Goal: Information Seeking & Learning: Find specific fact

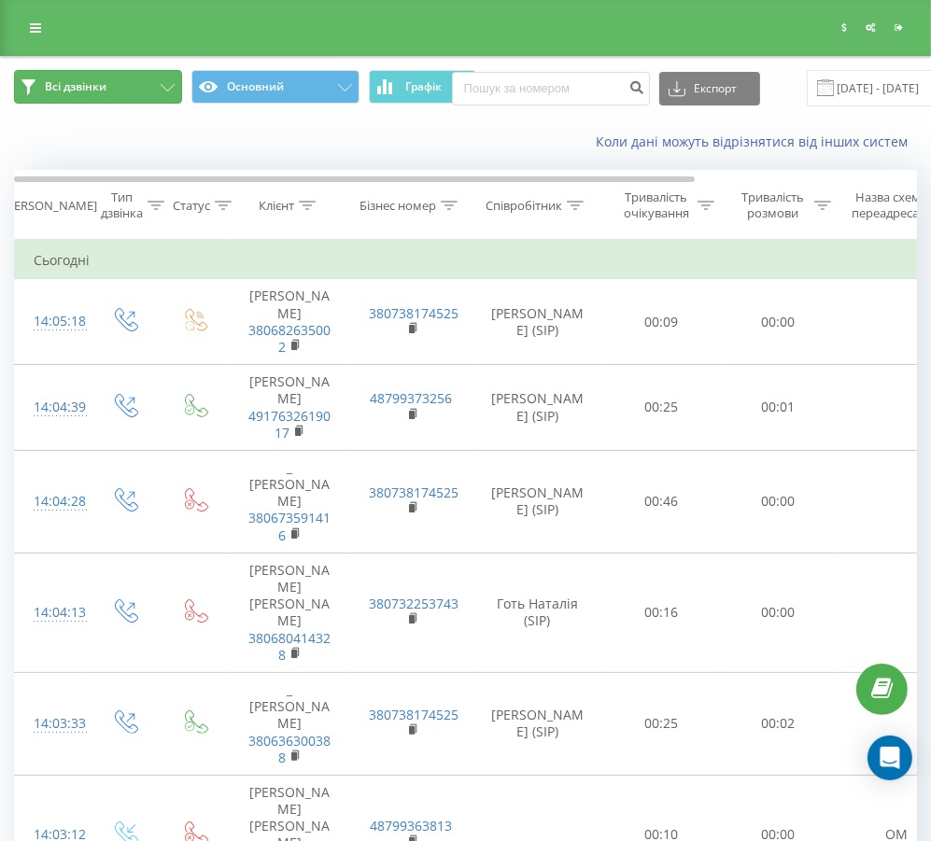
click at [126, 88] on button "Всі дзвінки" at bounding box center [98, 87] width 168 height 34
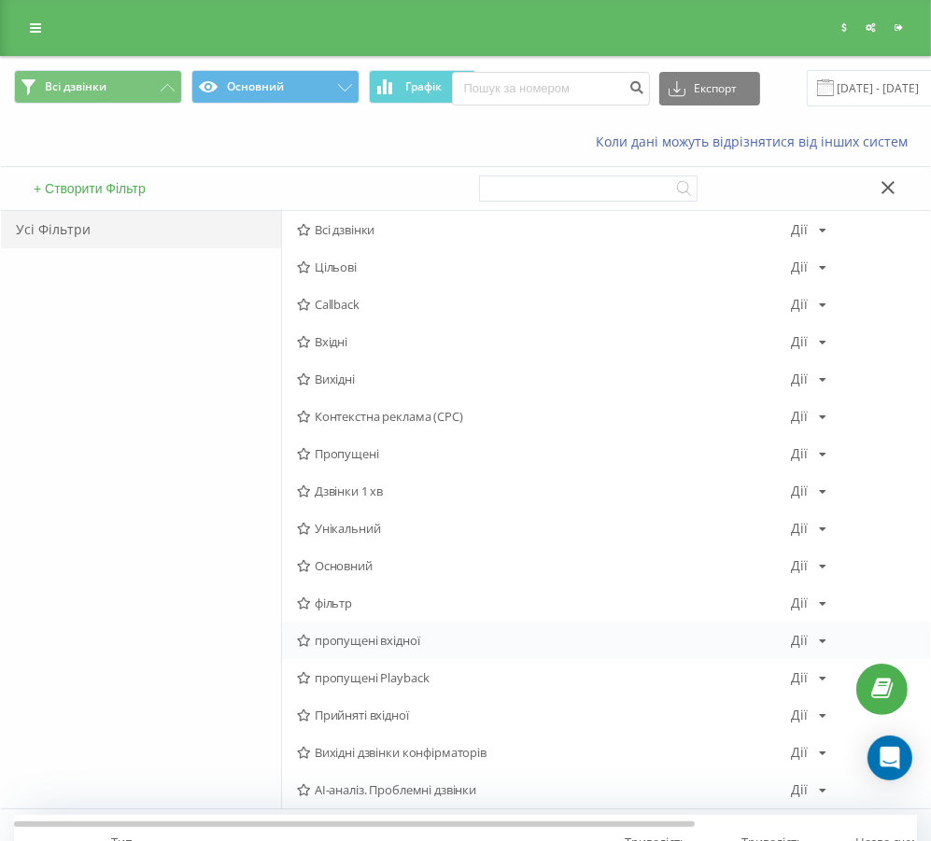
click at [356, 651] on div "пропущені вхідної Дії Редагувати Копіювати Видалити За замовчуванням Поділитися" at bounding box center [606, 640] width 648 height 37
click at [353, 646] on span "пропущені вхідної" at bounding box center [544, 640] width 495 height 13
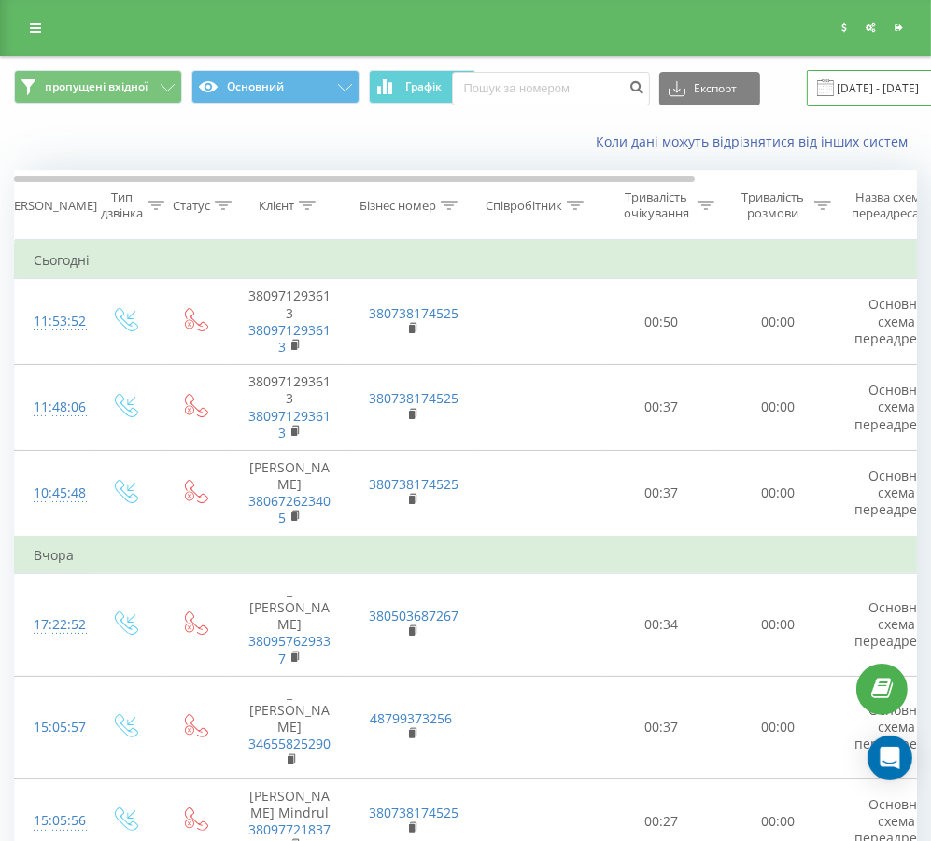
click at [869, 81] on input "[DATE] - [DATE]" at bounding box center [919, 88] width 226 height 36
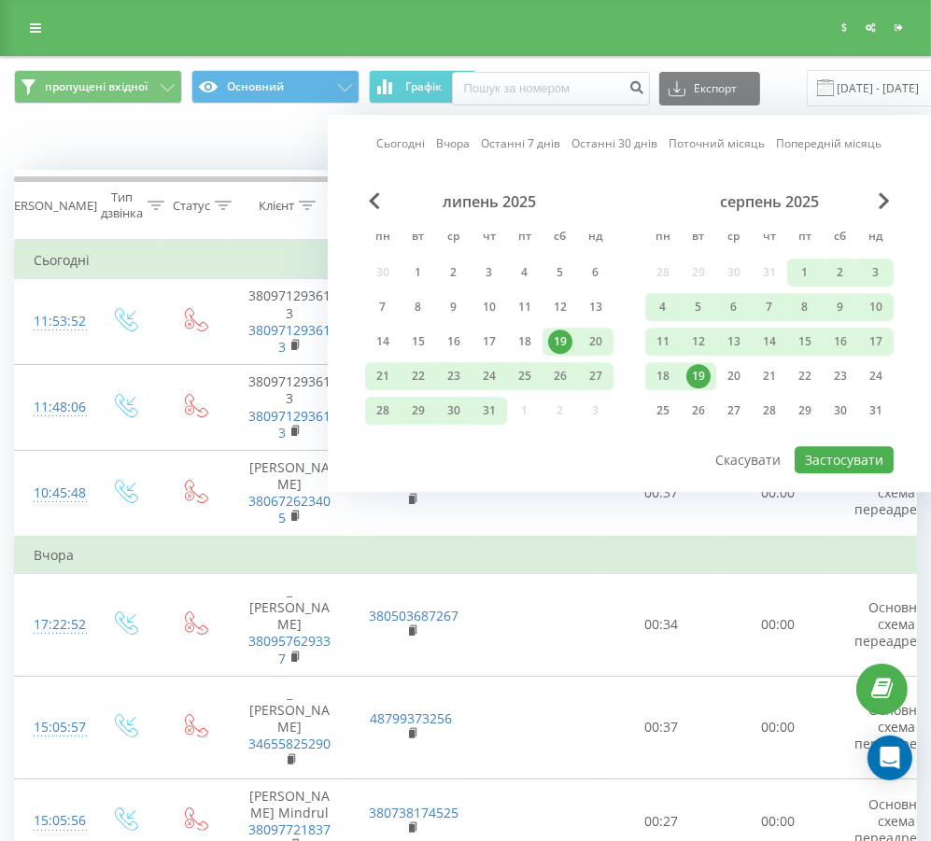
click at [454, 140] on link "Вчора" at bounding box center [454, 144] width 34 height 18
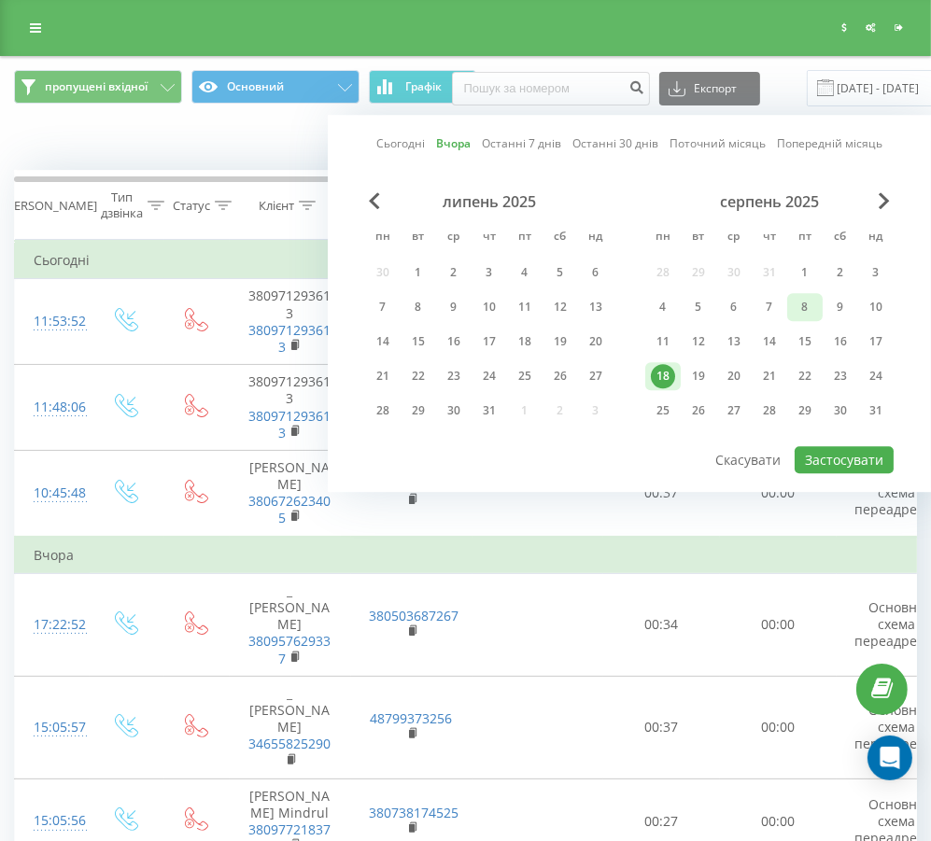
click at [805, 314] on div "8" at bounding box center [804, 307] width 24 height 24
click at [827, 452] on button "Застосувати" at bounding box center [843, 459] width 99 height 27
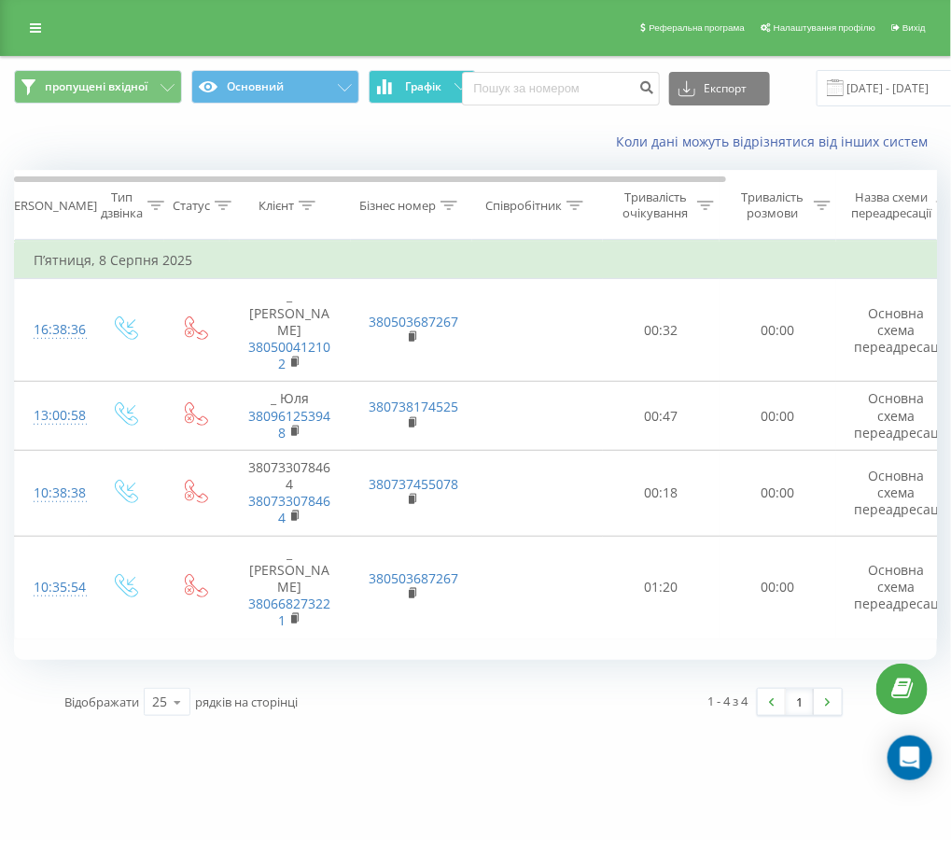
click at [411, 88] on span "Графік" at bounding box center [423, 86] width 36 height 13
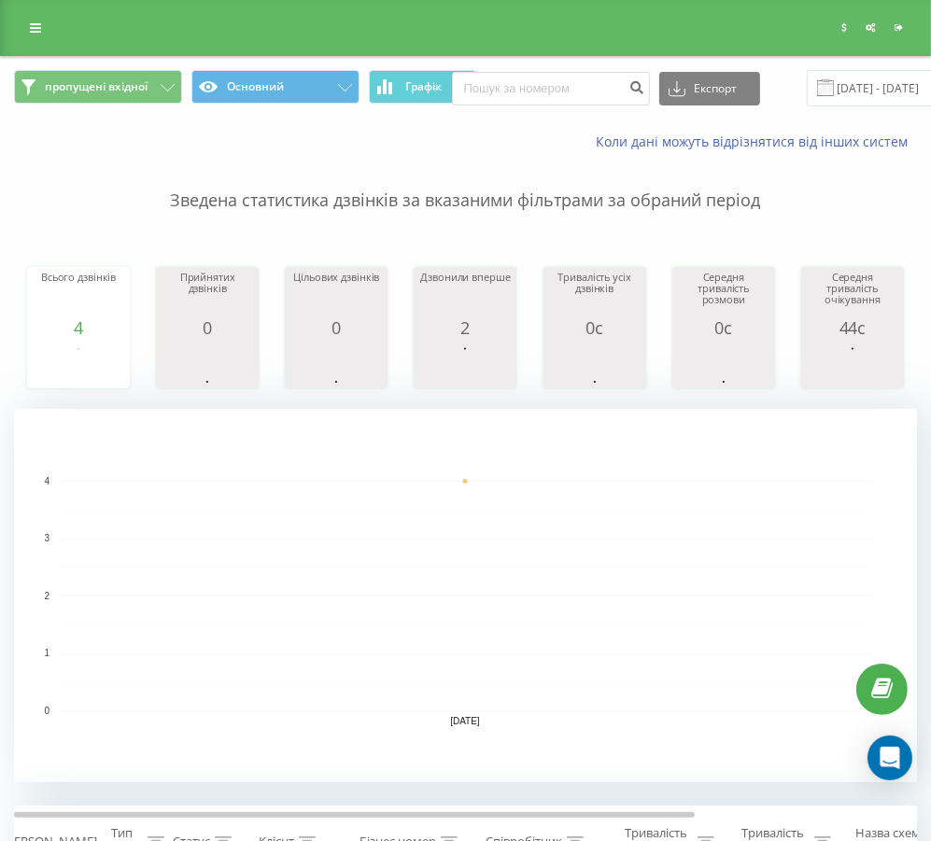
click at [820, 92] on span at bounding box center [825, 87] width 17 height 17
click at [834, 89] on input "[DATE] - [DATE]" at bounding box center [919, 88] width 226 height 36
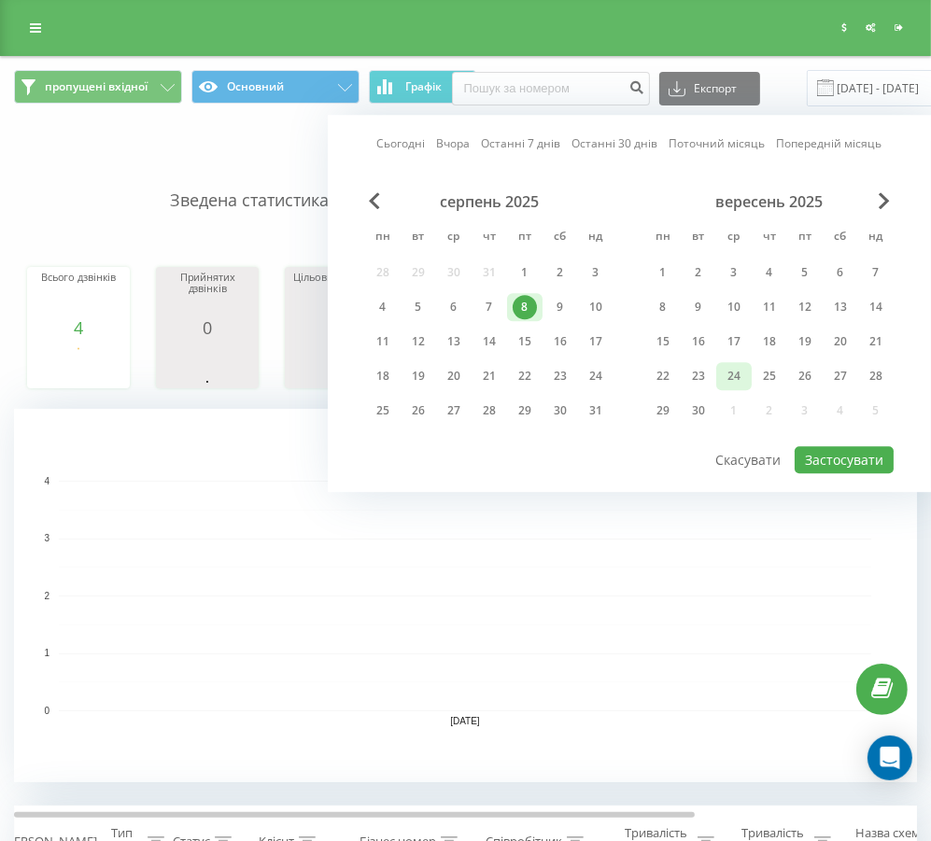
drag, startPoint x: 556, startPoint y: 310, endPoint x: 717, endPoint y: 369, distance: 171.0
click at [557, 308] on div "9" at bounding box center [560, 307] width 24 height 24
click at [822, 451] on button "Застосувати" at bounding box center [843, 459] width 99 height 27
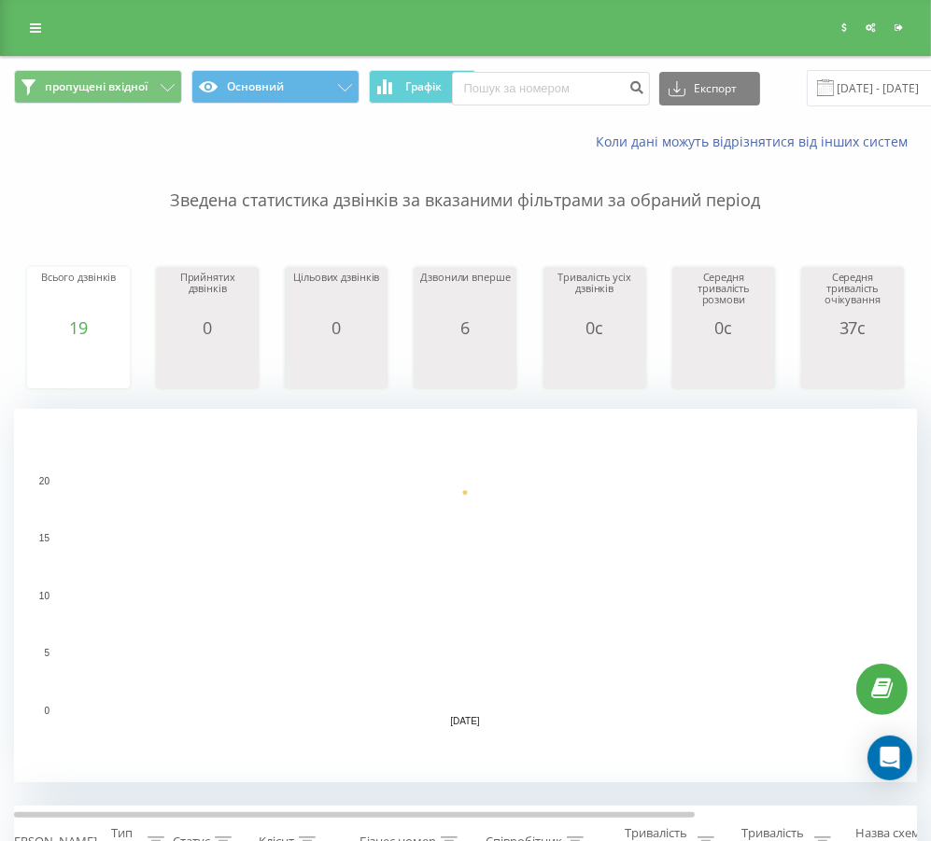
click at [820, 79] on span at bounding box center [825, 87] width 17 height 17
click at [817, 90] on span at bounding box center [825, 87] width 17 height 17
click at [820, 97] on input "[DATE] - [DATE]" at bounding box center [919, 88] width 226 height 36
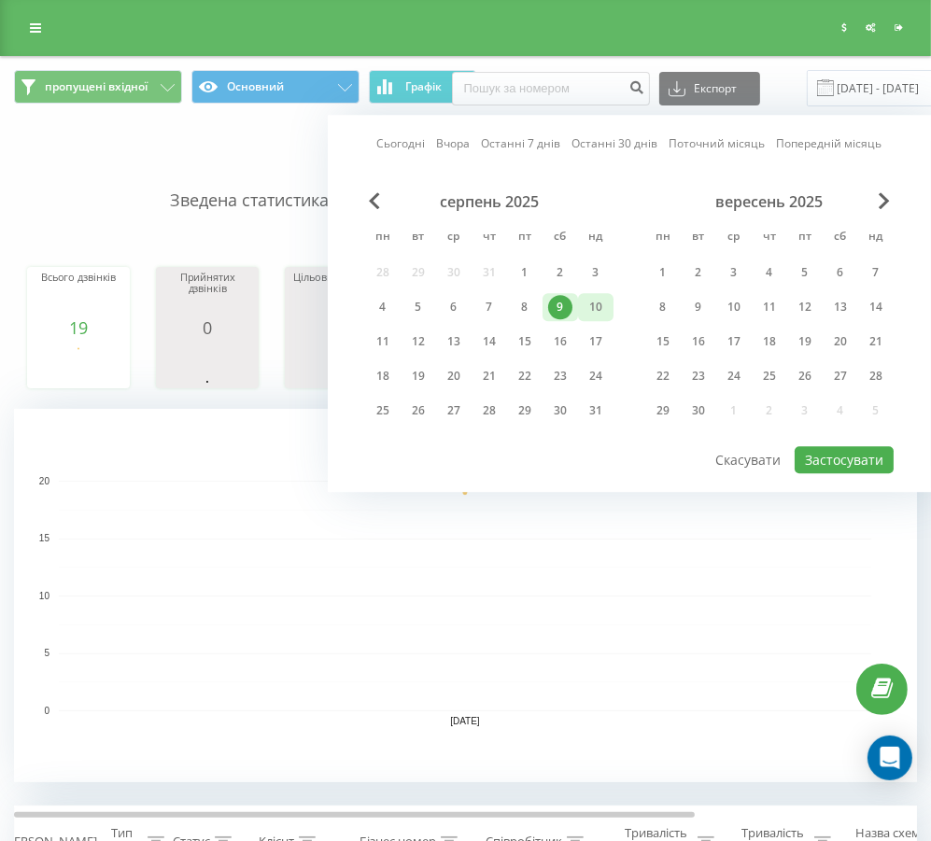
click at [587, 306] on div "10" at bounding box center [595, 307] width 24 height 24
click at [818, 458] on button "Застосувати" at bounding box center [843, 459] width 99 height 27
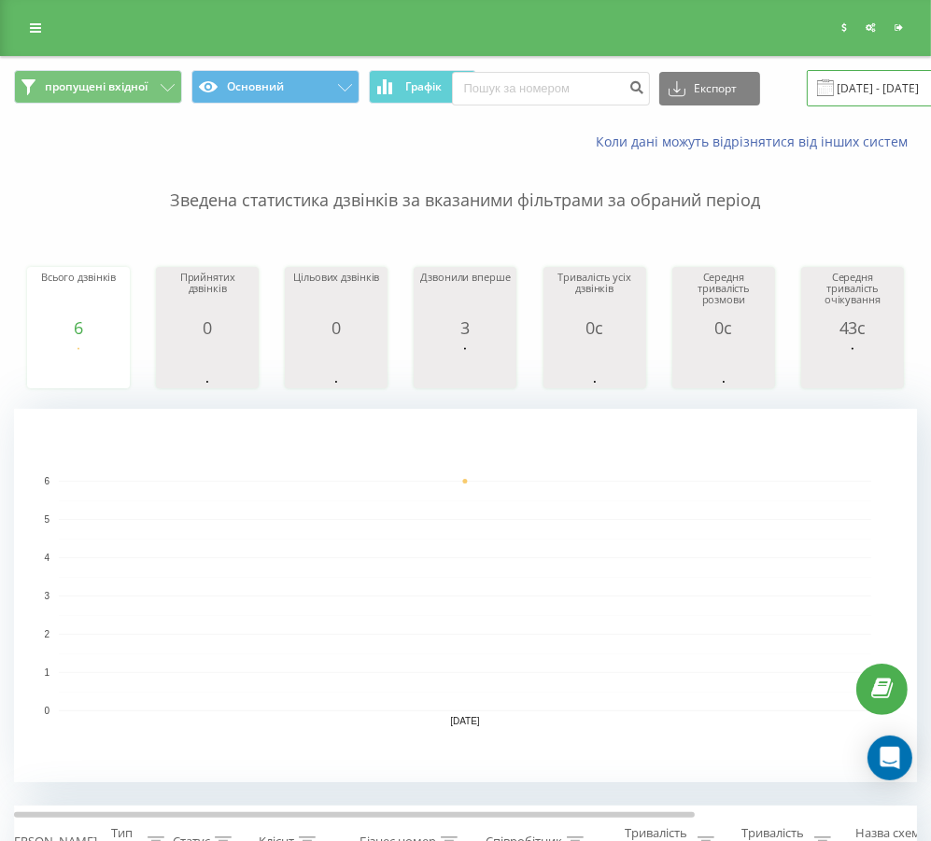
click at [843, 97] on input "[DATE] - [DATE]" at bounding box center [919, 88] width 226 height 36
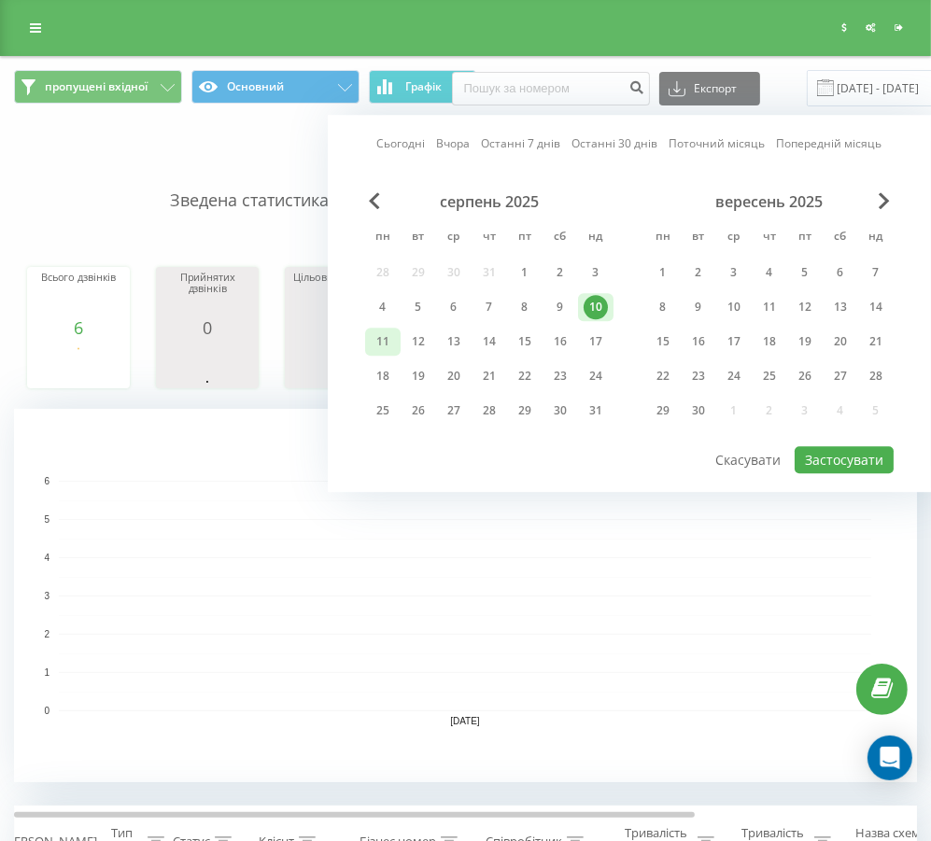
click at [376, 336] on div "11" at bounding box center [383, 342] width 24 height 24
click at [820, 450] on button "Застосувати" at bounding box center [843, 459] width 99 height 27
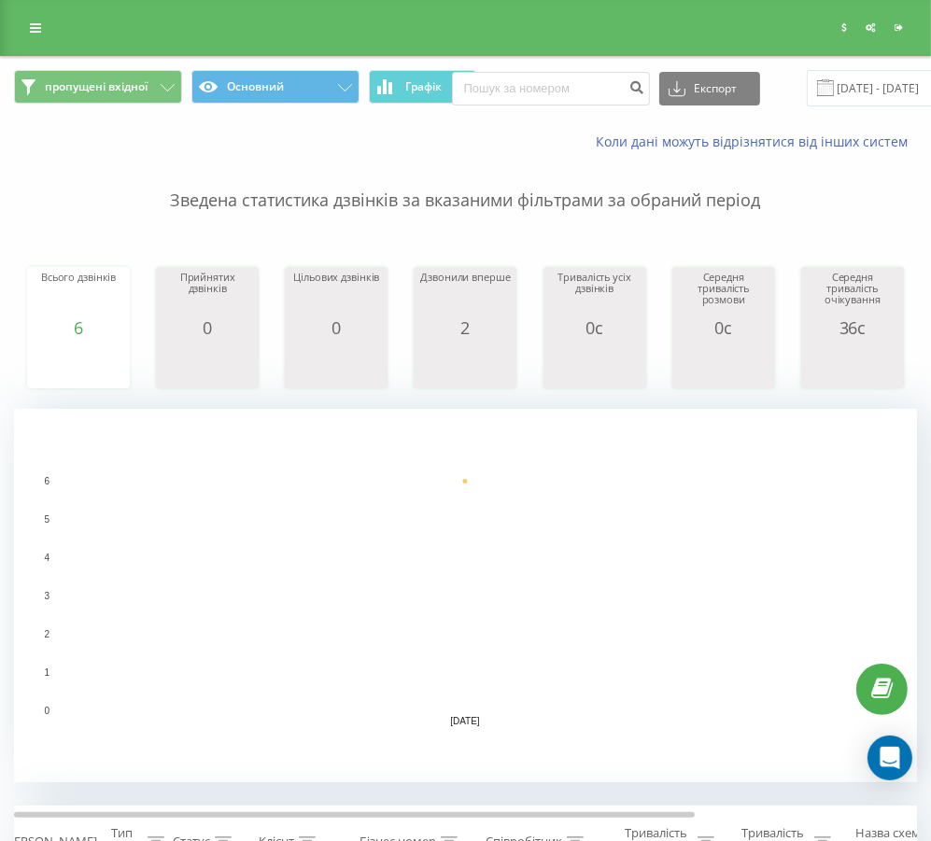
click at [822, 91] on span at bounding box center [825, 87] width 17 height 17
click at [851, 89] on input "[DATE] - [DATE]" at bounding box center [919, 88] width 226 height 36
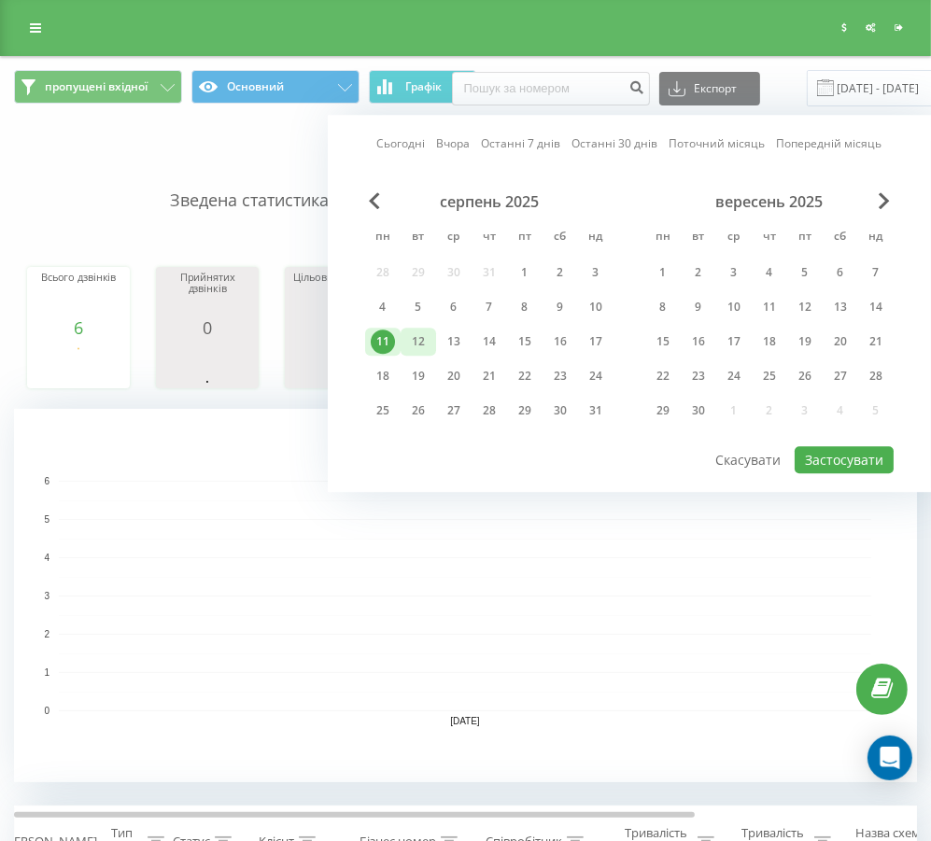
click at [429, 342] on div "12" at bounding box center [418, 342] width 24 height 24
click at [838, 446] on button "Застосувати" at bounding box center [843, 459] width 99 height 27
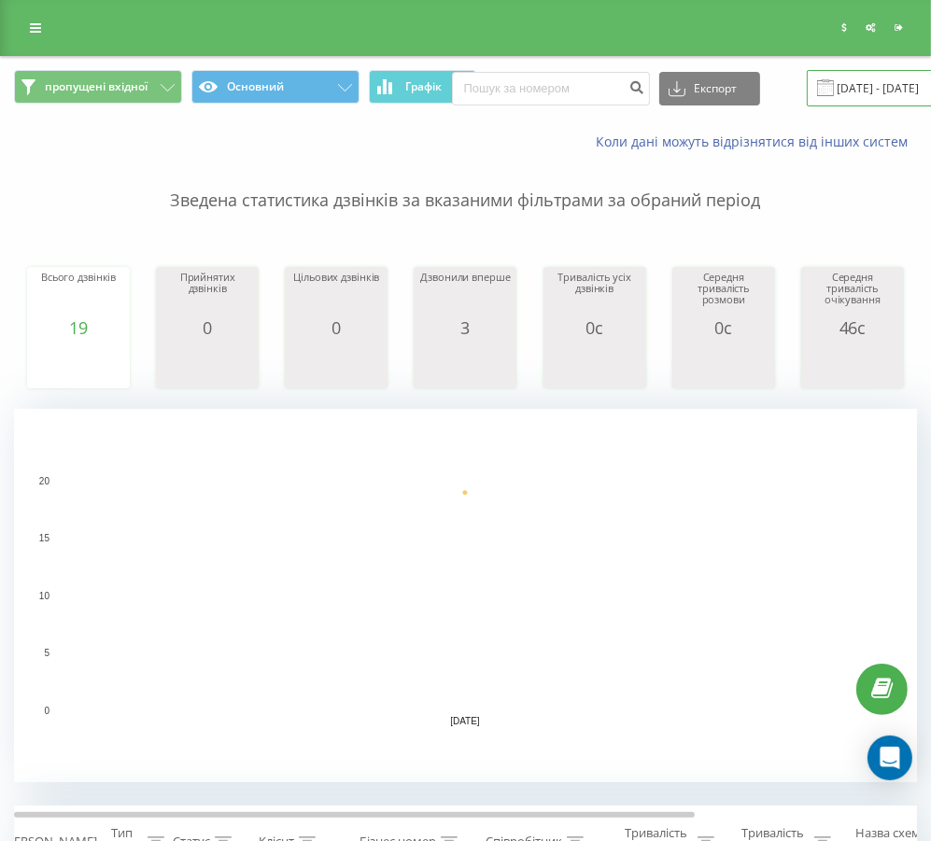
click at [849, 86] on input "[DATE] - [DATE]" at bounding box center [919, 88] width 226 height 36
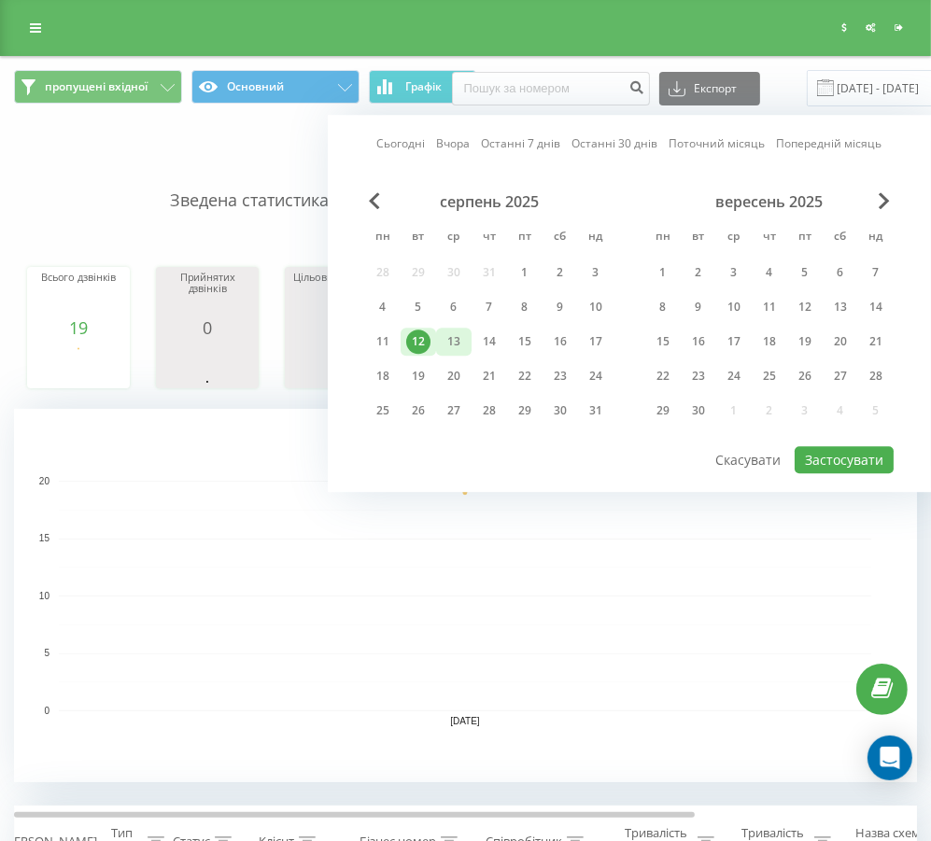
click at [457, 335] on div "13" at bounding box center [454, 342] width 24 height 24
click at [841, 453] on button "Застосувати" at bounding box center [843, 459] width 99 height 27
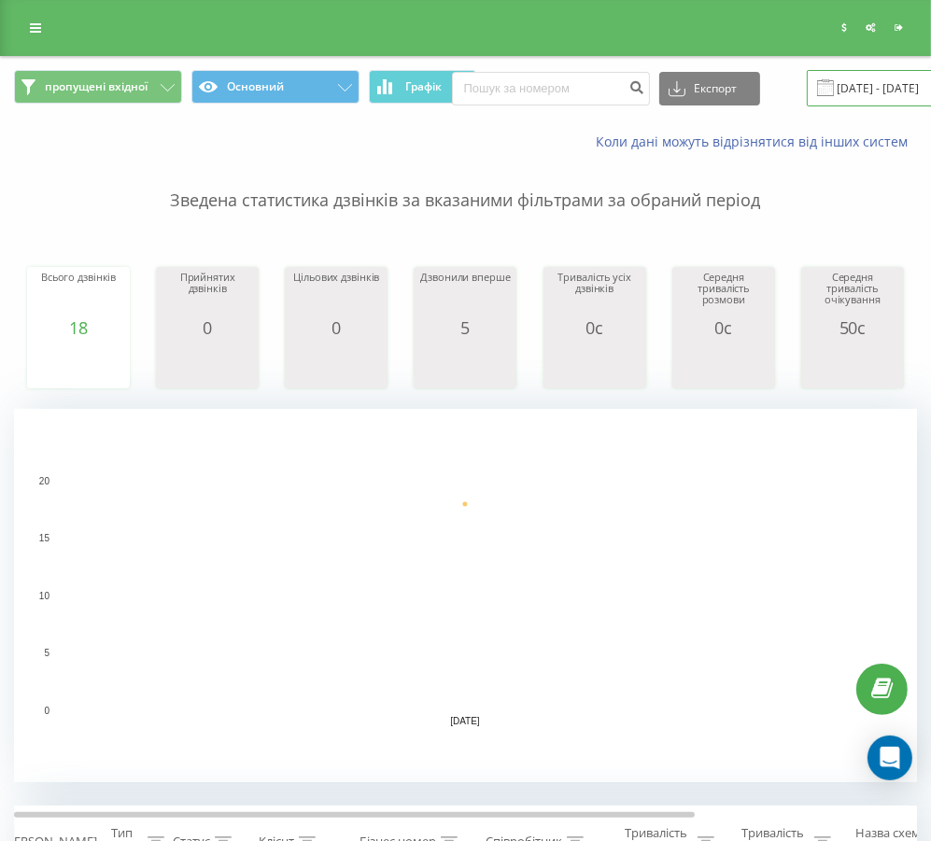
click at [855, 89] on input "[DATE] - [DATE]" at bounding box center [919, 88] width 226 height 36
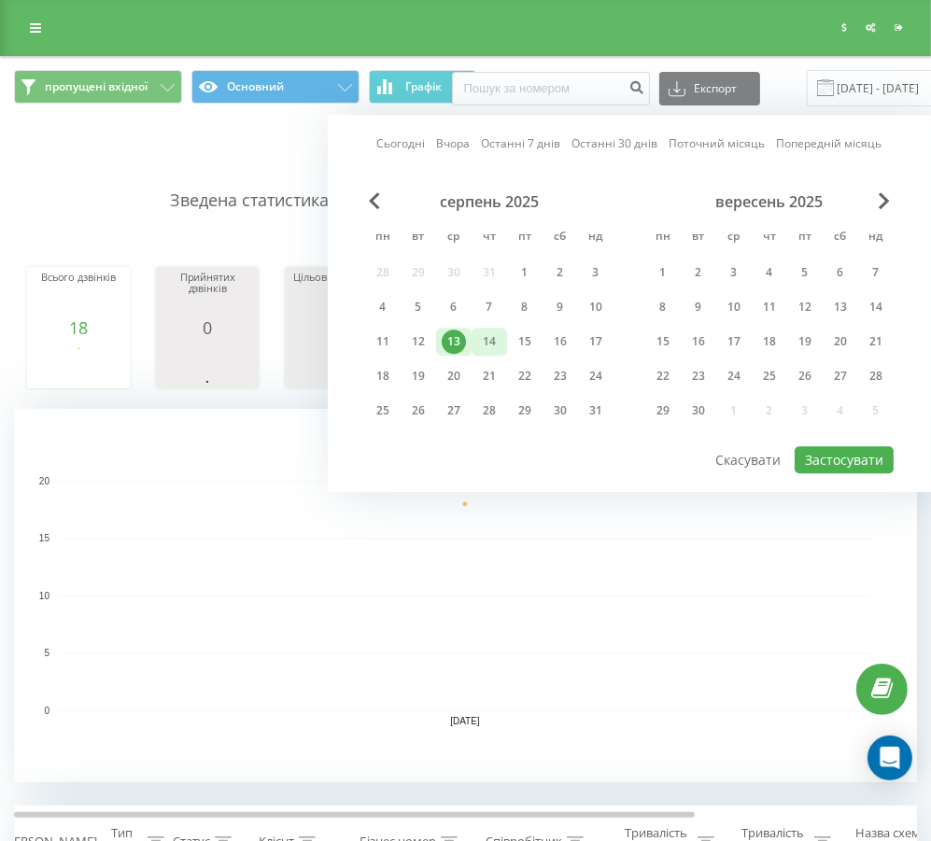
click at [492, 330] on div "14" at bounding box center [489, 342] width 24 height 24
click at [829, 452] on button "Застосувати" at bounding box center [843, 459] width 99 height 27
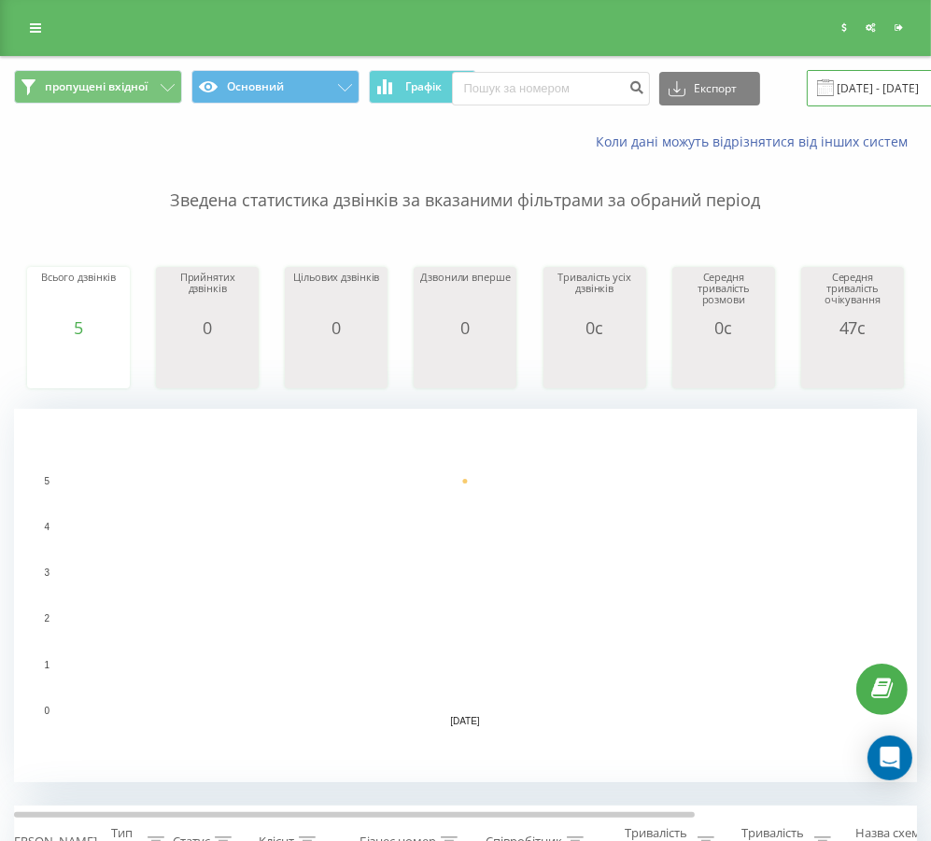
click at [859, 79] on input "[DATE] - [DATE]" at bounding box center [919, 88] width 226 height 36
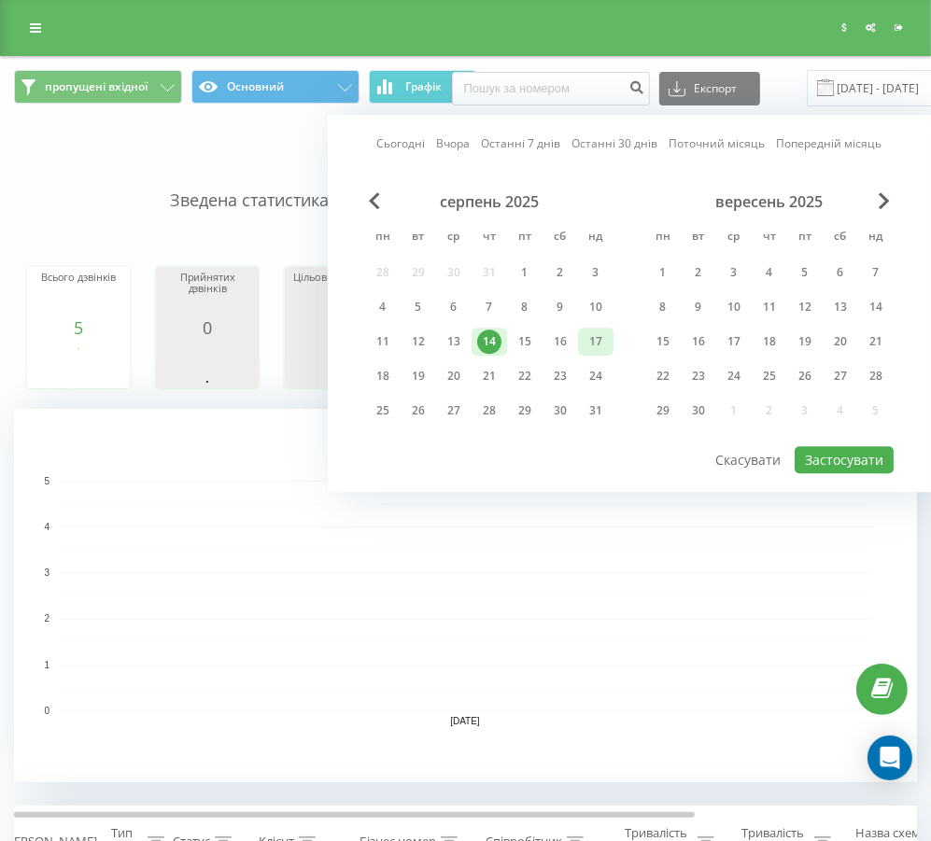
drag, startPoint x: 536, startPoint y: 341, endPoint x: 579, endPoint y: 344, distance: 43.0
click at [536, 338] on div "15" at bounding box center [524, 342] width 24 height 24
click at [826, 447] on button "Застосувати" at bounding box center [843, 459] width 99 height 27
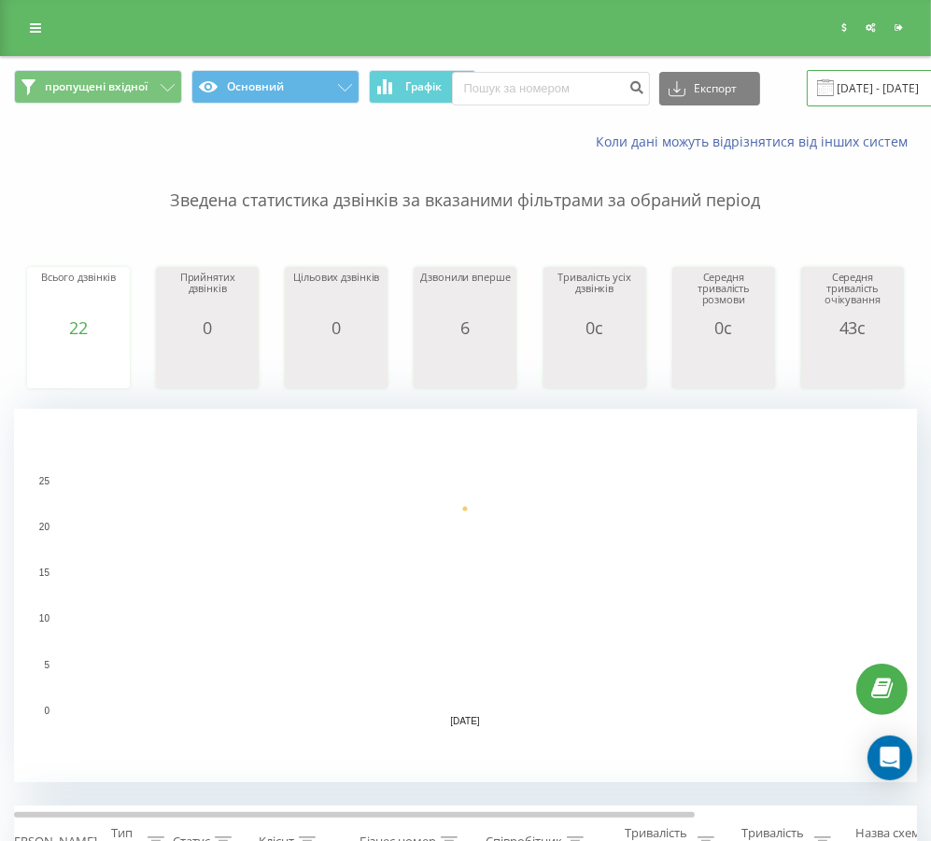
click at [852, 86] on input "[DATE] - [DATE]" at bounding box center [919, 88] width 226 height 36
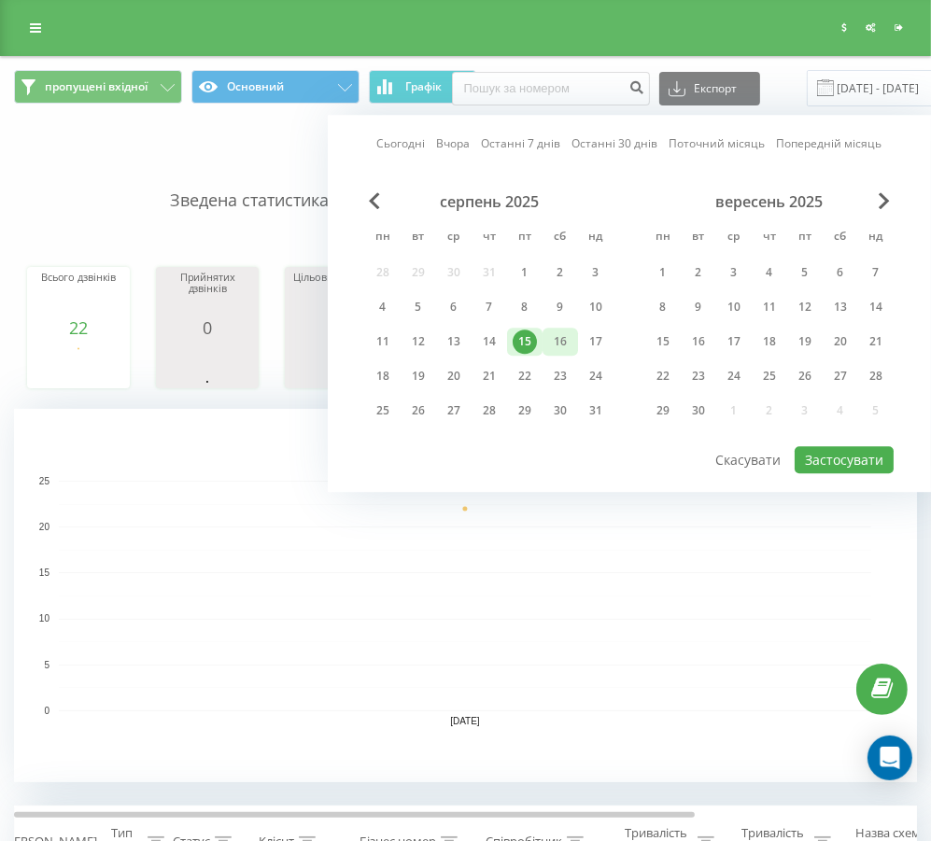
click at [558, 339] on div "16" at bounding box center [560, 342] width 24 height 24
click at [839, 454] on button "Застосувати" at bounding box center [843, 459] width 99 height 27
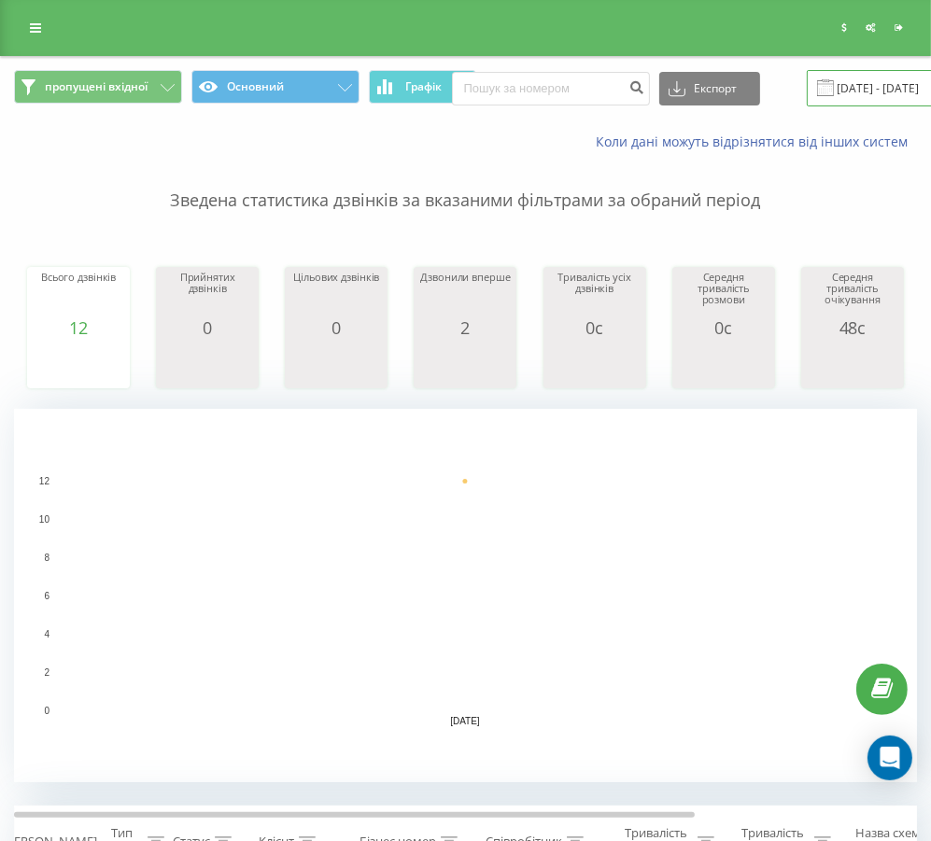
click at [860, 74] on input "[DATE] - [DATE]" at bounding box center [919, 88] width 226 height 36
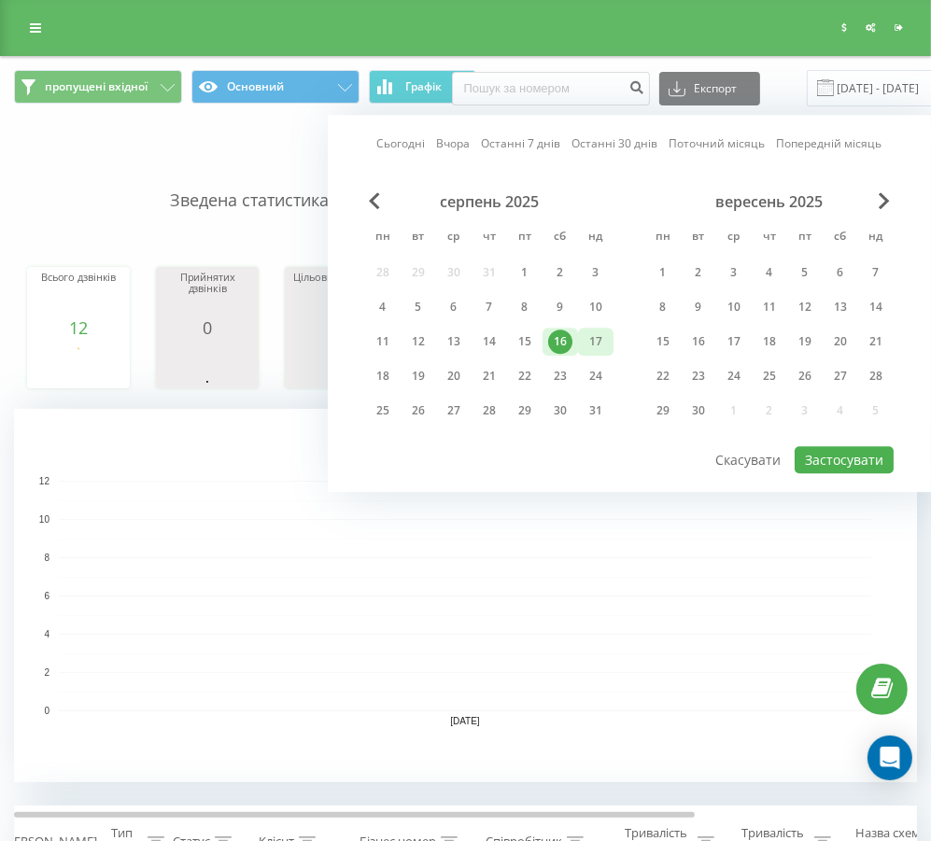
click at [586, 344] on div "17" at bounding box center [595, 342] width 24 height 24
click at [822, 448] on button "Застосувати" at bounding box center [843, 459] width 99 height 27
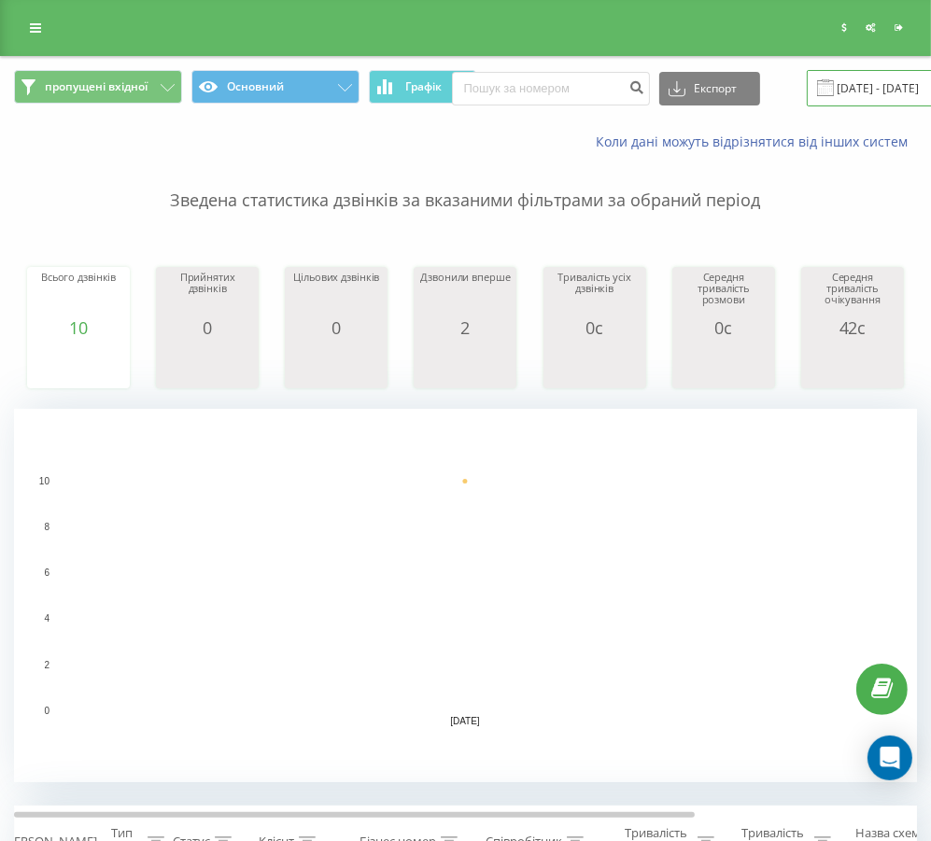
click at [844, 89] on input "[DATE] - [DATE]" at bounding box center [919, 88] width 226 height 36
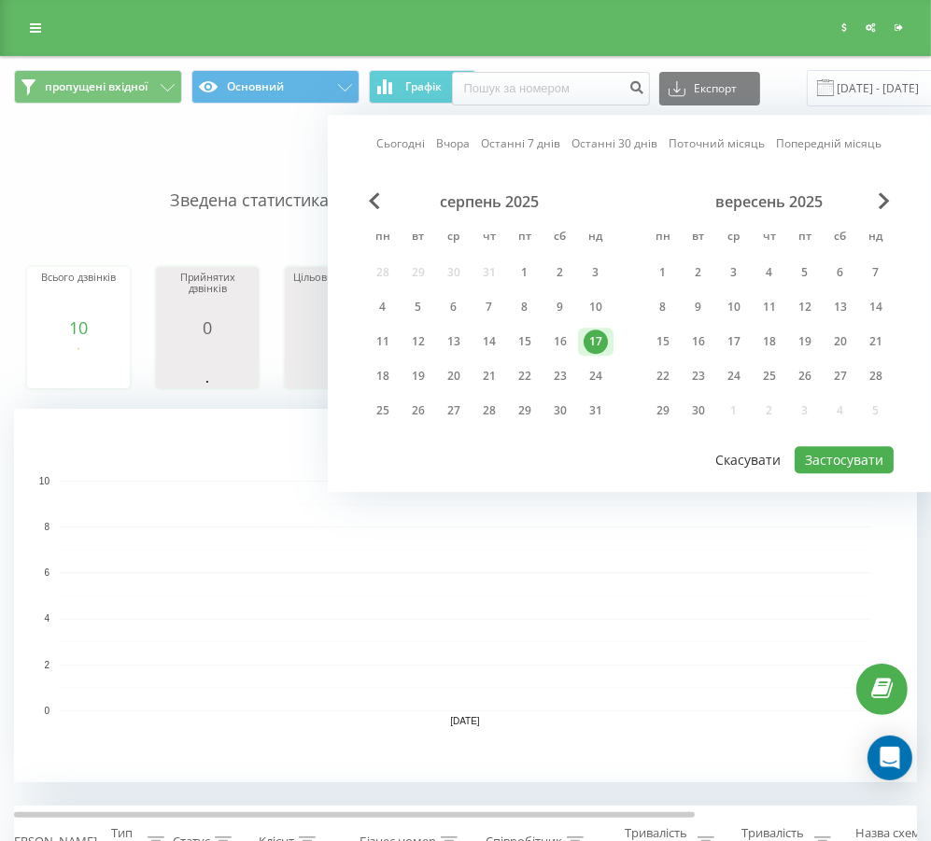
drag, startPoint x: 392, startPoint y: 368, endPoint x: 778, endPoint y: 442, distance: 393.6
click at [391, 368] on div "18" at bounding box center [383, 376] width 24 height 24
click at [853, 451] on button "Застосувати" at bounding box center [843, 459] width 99 height 27
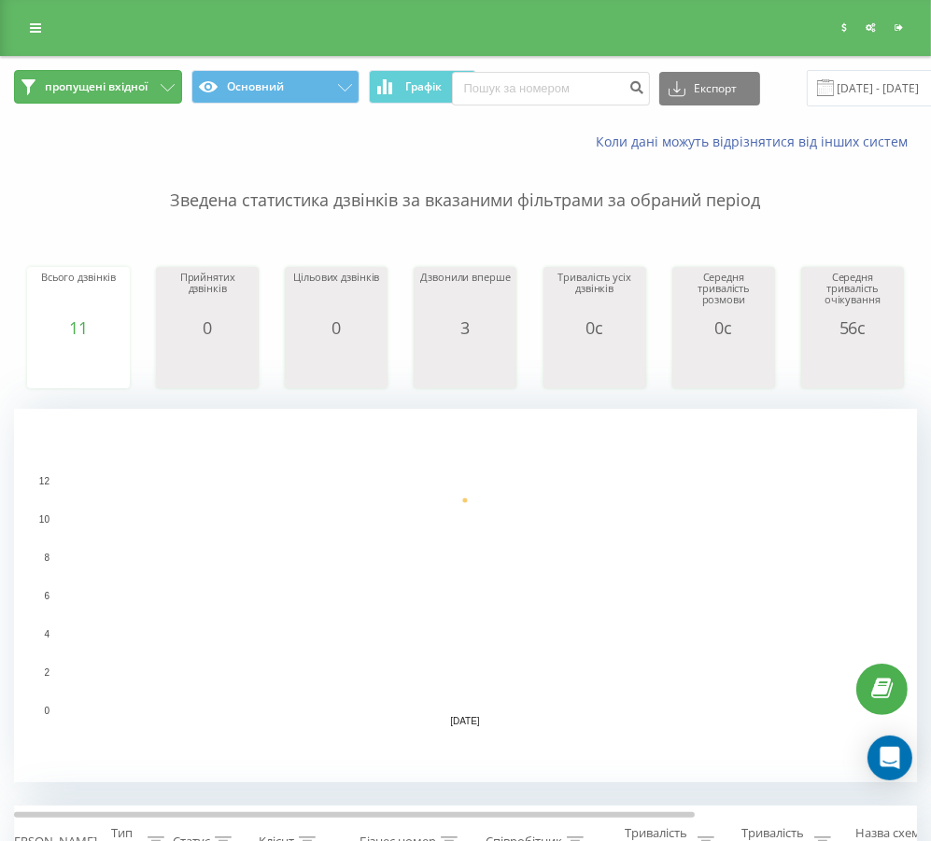
click at [103, 96] on button "пропущені вхідної" at bounding box center [98, 87] width 168 height 34
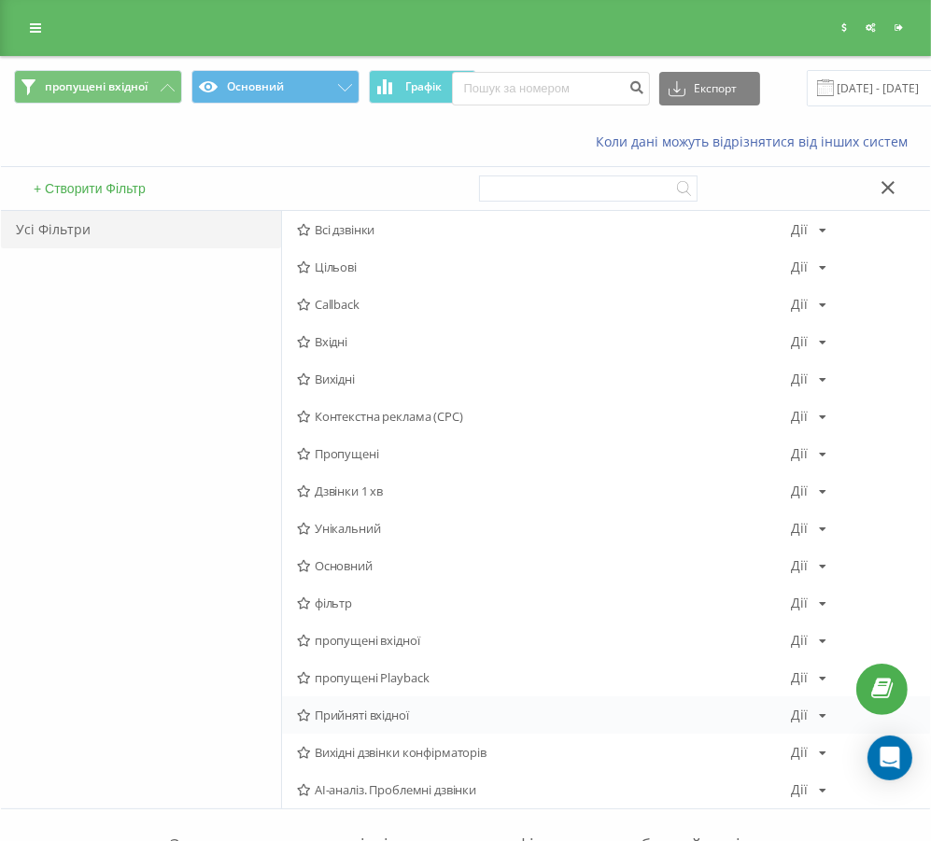
click at [387, 709] on span "Прийняті вхідної" at bounding box center [544, 714] width 495 height 13
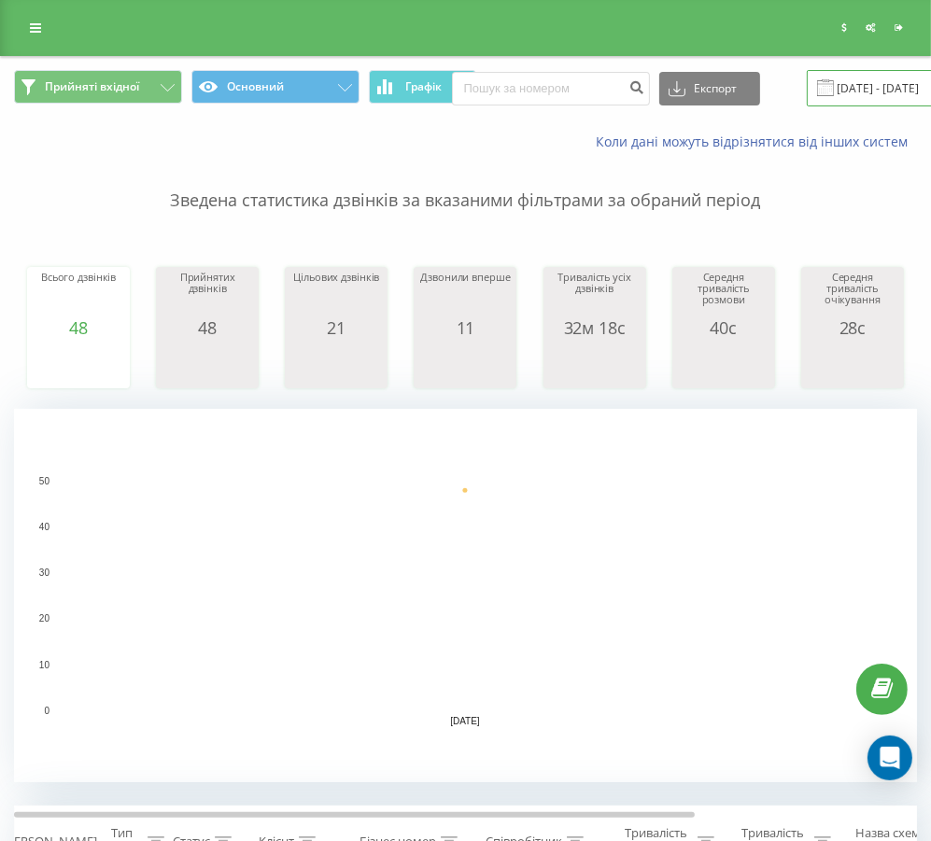
click at [835, 86] on input "[DATE] - [DATE]" at bounding box center [919, 88] width 226 height 36
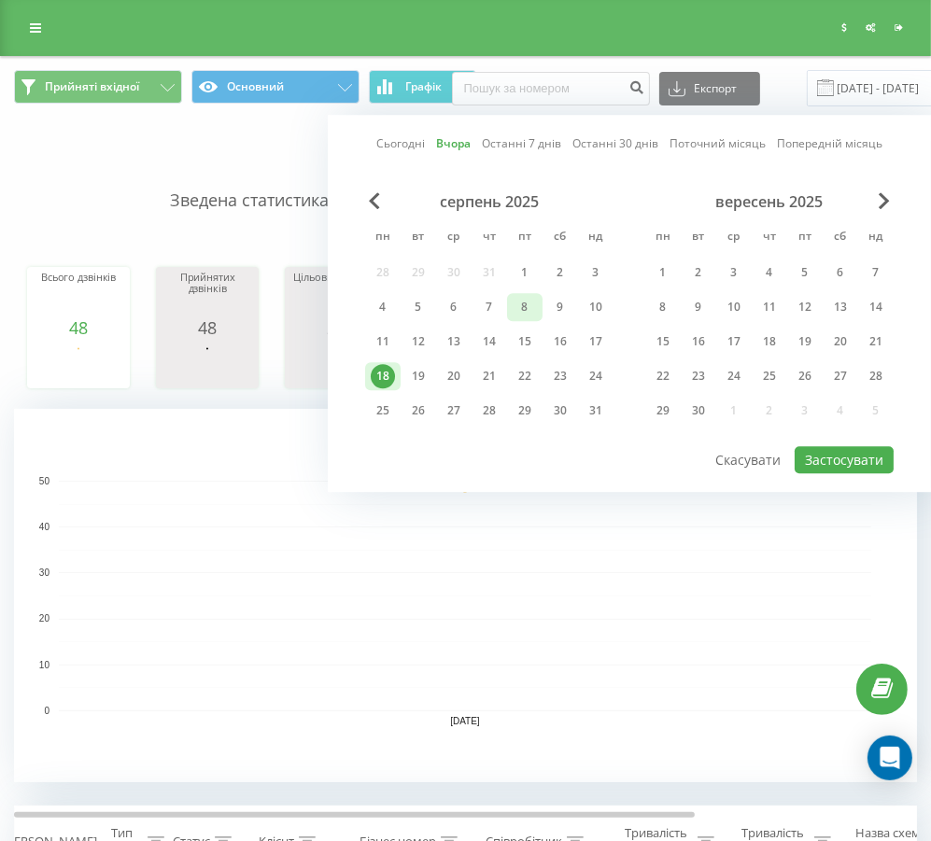
click at [538, 303] on div "8" at bounding box center [524, 307] width 35 height 28
click at [835, 451] on button "Застосувати" at bounding box center [843, 459] width 99 height 27
type input "[DATE] - [DATE]"
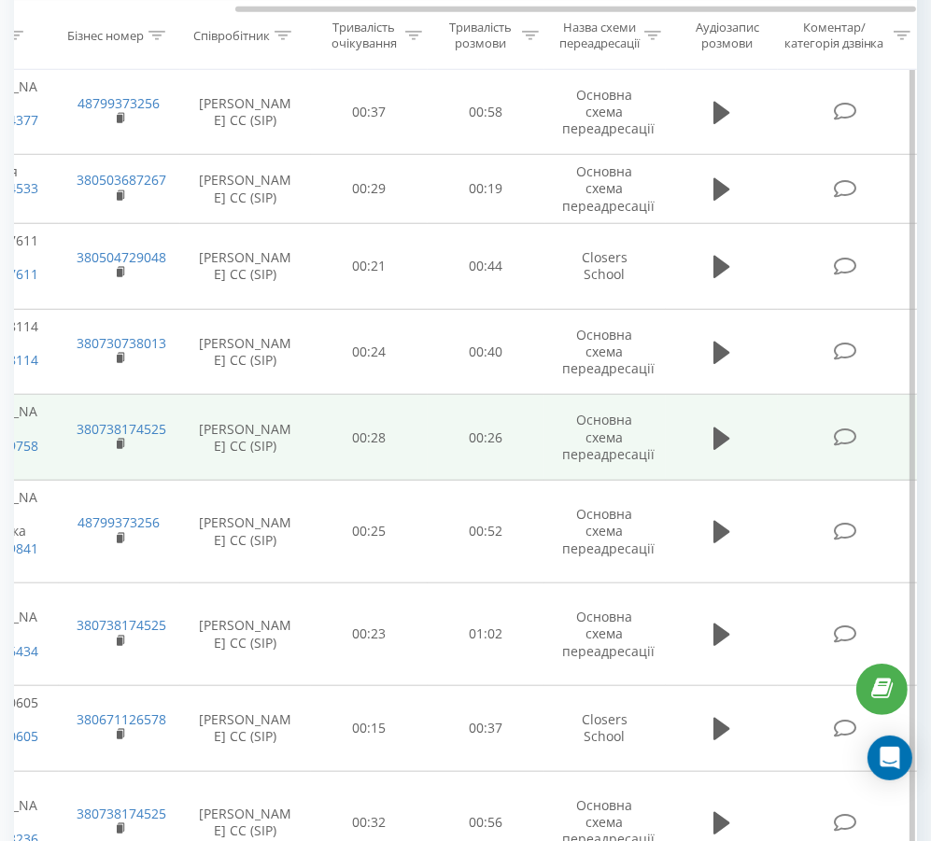
scroll to position [420, 0]
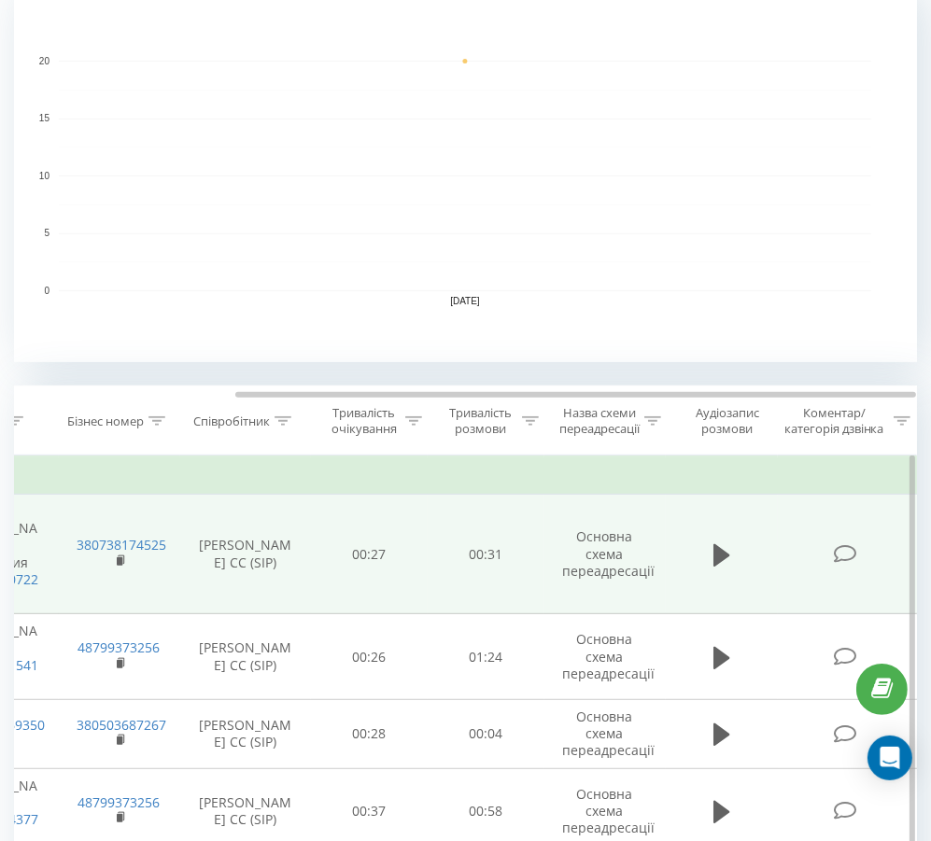
drag, startPoint x: 199, startPoint y: 507, endPoint x: 295, endPoint y: 533, distance: 99.6
click at [295, 533] on td "[PERSON_NAME] СС (SIP)" at bounding box center [245, 554] width 131 height 119
copy td "[PERSON_NAME] СС"
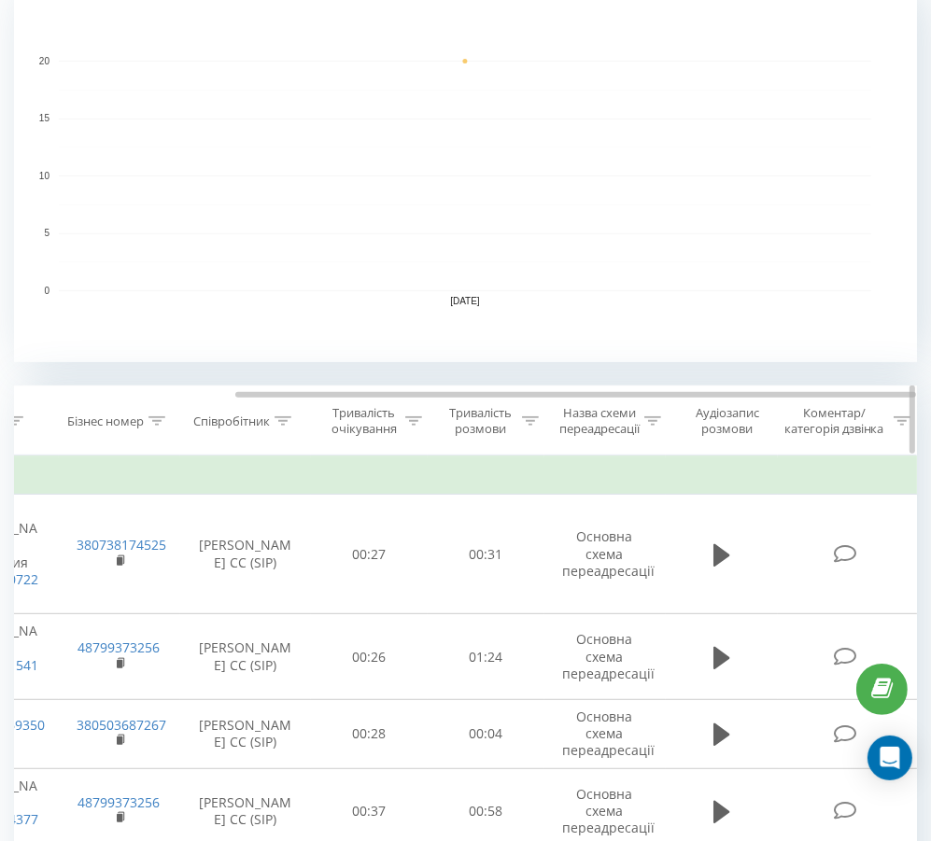
click at [287, 416] on icon at bounding box center [283, 420] width 17 height 9
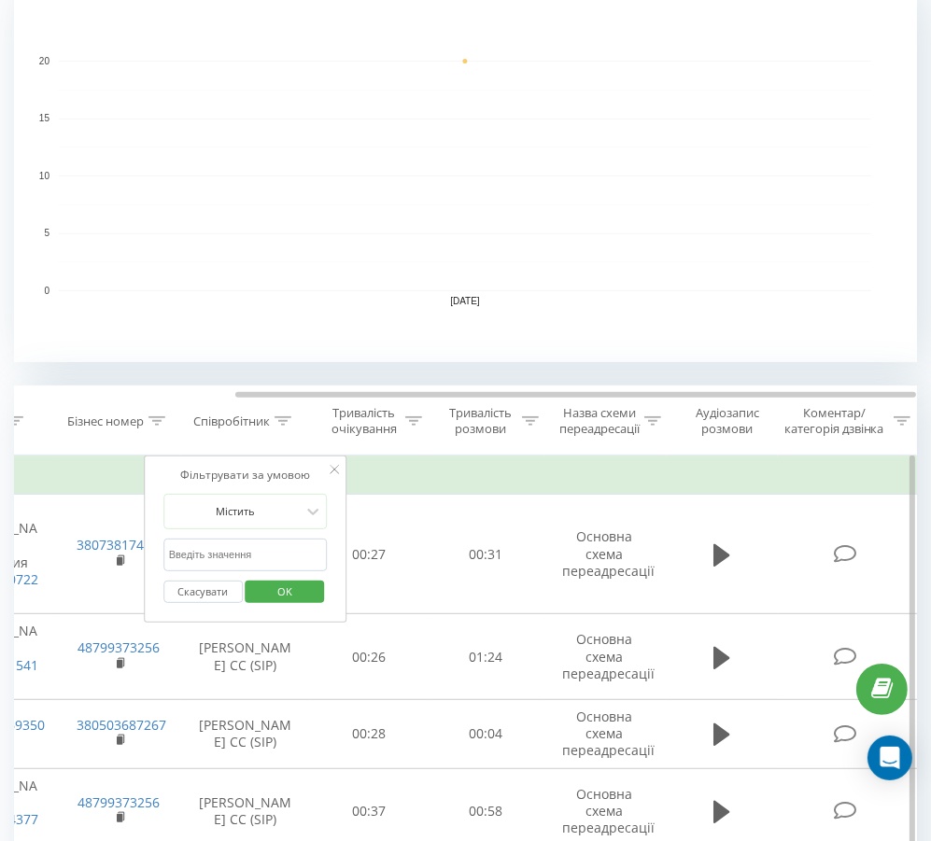
click at [230, 548] on input "text" at bounding box center [245, 555] width 164 height 33
paste input "[PERSON_NAME] СС"
type input "[PERSON_NAME] СС"
click at [293, 582] on span "OK" at bounding box center [285, 591] width 52 height 29
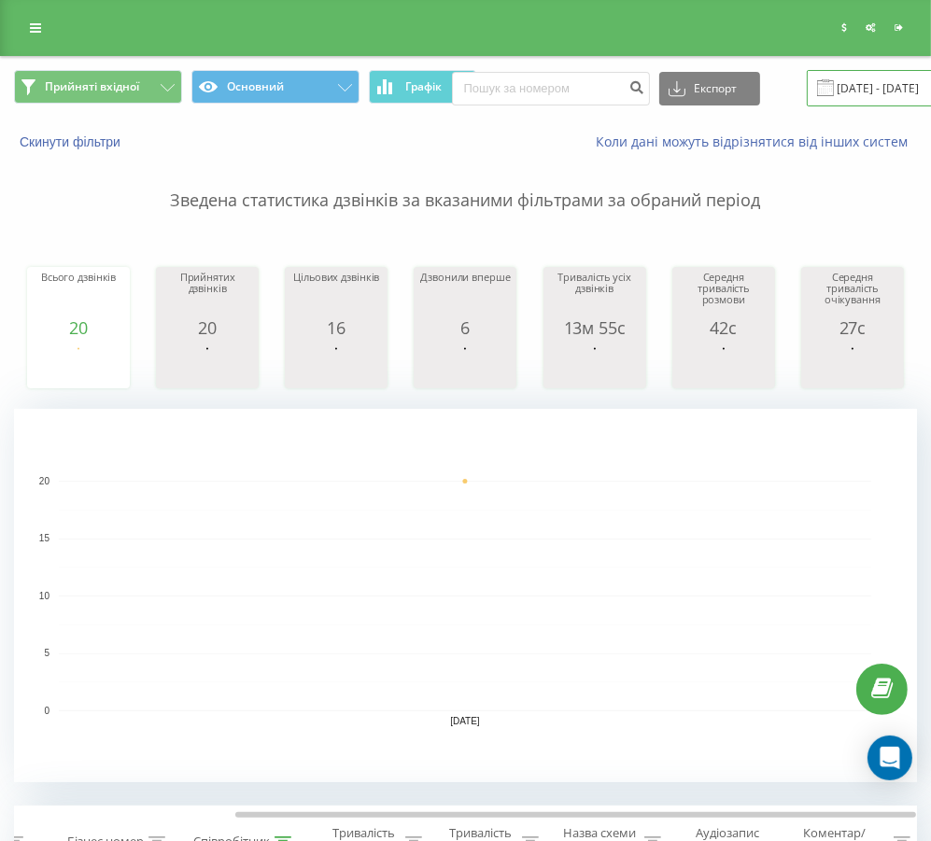
click at [835, 91] on input "[DATE] - [DATE]" at bounding box center [919, 88] width 226 height 36
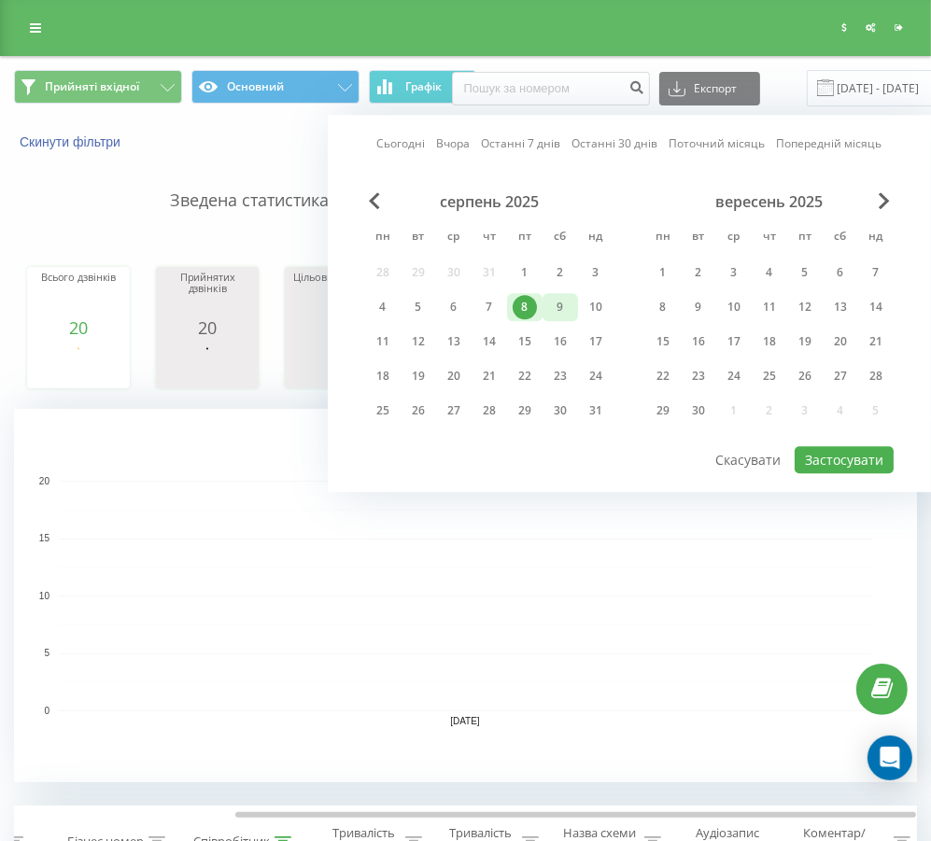
click at [554, 305] on div "9" at bounding box center [560, 307] width 24 height 24
click at [815, 451] on button "Застосувати" at bounding box center [843, 459] width 99 height 27
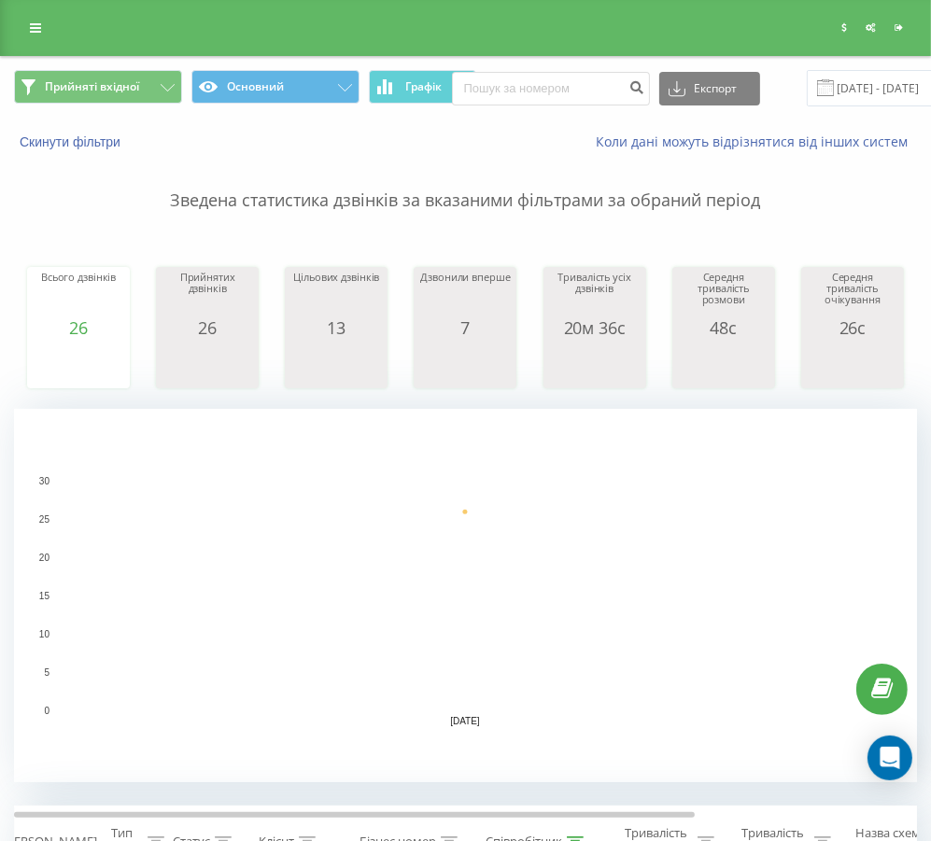
click at [817, 88] on span at bounding box center [825, 87] width 17 height 17
click at [841, 86] on input "[DATE] - [DATE]" at bounding box center [919, 88] width 226 height 36
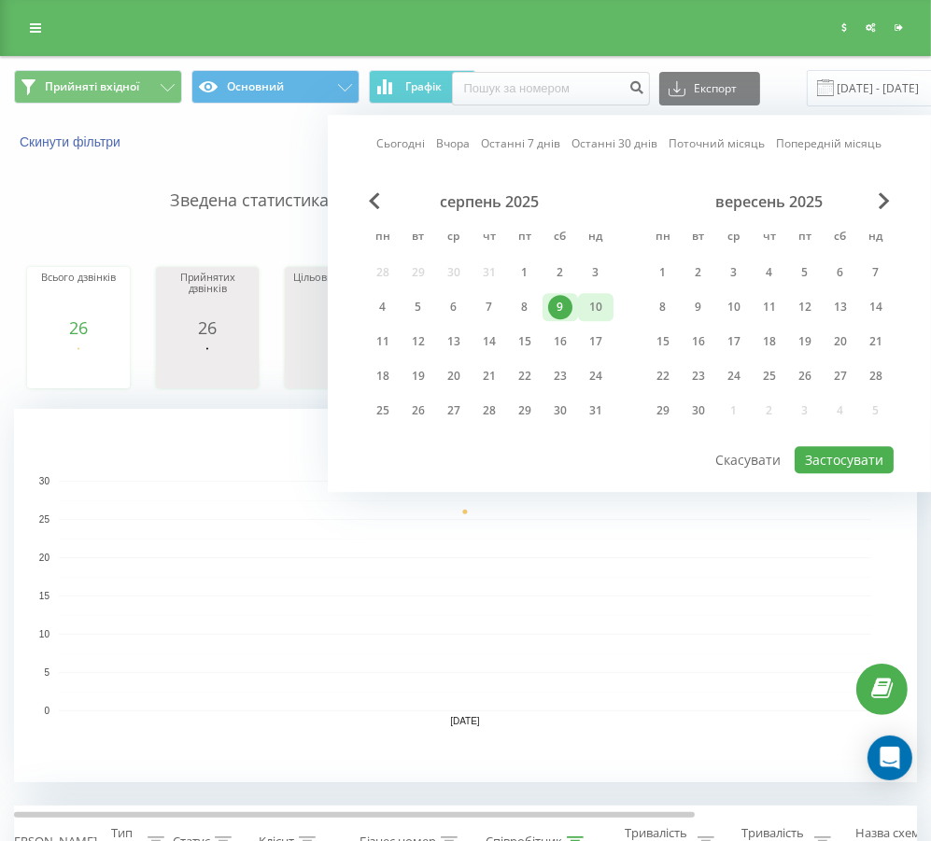
click at [594, 317] on div "10" at bounding box center [595, 307] width 35 height 28
click at [811, 465] on button "Застосувати" at bounding box center [843, 459] width 99 height 27
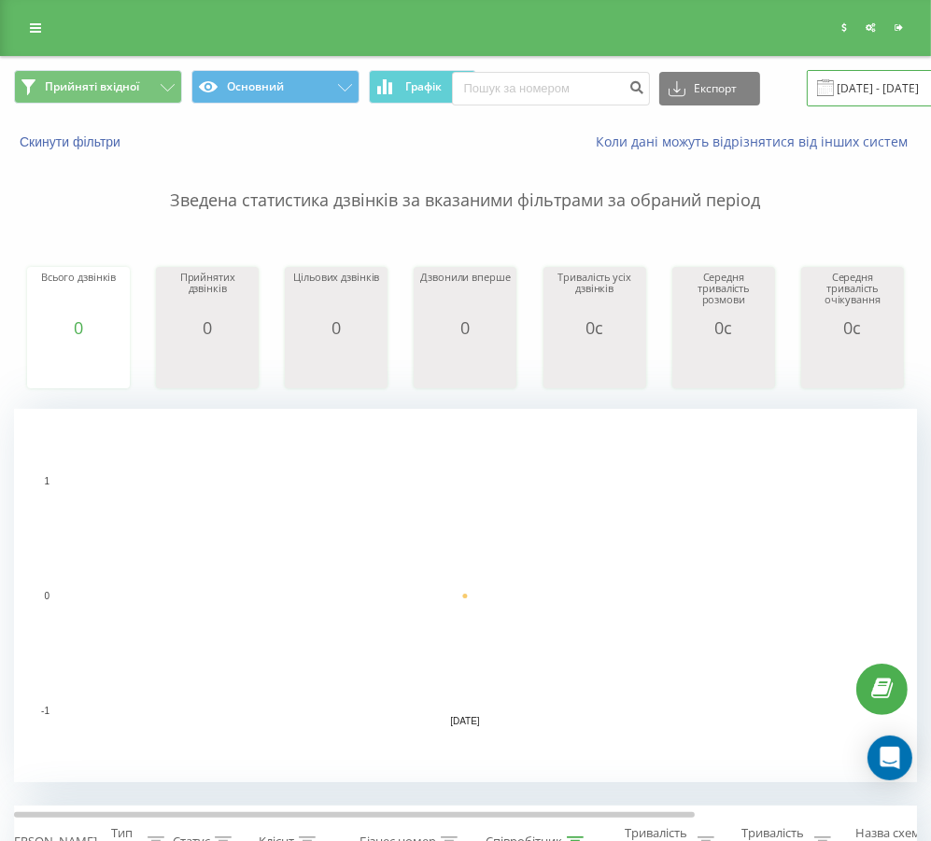
click at [852, 83] on input "[DATE] - [DATE]" at bounding box center [919, 88] width 226 height 36
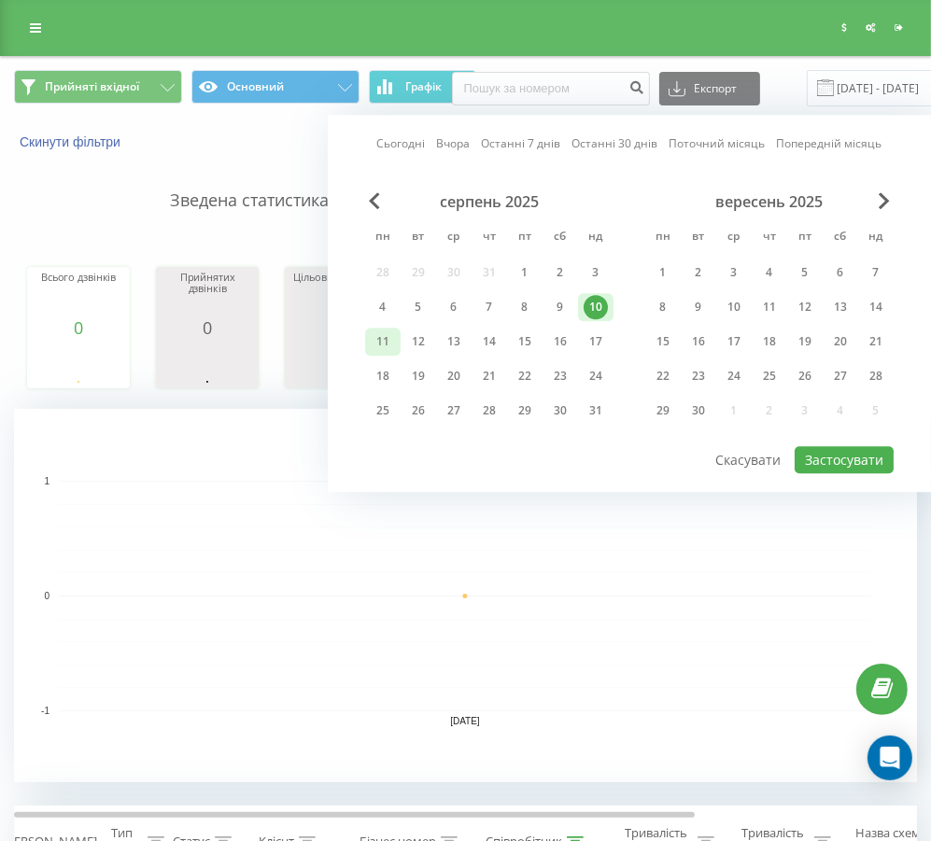
click at [370, 336] on div "11" at bounding box center [382, 342] width 35 height 28
click at [807, 458] on button "Застосувати" at bounding box center [843, 459] width 99 height 27
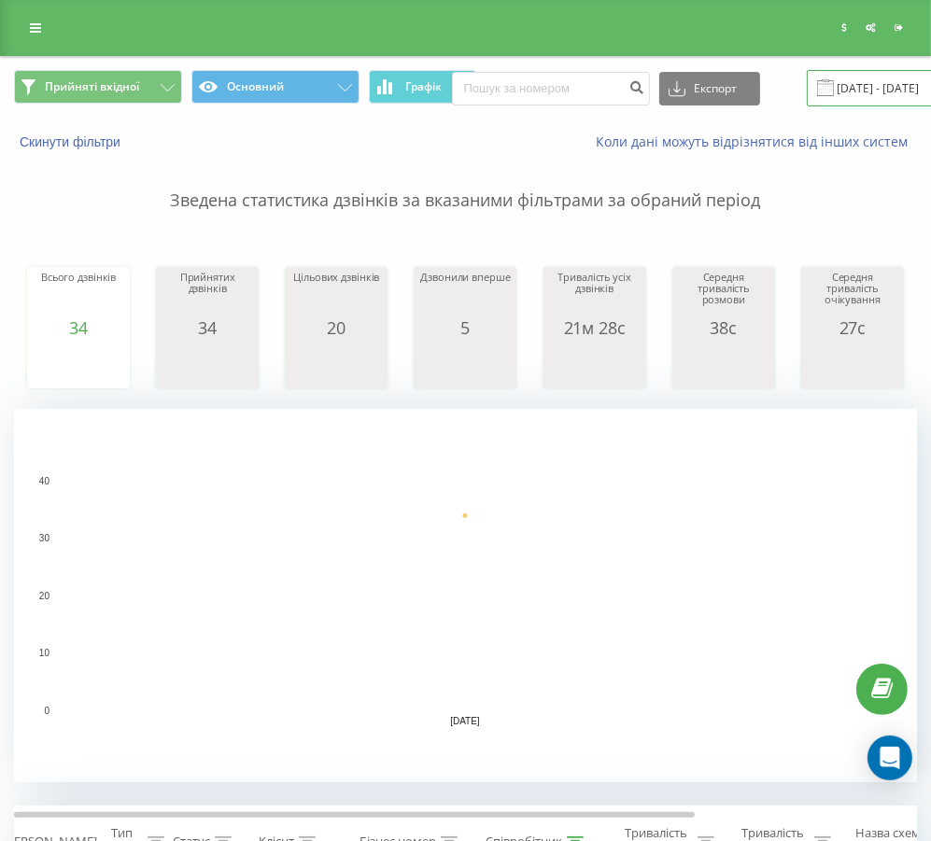
click at [829, 90] on input "[DATE] - [DATE]" at bounding box center [919, 88] width 226 height 36
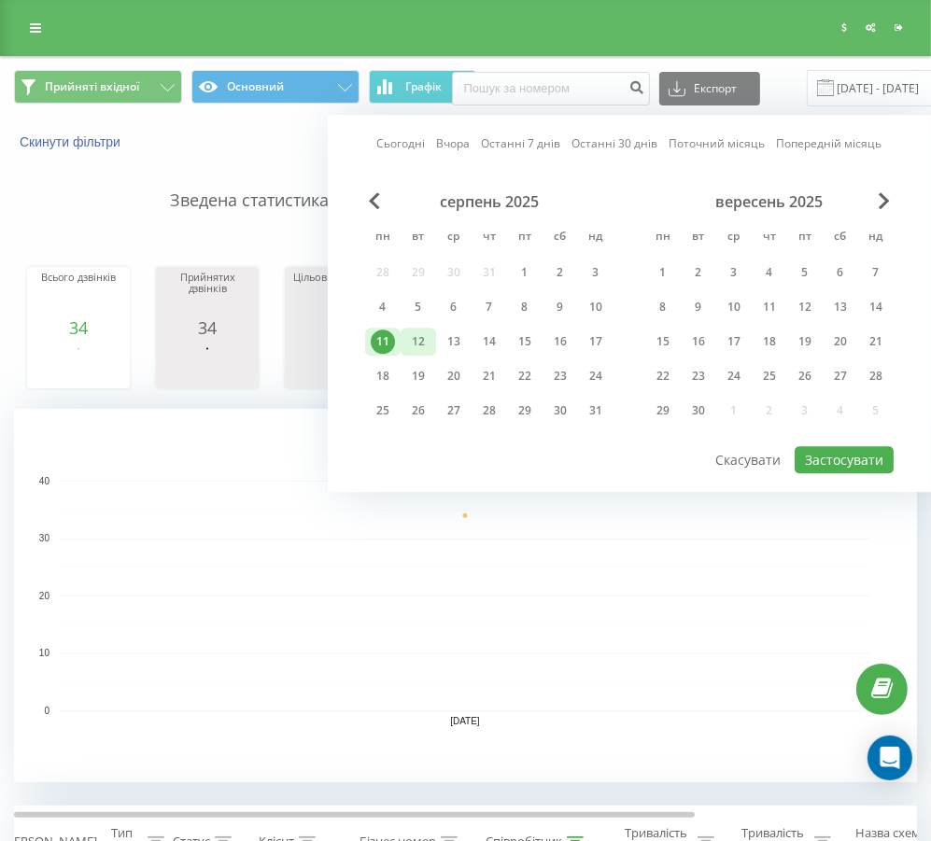
click at [420, 331] on div "12" at bounding box center [418, 342] width 24 height 24
click at [828, 460] on button "Застосувати" at bounding box center [843, 459] width 99 height 27
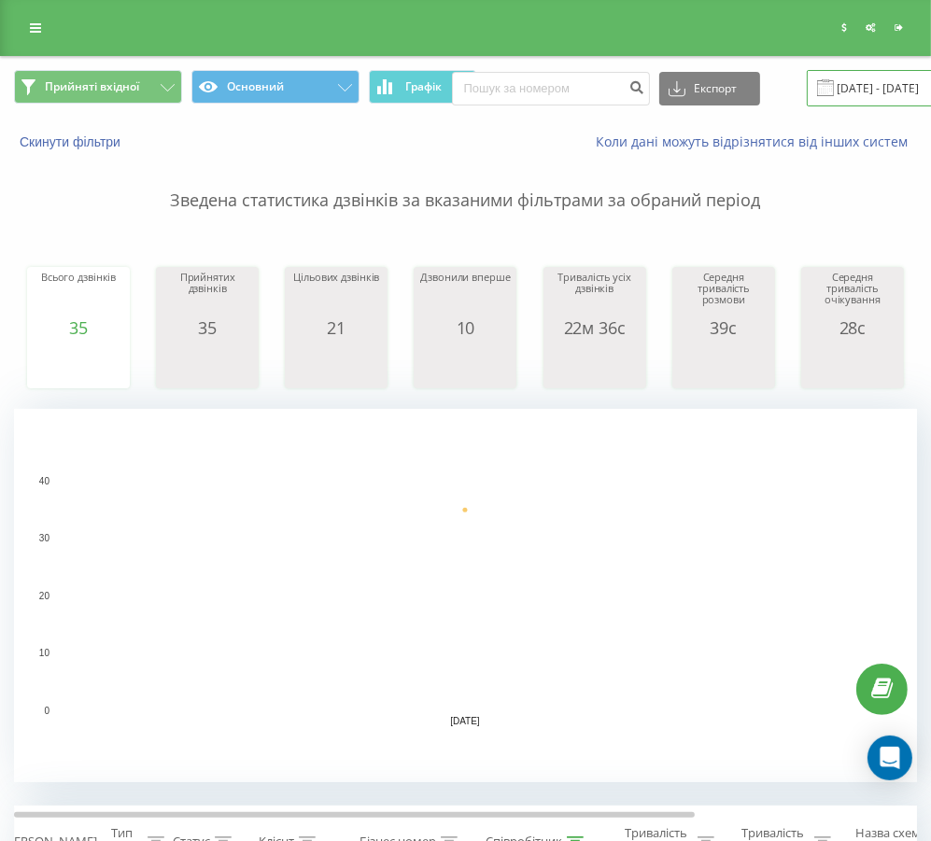
click at [835, 99] on input "[DATE] - [DATE]" at bounding box center [919, 88] width 226 height 36
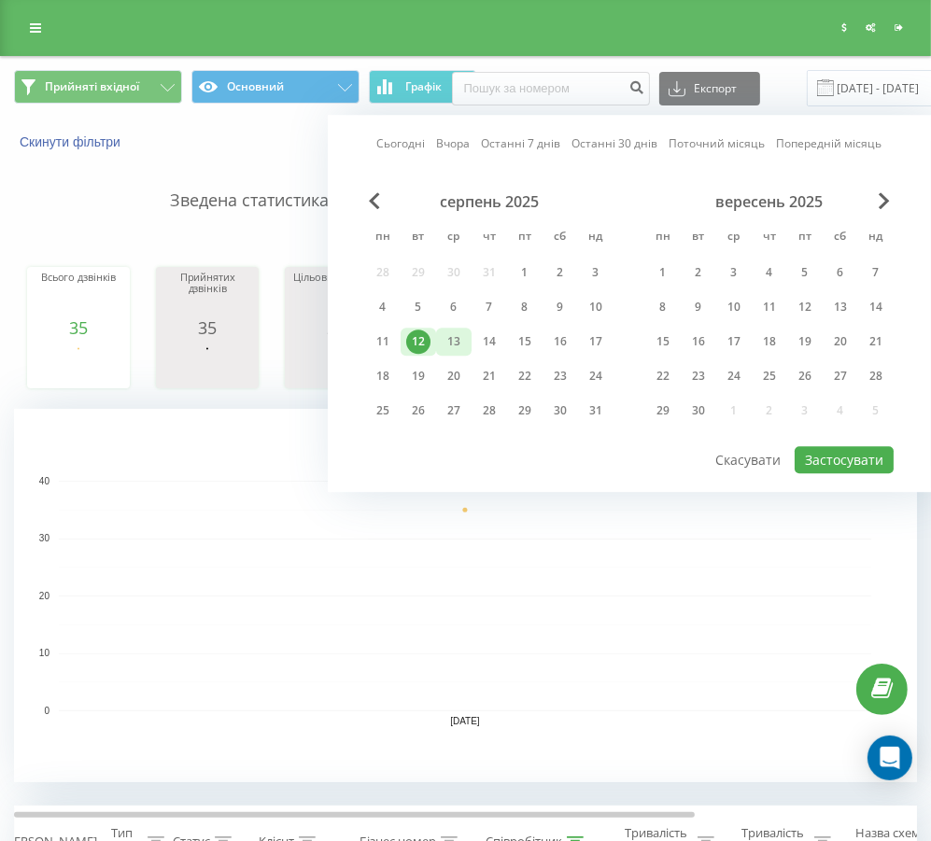
click at [458, 332] on div "13" at bounding box center [454, 342] width 24 height 24
click at [821, 454] on button "Застосувати" at bounding box center [843, 459] width 99 height 27
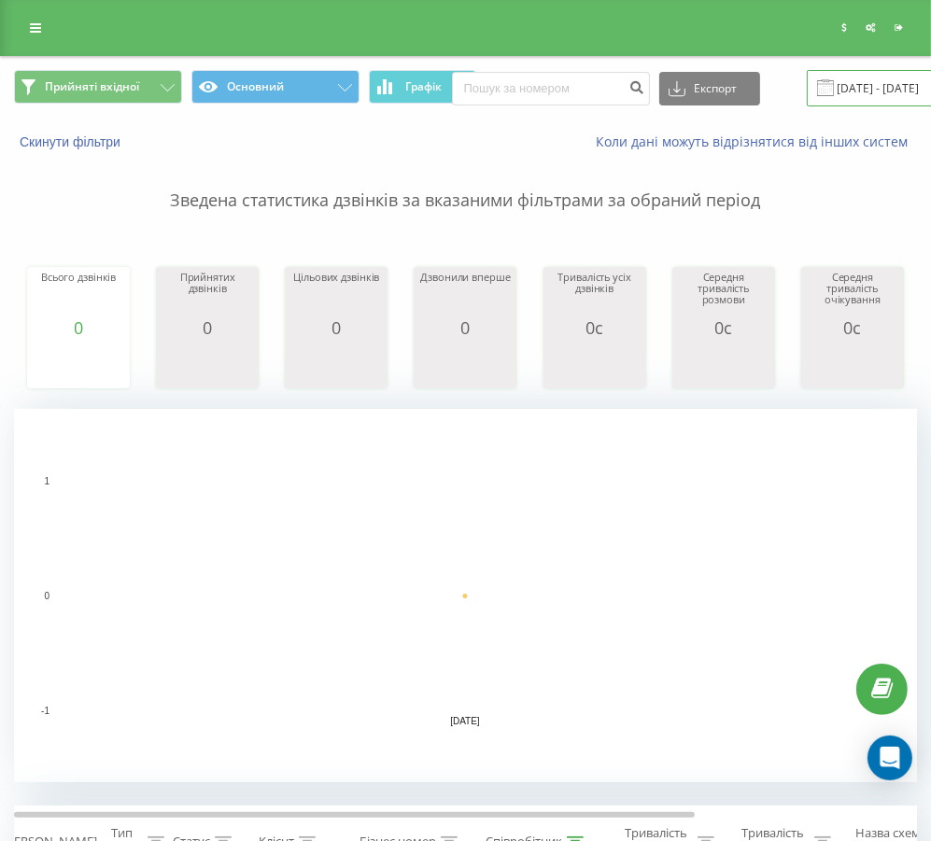
click at [862, 91] on input "[DATE] - [DATE]" at bounding box center [919, 88] width 226 height 36
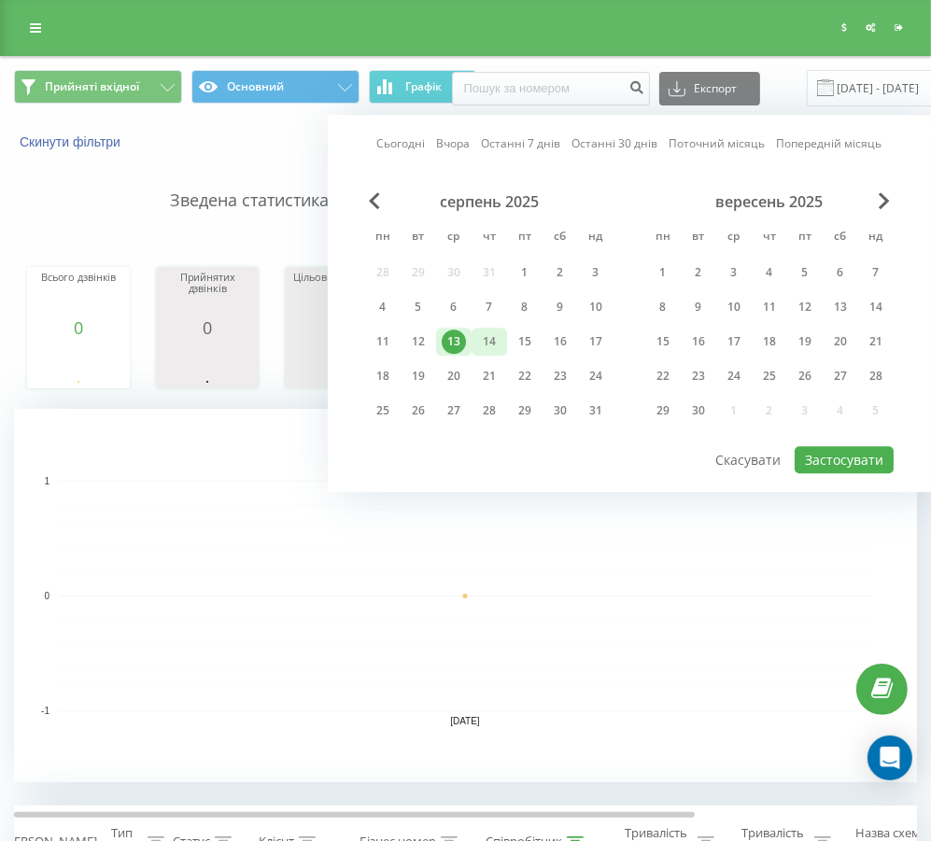
click at [479, 340] on div "14" at bounding box center [489, 342] width 24 height 24
click at [825, 452] on button "Застосувати" at bounding box center [843, 459] width 99 height 27
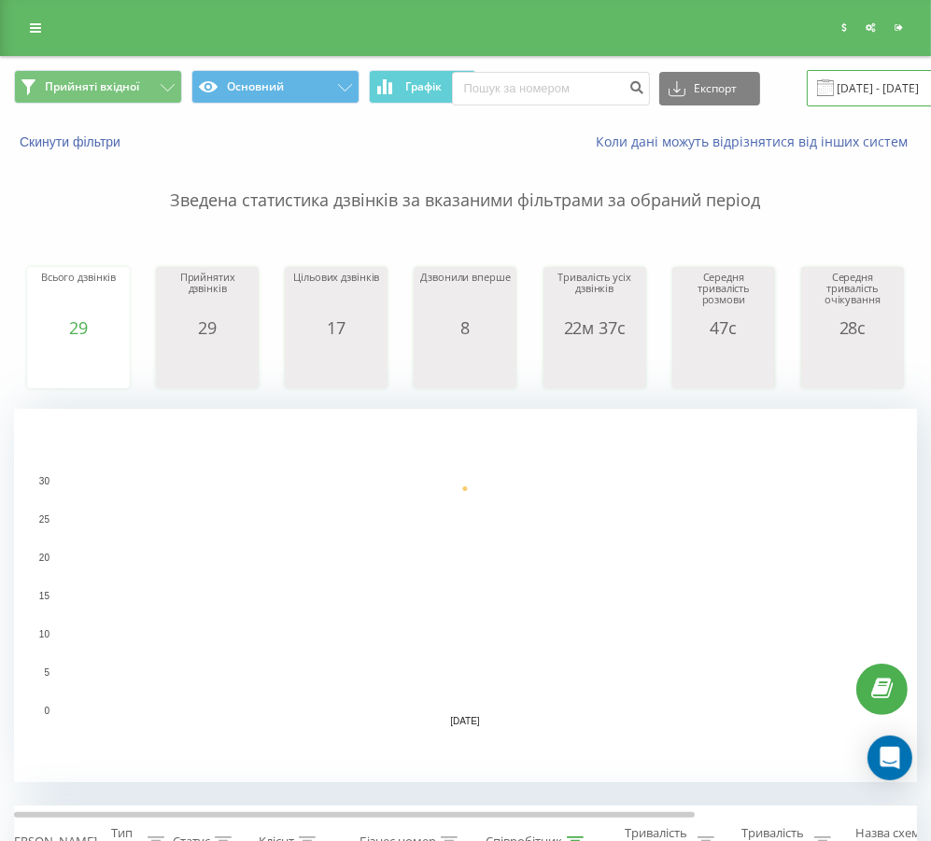
click at [840, 74] on input "[DATE] - [DATE]" at bounding box center [919, 88] width 226 height 36
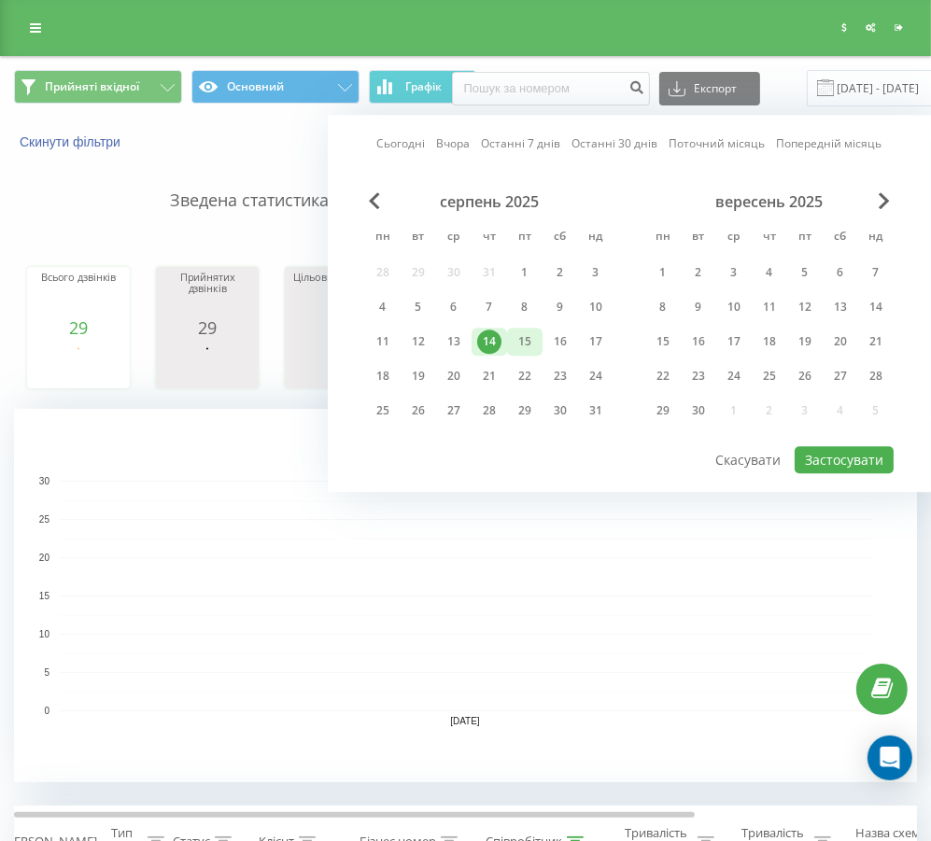
click at [517, 330] on div "15" at bounding box center [524, 342] width 24 height 24
click at [876, 454] on button "Застосувати" at bounding box center [843, 459] width 99 height 27
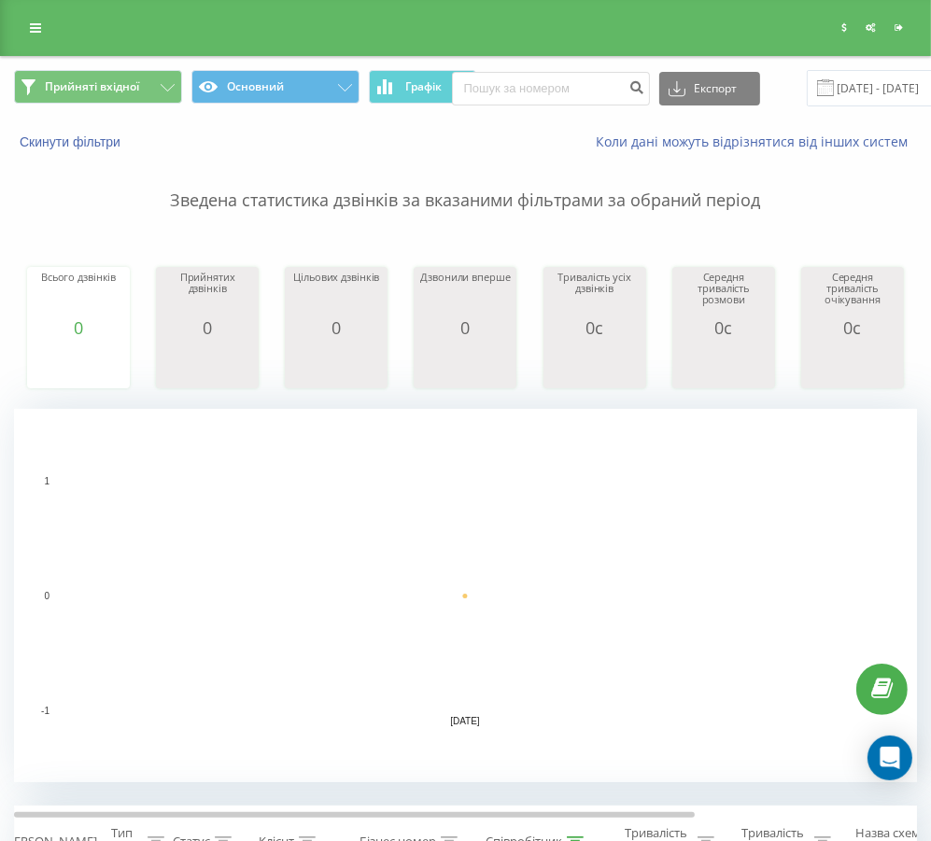
click at [817, 91] on span at bounding box center [825, 87] width 17 height 17
click at [823, 88] on span at bounding box center [825, 87] width 17 height 17
click at [820, 84] on span at bounding box center [825, 87] width 17 height 17
click at [842, 88] on input "[DATE] - [DATE]" at bounding box center [919, 88] width 226 height 36
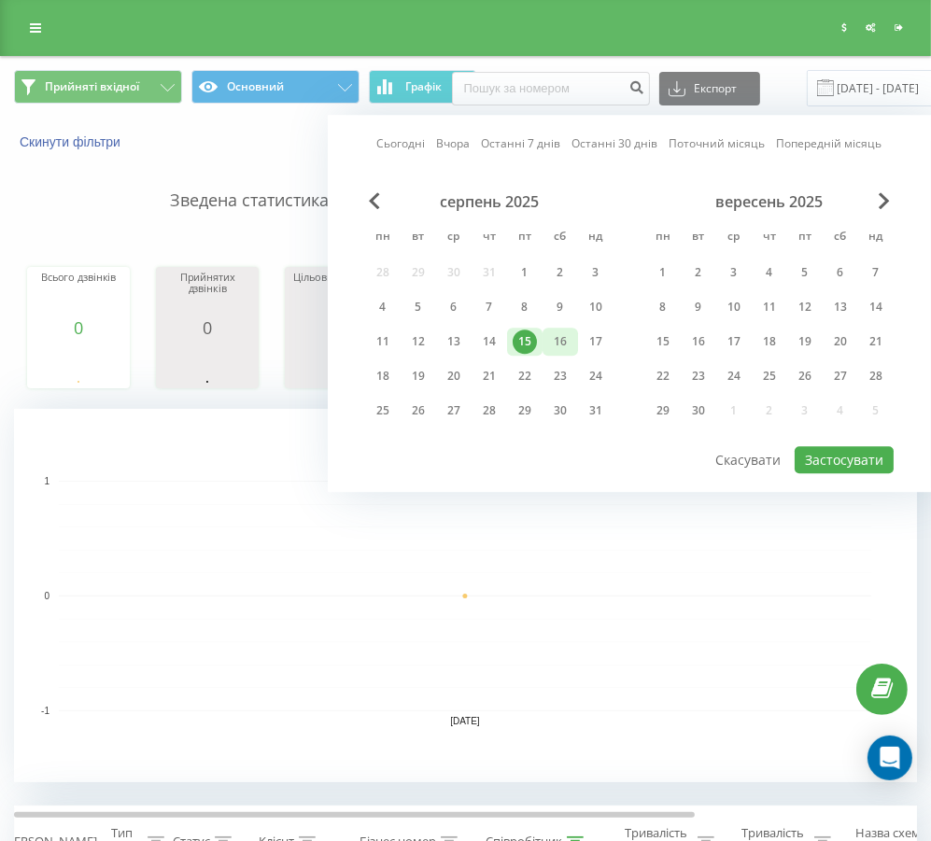
click at [566, 330] on div "16" at bounding box center [560, 342] width 24 height 24
click at [831, 451] on button "Застосувати" at bounding box center [843, 459] width 99 height 27
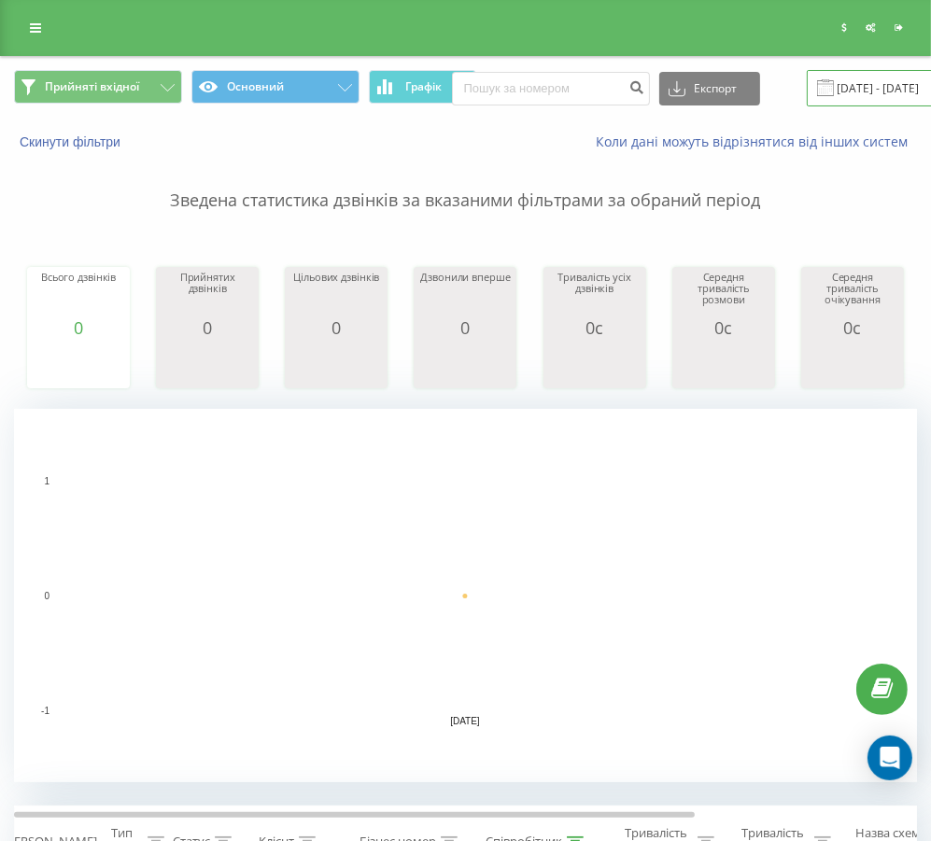
click at [839, 85] on input "[DATE] - [DATE]" at bounding box center [919, 88] width 226 height 36
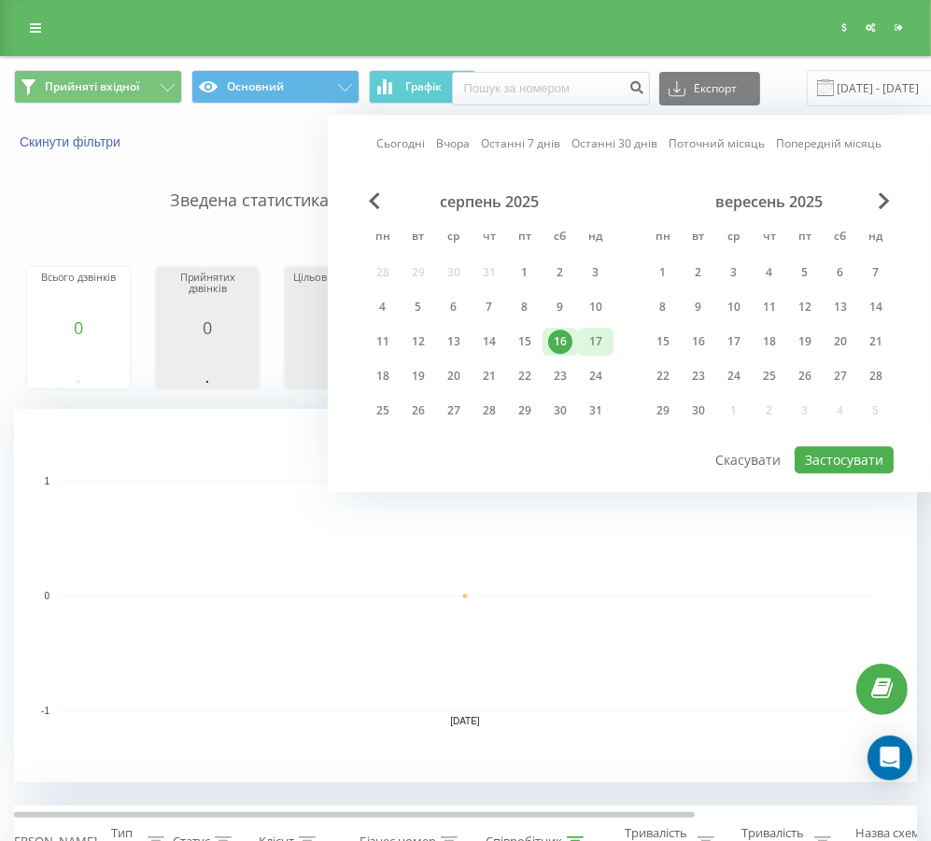
click at [589, 337] on div "17" at bounding box center [595, 342] width 24 height 24
click at [862, 452] on button "Застосувати" at bounding box center [843, 459] width 99 height 27
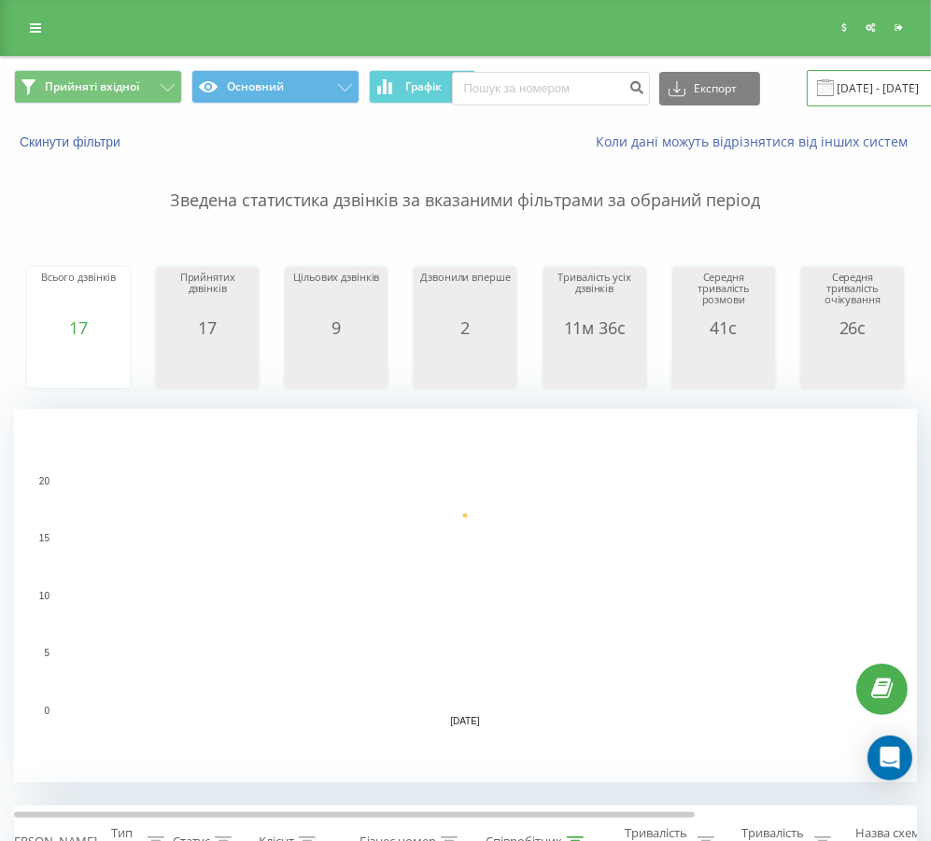
click at [828, 96] on input "[DATE] - [DATE]" at bounding box center [919, 88] width 226 height 36
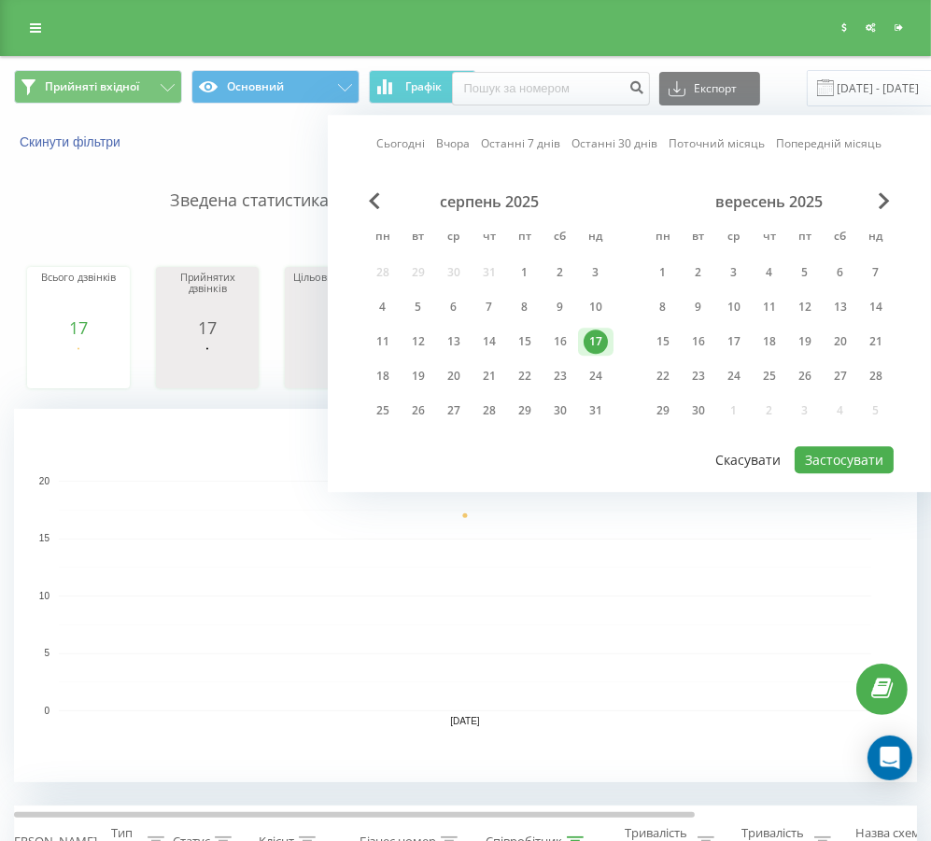
drag, startPoint x: 388, startPoint y: 372, endPoint x: 788, endPoint y: 451, distance: 407.1
click at [386, 371] on div "18" at bounding box center [383, 376] width 24 height 24
click at [855, 454] on button "Застосувати" at bounding box center [843, 459] width 99 height 27
type input "[DATE] - [DATE]"
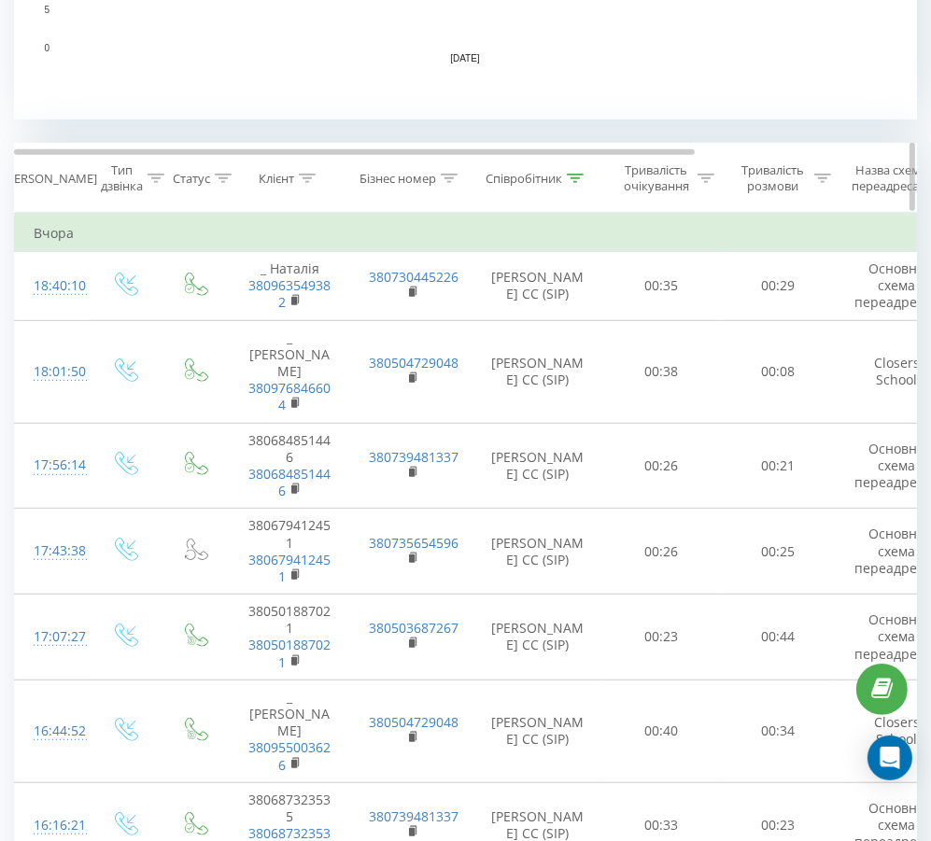
scroll to position [559, 0]
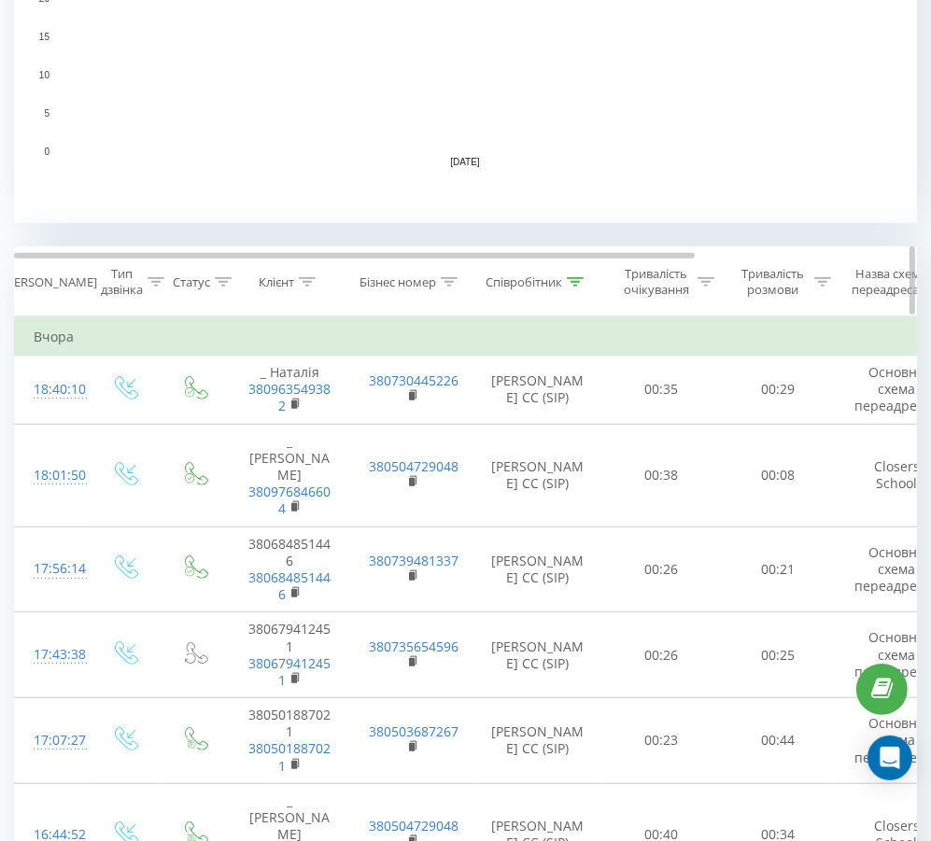
click at [578, 284] on icon at bounding box center [575, 281] width 17 height 9
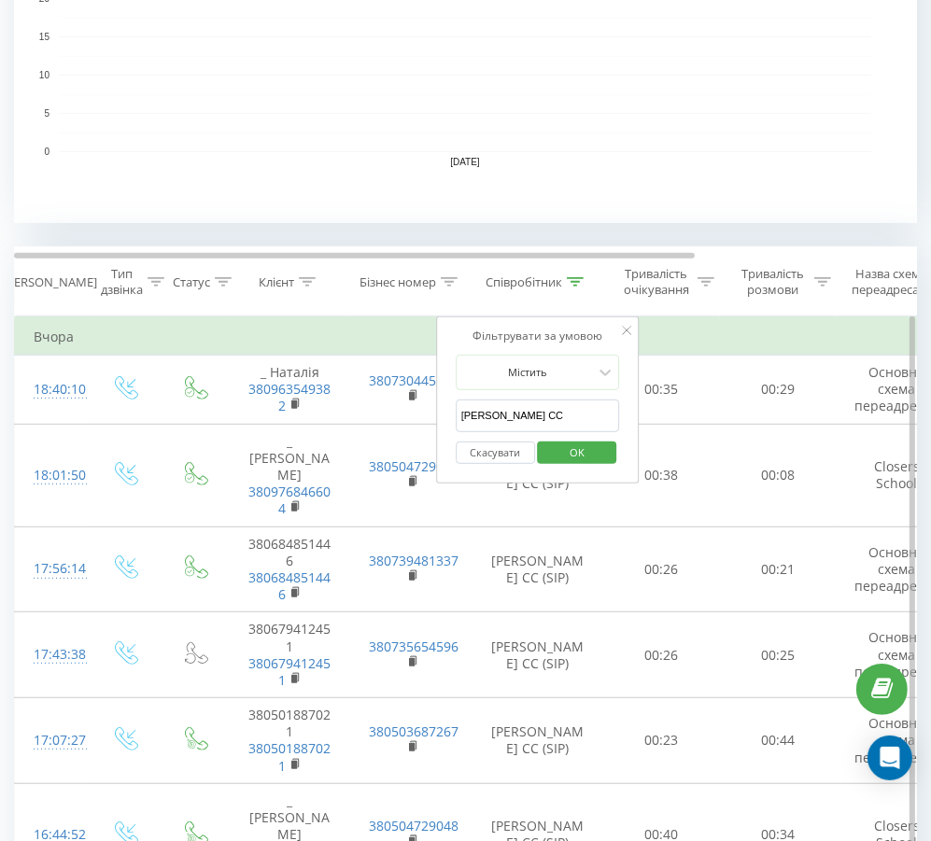
click at [509, 458] on button "Скасувати" at bounding box center [495, 453] width 79 height 23
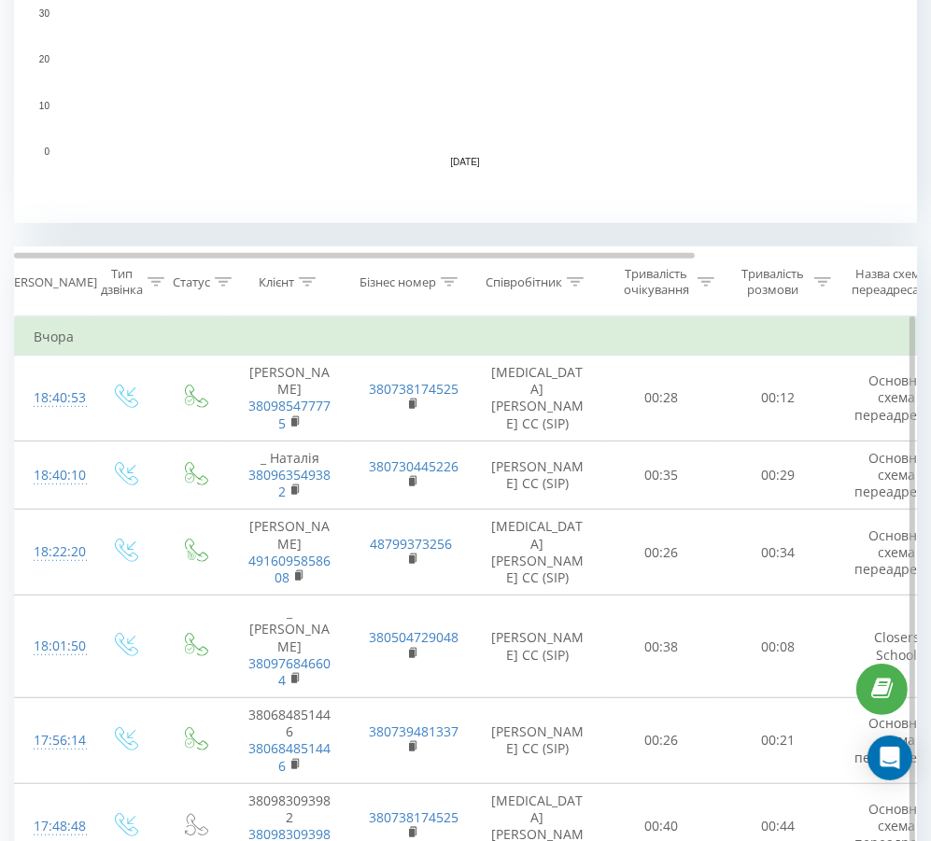
scroll to position [822, 0]
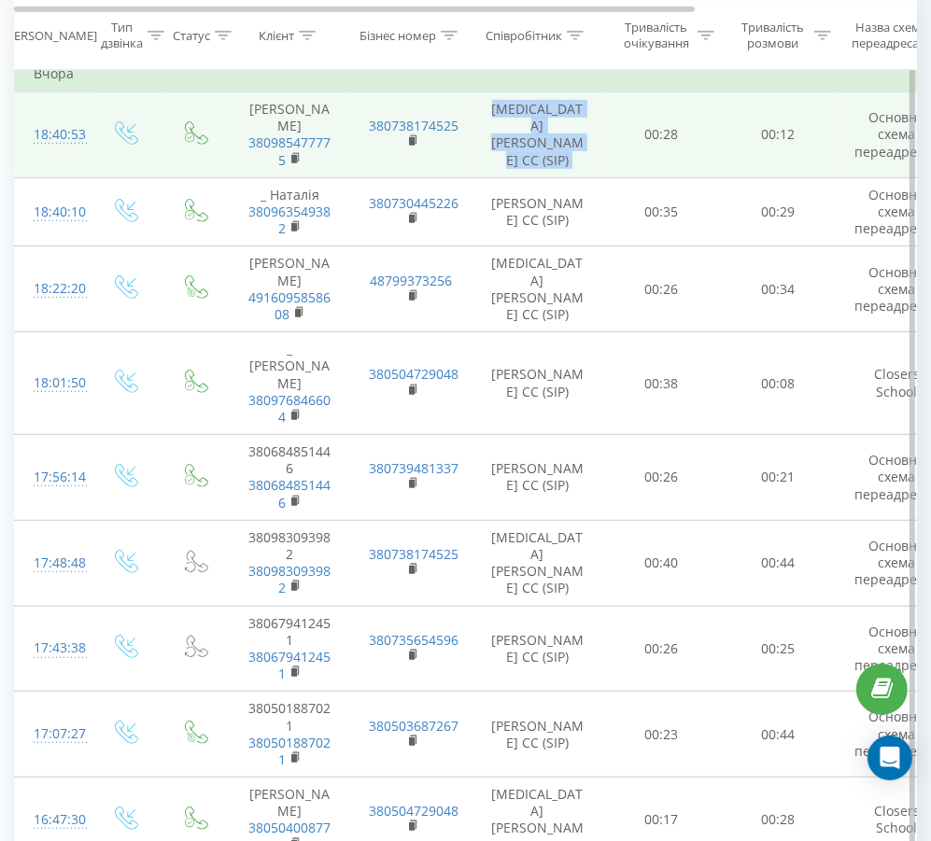
copy td "[MEDICAL_DATA][PERSON_NAME] CC (SIP)"
drag, startPoint x: 490, startPoint y: 114, endPoint x: 602, endPoint y: 116, distance: 112.0
click at [602, 116] on tr "18:40:53 [PERSON_NAME] [PERSON_NAME] 380985477775 380738174525 [MEDICAL_DATA][P…" at bounding box center [612, 135] width 1195 height 86
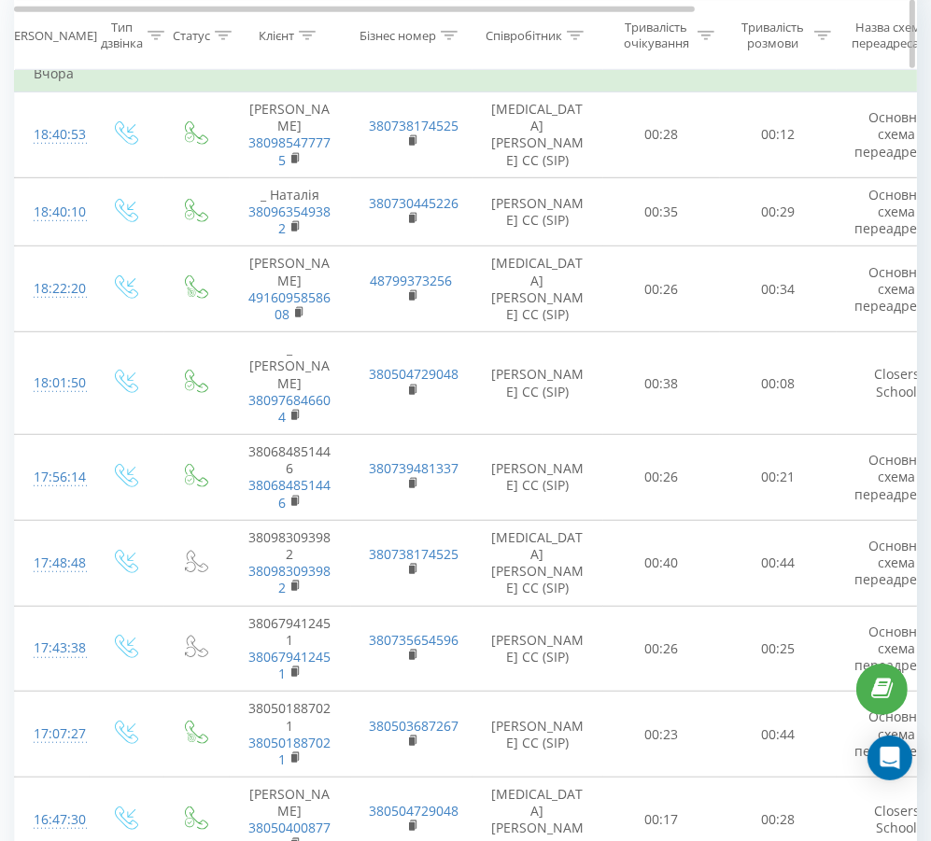
click at [573, 35] on icon at bounding box center [576, 34] width 17 height 9
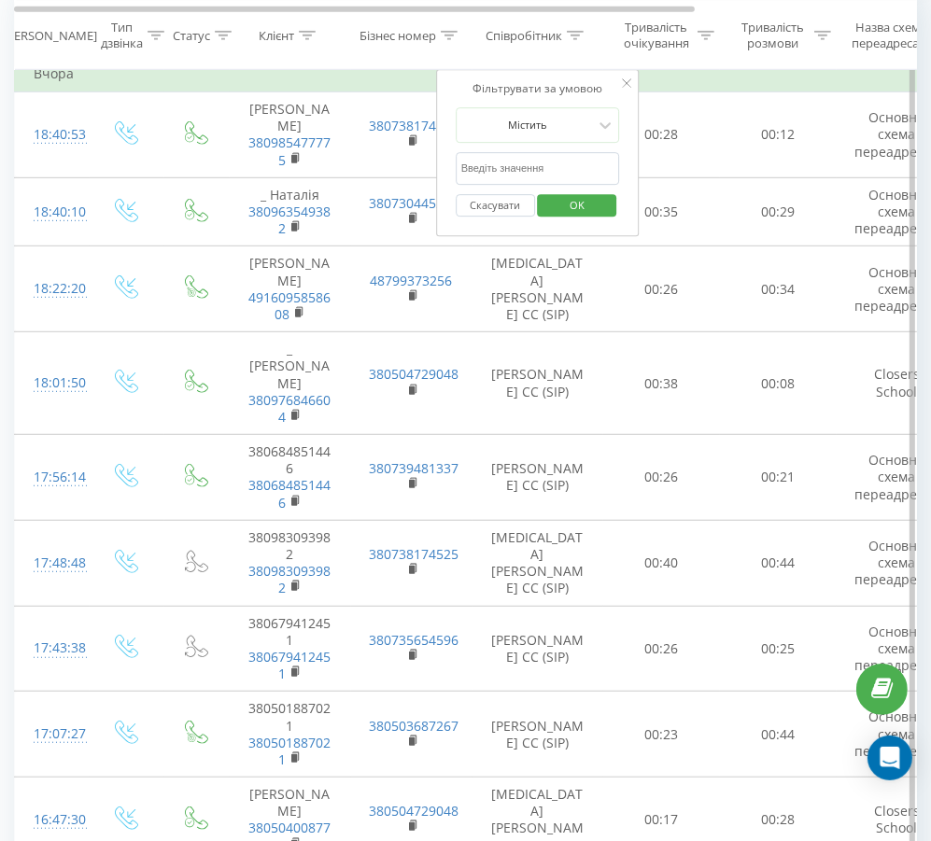
click at [495, 176] on input "[PERSON_NAME] СС" at bounding box center [538, 168] width 164 height 33
paste input "[MEDICAL_DATA][PERSON_NAME] CC (SIP)"
type input "[MEDICAL_DATA][PERSON_NAME] CC (SIP)"
click at [568, 203] on span "OK" at bounding box center [577, 204] width 52 height 29
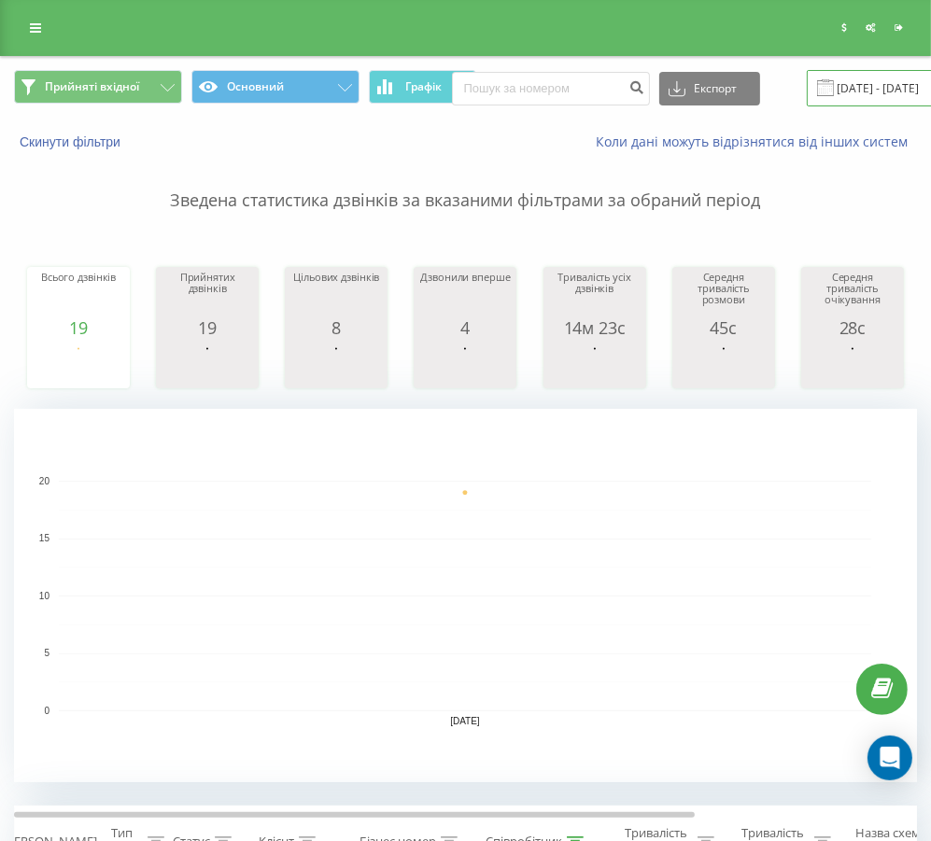
click at [837, 84] on input "[DATE] - [DATE]" at bounding box center [919, 88] width 226 height 36
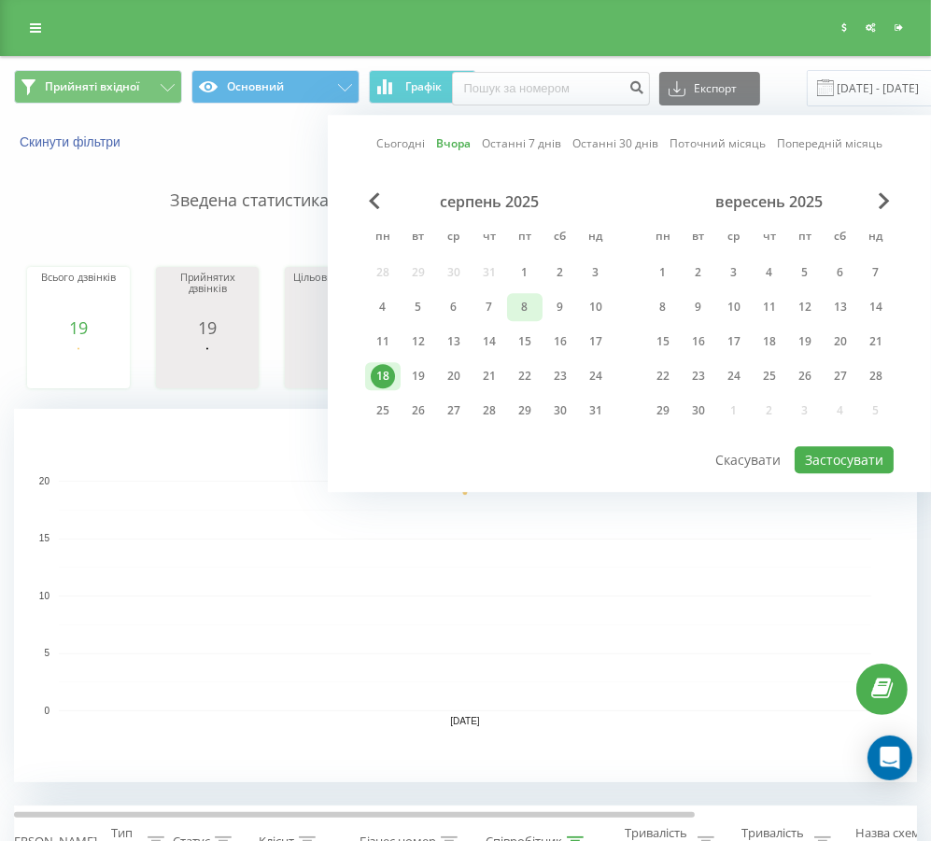
click at [533, 310] on div "8" at bounding box center [524, 307] width 24 height 24
click at [845, 449] on button "Застосувати" at bounding box center [843, 459] width 99 height 27
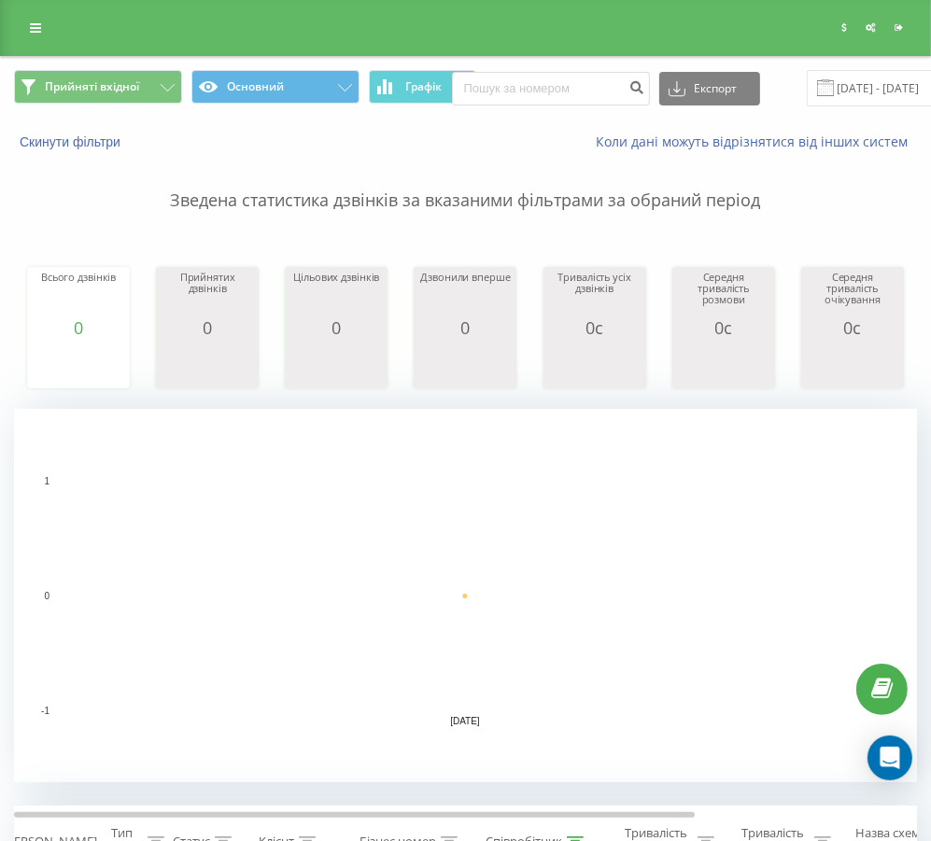
click at [817, 85] on span at bounding box center [825, 87] width 17 height 17
click at [823, 88] on span at bounding box center [825, 87] width 17 height 17
click at [817, 88] on span at bounding box center [825, 87] width 17 height 17
click at [850, 97] on input "[DATE] - [DATE]" at bounding box center [919, 88] width 226 height 36
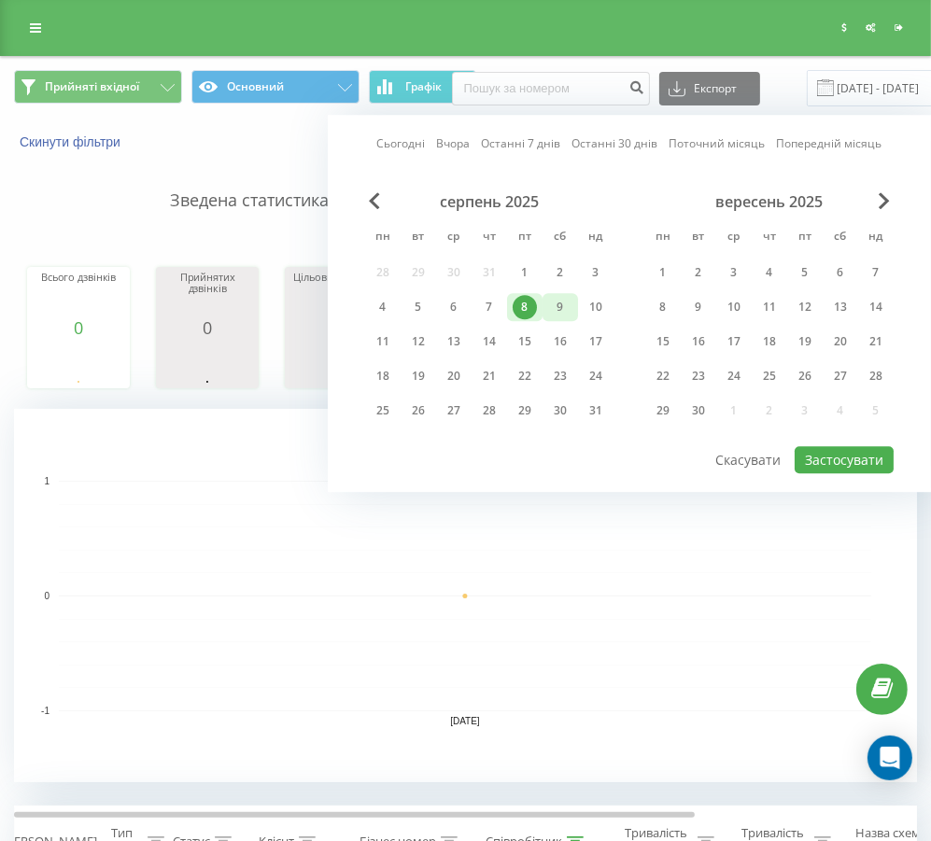
click at [554, 300] on div "9" at bounding box center [560, 307] width 24 height 24
click at [853, 469] on button "Застосувати" at bounding box center [843, 459] width 99 height 27
type input "[DATE] - [DATE]"
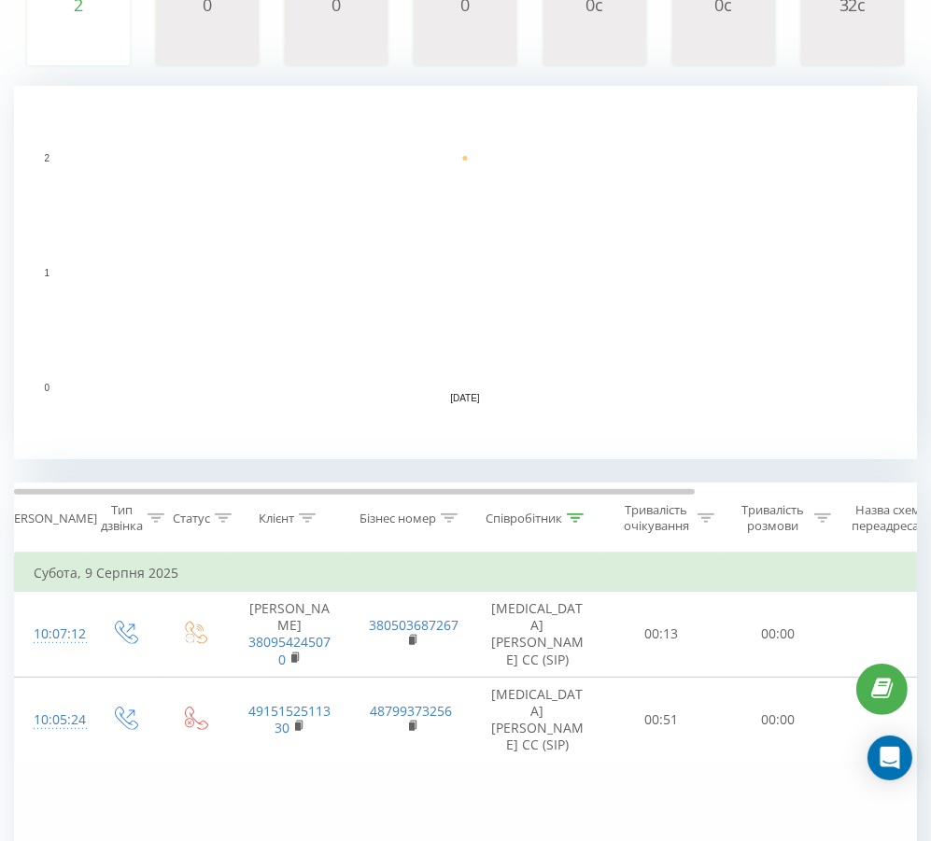
scroll to position [420, 0]
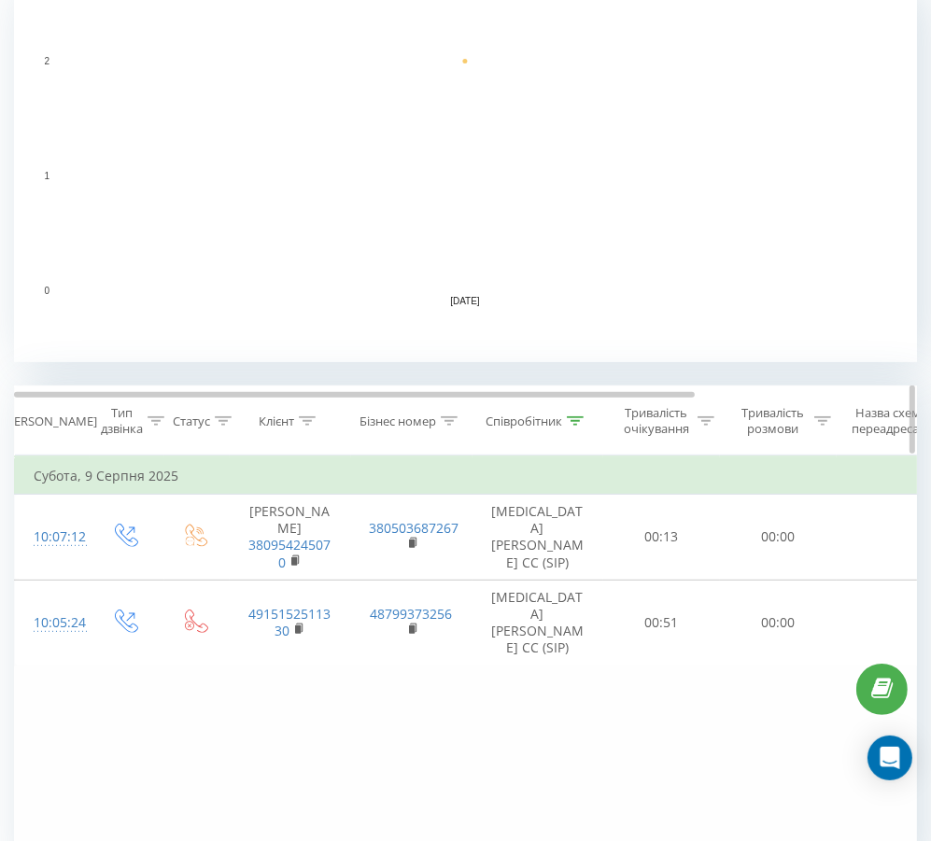
click at [581, 428] on div at bounding box center [575, 422] width 17 height 16
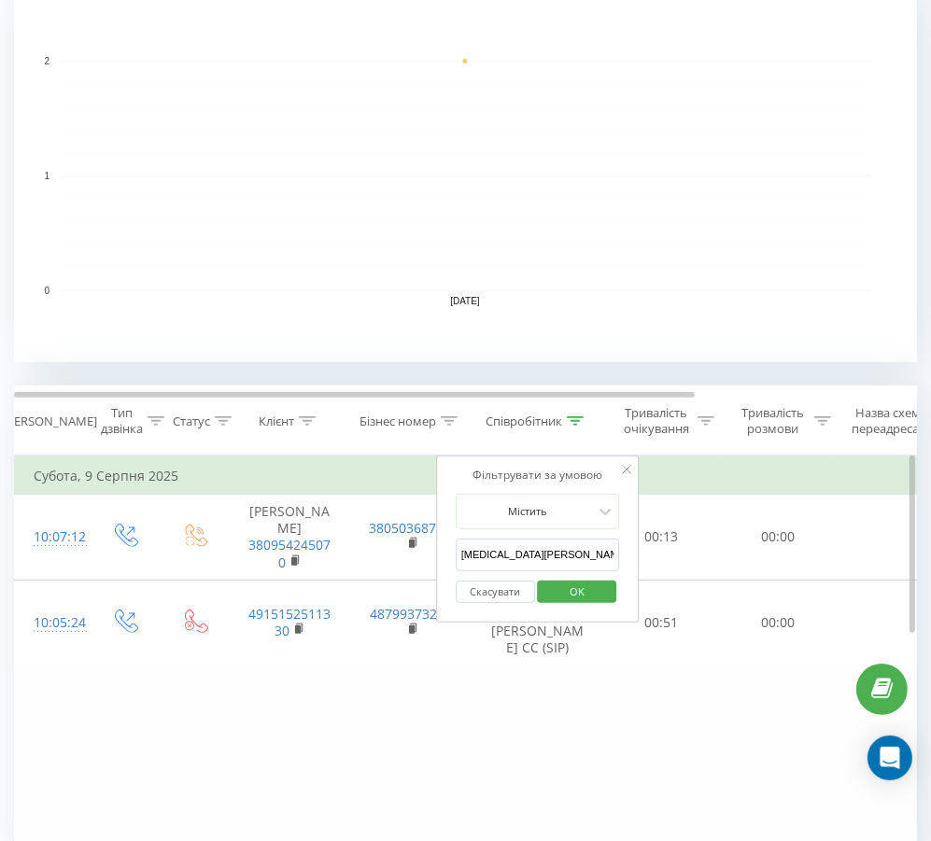
click at [517, 698] on div "Фільтрувати за умовою Дорівнює Введіть значення Скасувати OK Фільтрувати за умо…" at bounding box center [465, 666] width 903 height 420
click at [590, 536] on form "Містить [MEDICAL_DATA][PERSON_NAME] CC (SIP) Скасувати OK" at bounding box center [538, 553] width 164 height 119
click at [585, 549] on input "[MEDICAL_DATA][PERSON_NAME] CC (SIP)" at bounding box center [538, 555] width 164 height 33
type input "[MEDICAL_DATA][PERSON_NAME] CC"
click button "OK" at bounding box center [577, 592] width 79 height 23
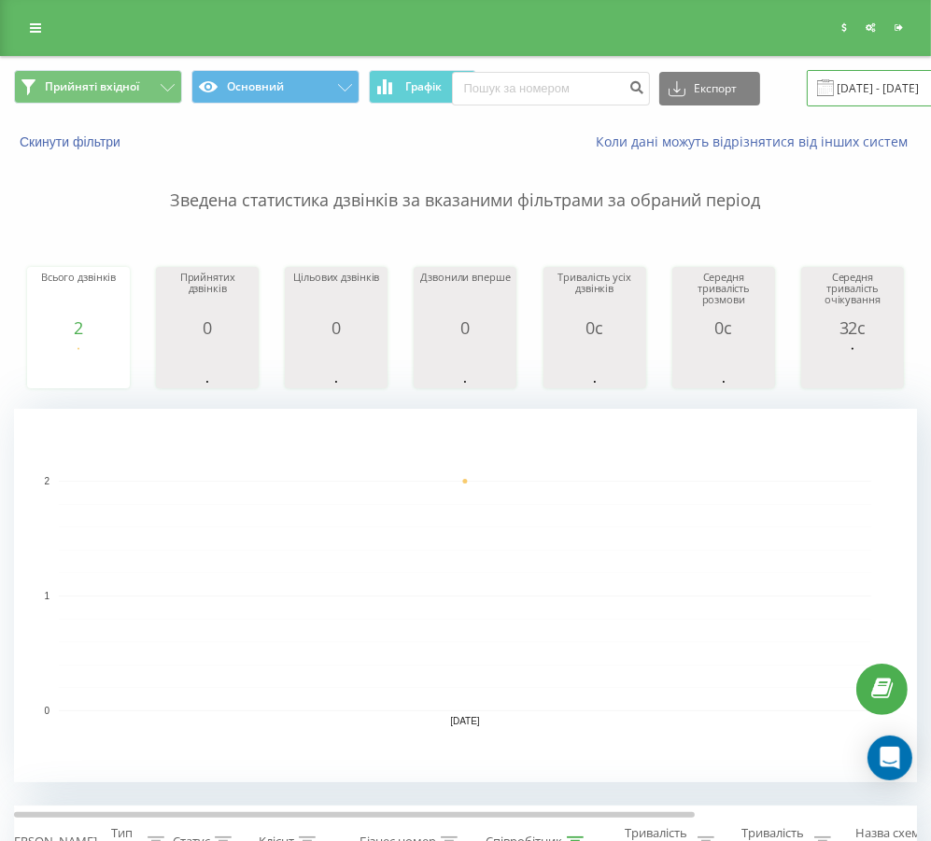
click at [858, 82] on input "[DATE] - [DATE]" at bounding box center [919, 88] width 226 height 36
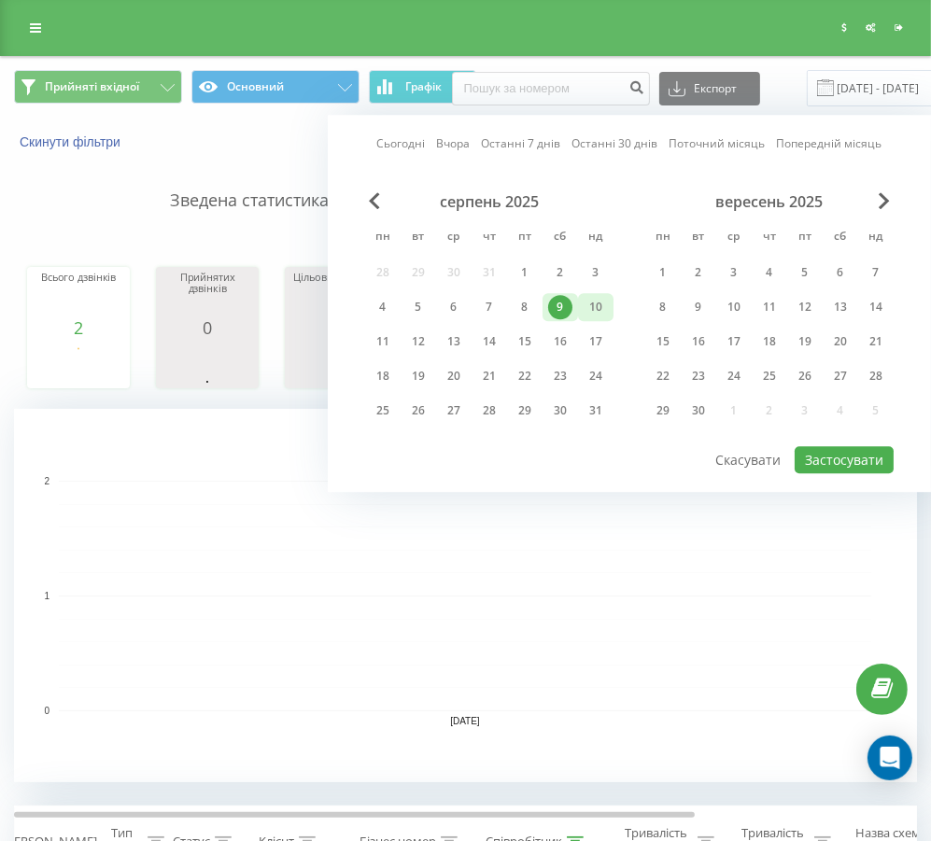
click at [597, 307] on div "10" at bounding box center [595, 307] width 24 height 24
click at [846, 448] on button "Застосувати" at bounding box center [843, 459] width 99 height 27
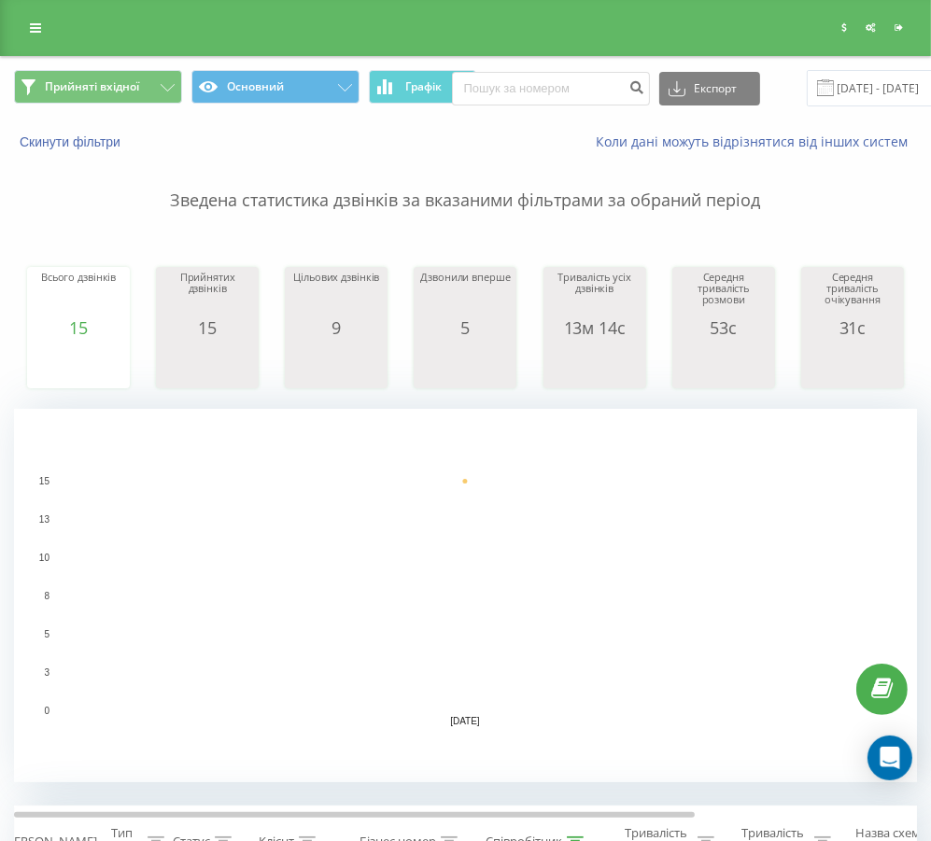
click at [819, 89] on span at bounding box center [825, 87] width 17 height 17
click at [821, 87] on span at bounding box center [825, 87] width 17 height 17
click at [817, 87] on span at bounding box center [825, 87] width 17 height 17
click at [856, 83] on input "[DATE] - [DATE]" at bounding box center [919, 88] width 226 height 36
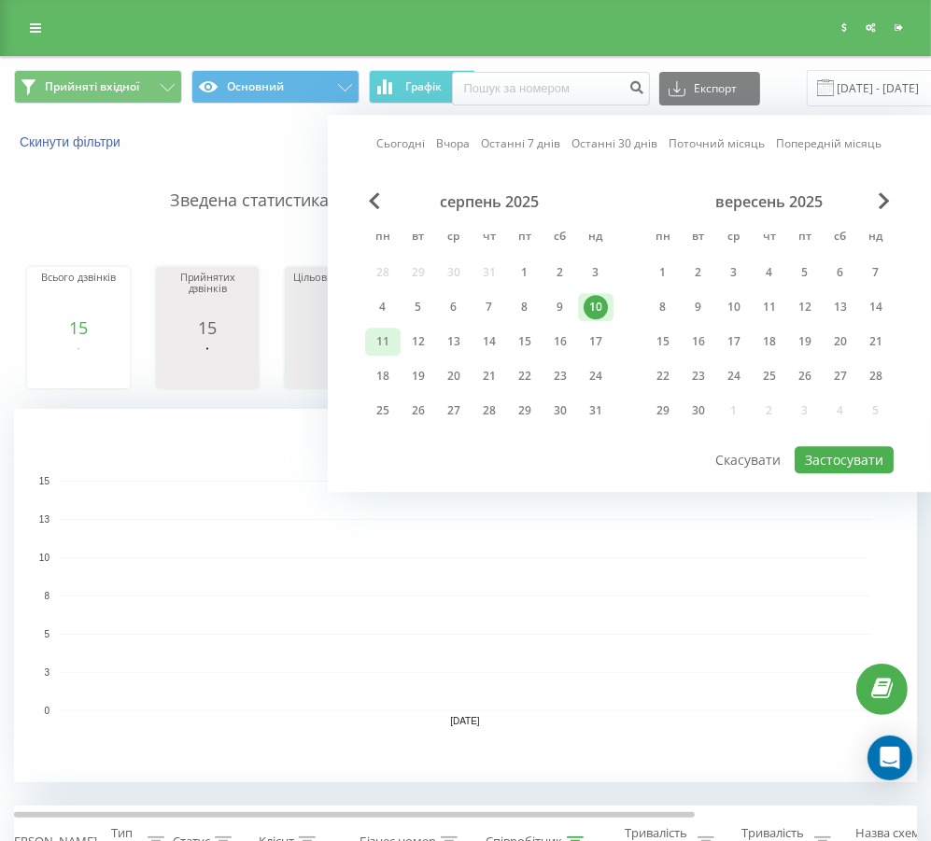
click at [383, 338] on div "11" at bounding box center [383, 342] width 24 height 24
click at [826, 448] on button "Застосувати" at bounding box center [843, 459] width 99 height 27
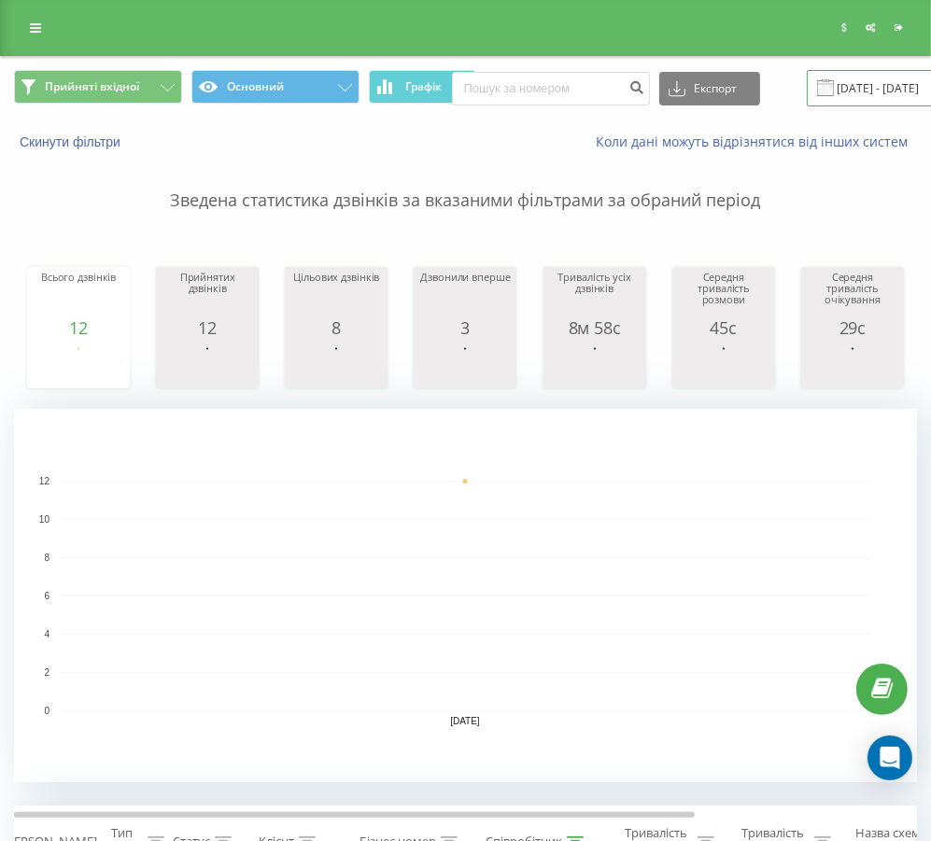
click at [829, 88] on input "[DATE] - [DATE]" at bounding box center [919, 88] width 226 height 36
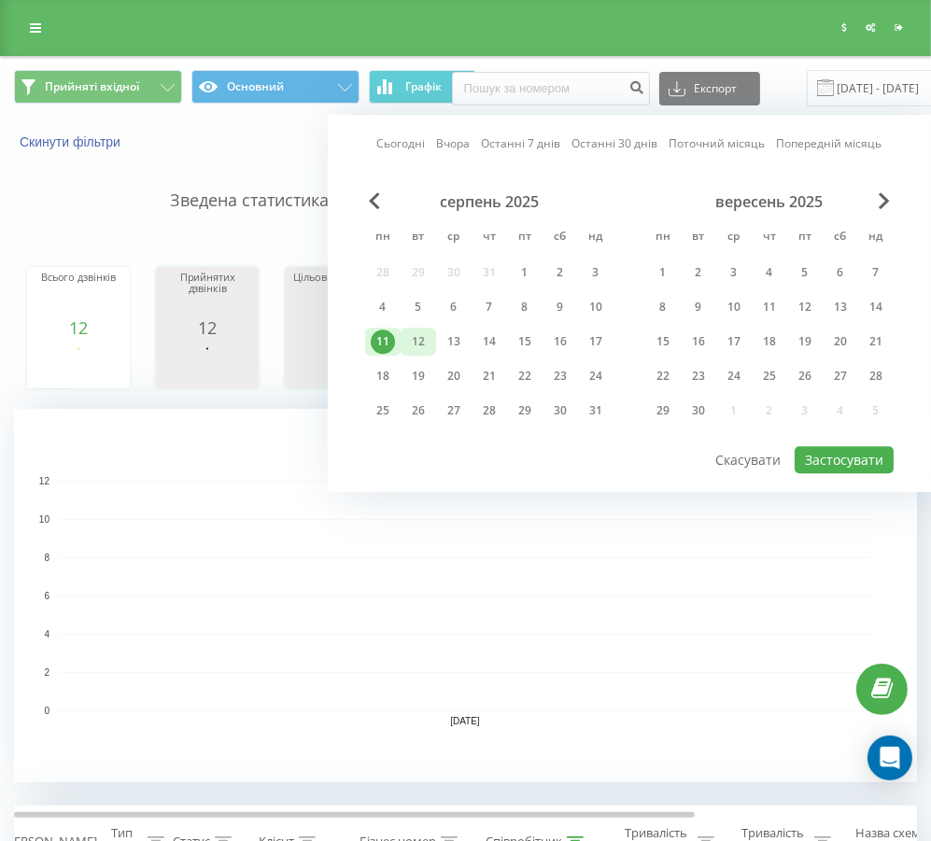
click at [428, 342] on div "12" at bounding box center [418, 342] width 24 height 24
click at [818, 451] on button "Застосувати" at bounding box center [843, 459] width 99 height 27
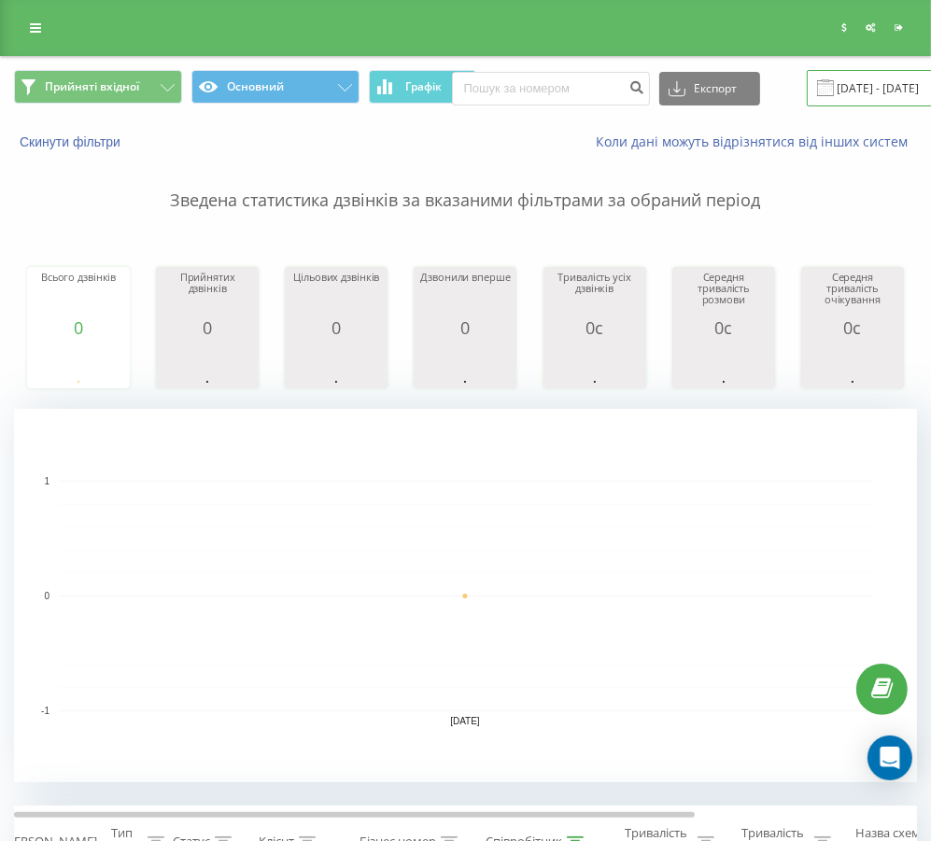
click at [831, 88] on input "[DATE] - [DATE]" at bounding box center [919, 88] width 226 height 36
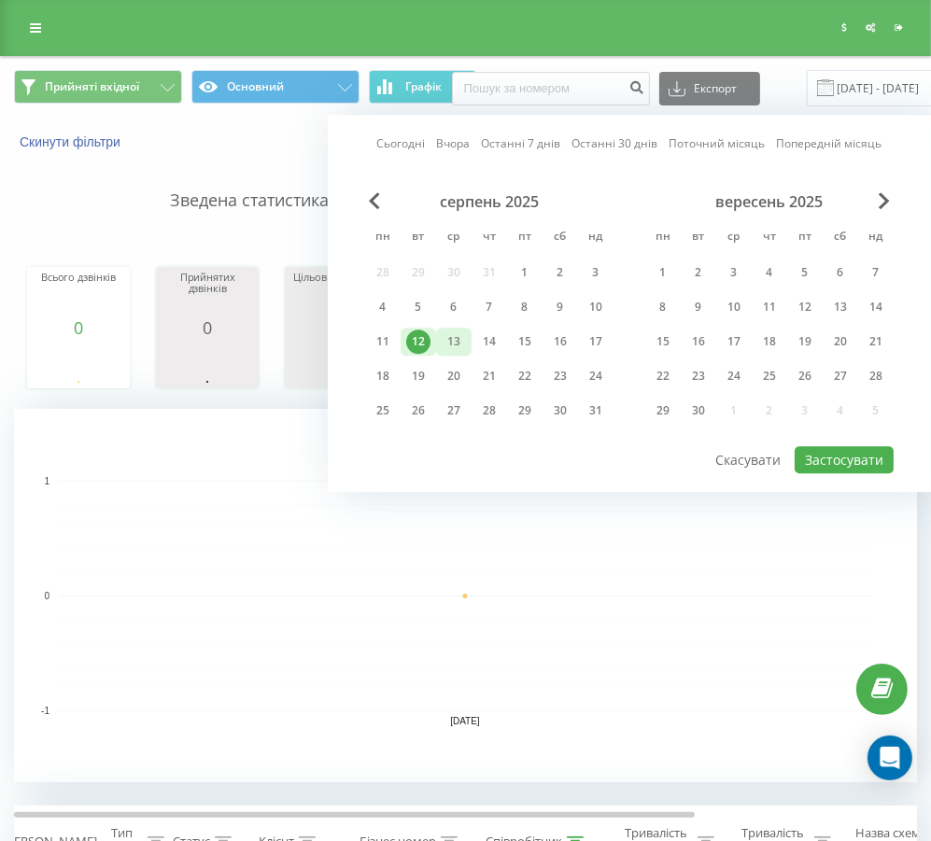
click at [457, 344] on div "13" at bounding box center [454, 342] width 24 height 24
click at [852, 446] on button "Застосувати" at bounding box center [843, 459] width 99 height 27
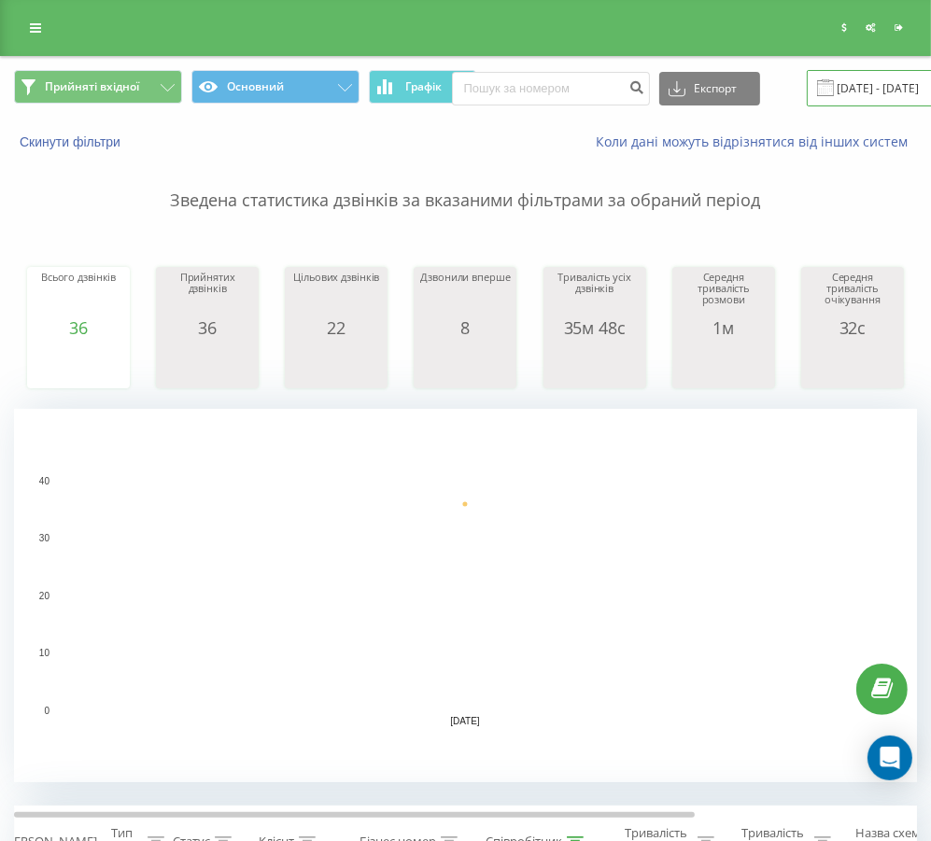
click at [834, 93] on input "[DATE] - [DATE]" at bounding box center [919, 88] width 226 height 36
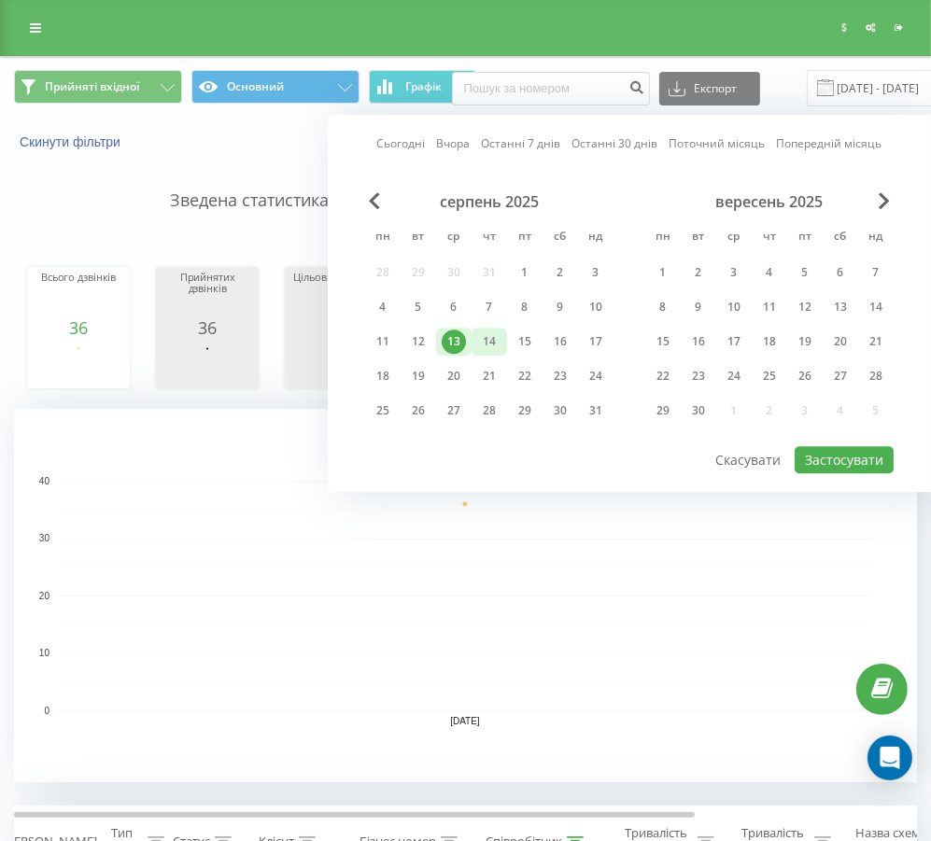
click at [493, 344] on div "14" at bounding box center [489, 342] width 24 height 24
click at [855, 451] on button "Застосувати" at bounding box center [843, 459] width 99 height 27
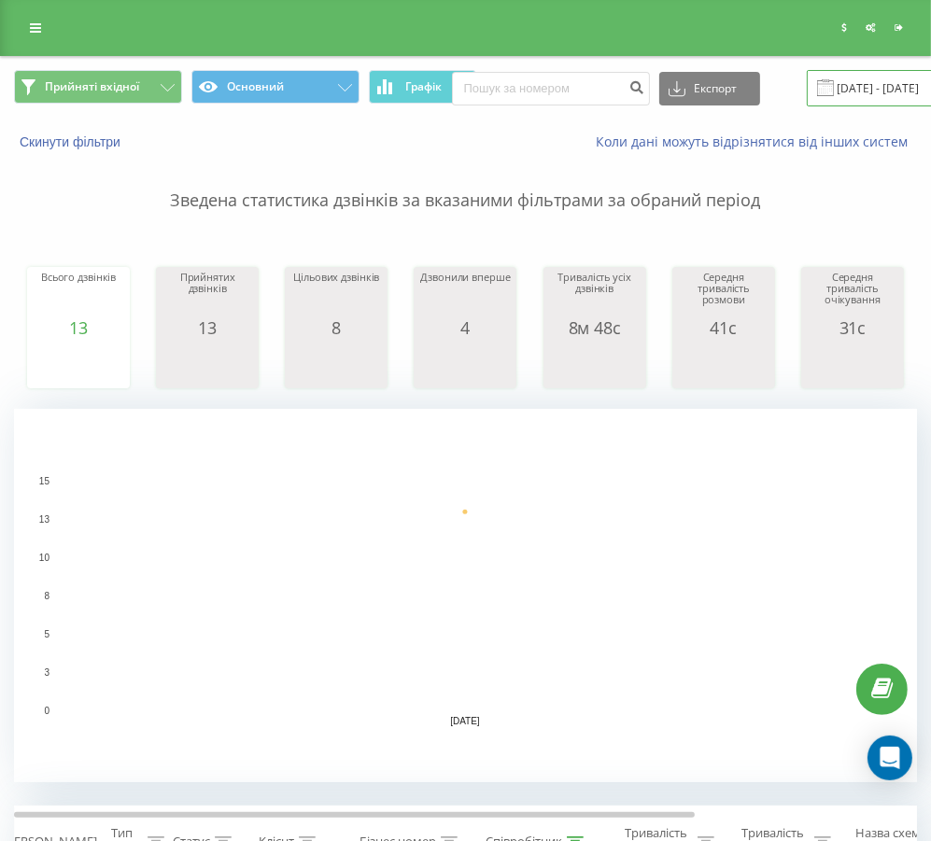
click at [854, 95] on input "[DATE] - [DATE]" at bounding box center [919, 88] width 226 height 36
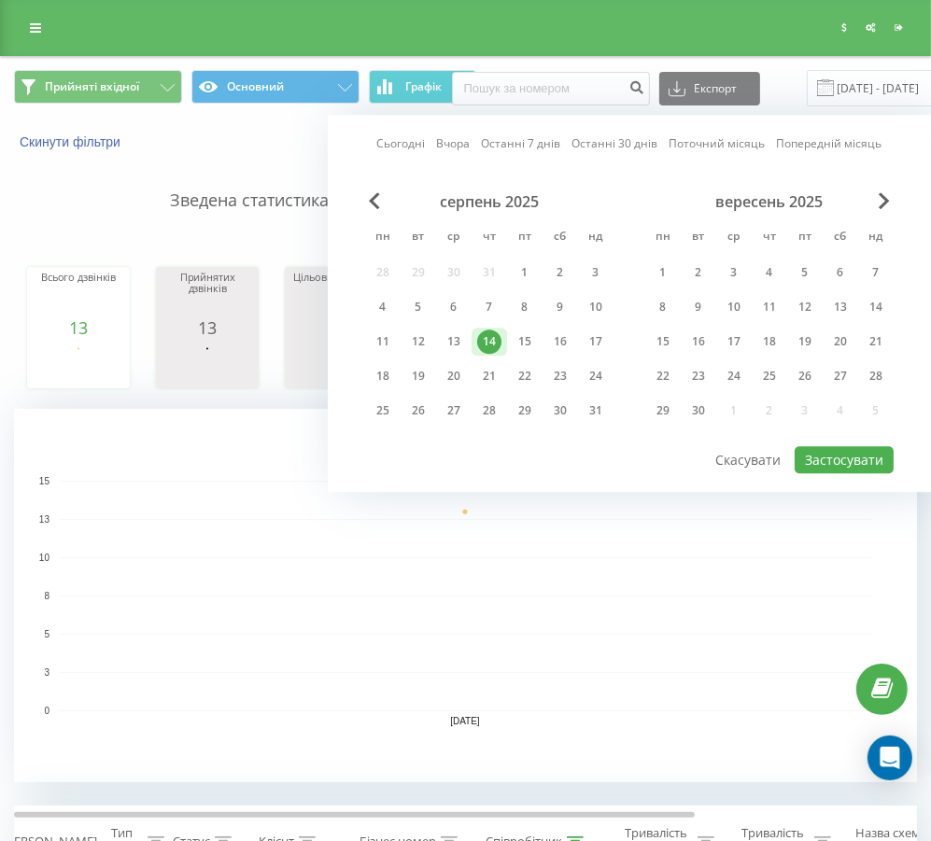
drag, startPoint x: 525, startPoint y: 340, endPoint x: 804, endPoint y: 394, distance: 284.3
click at [525, 337] on div "15" at bounding box center [524, 342] width 24 height 24
click at [846, 451] on button "Застосувати" at bounding box center [843, 459] width 99 height 27
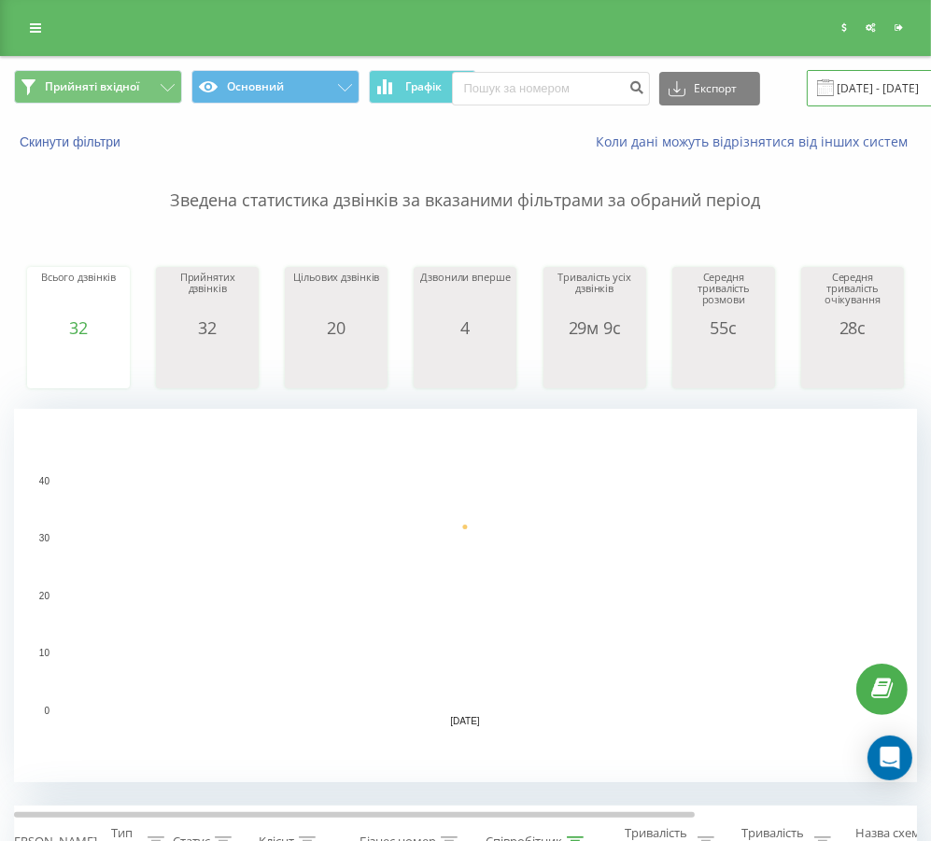
click at [836, 87] on input "[DATE] - [DATE]" at bounding box center [919, 88] width 226 height 36
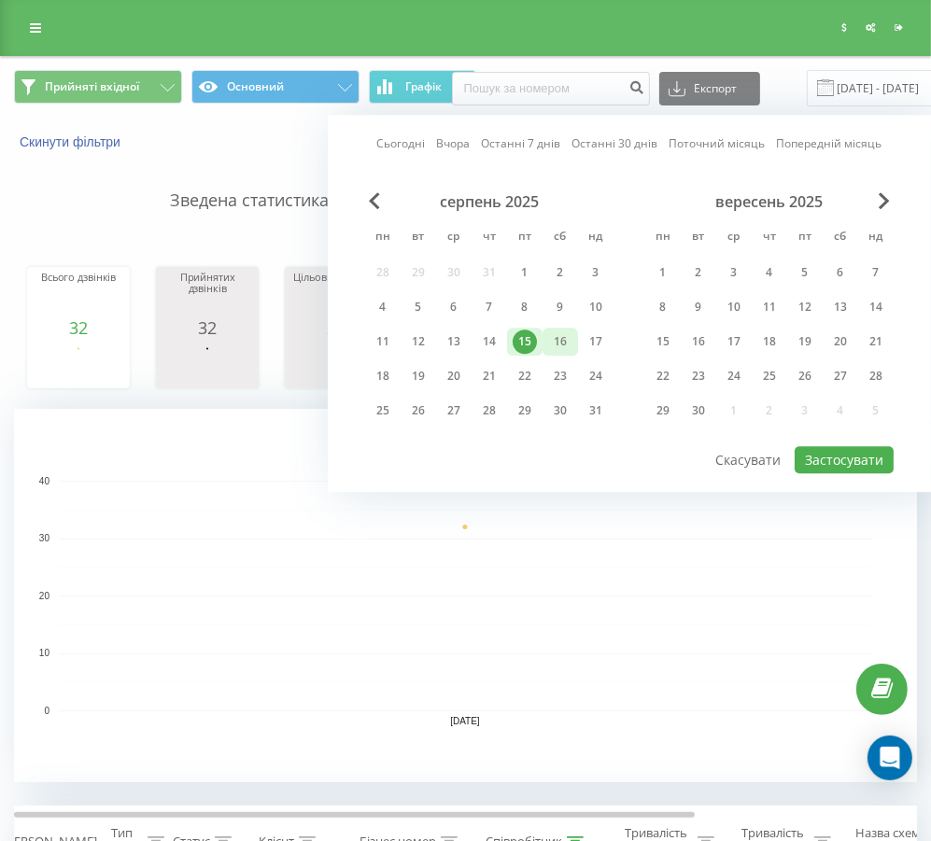
click at [558, 344] on div "16" at bounding box center [560, 342] width 24 height 24
click at [807, 448] on button "Застосувати" at bounding box center [843, 459] width 99 height 27
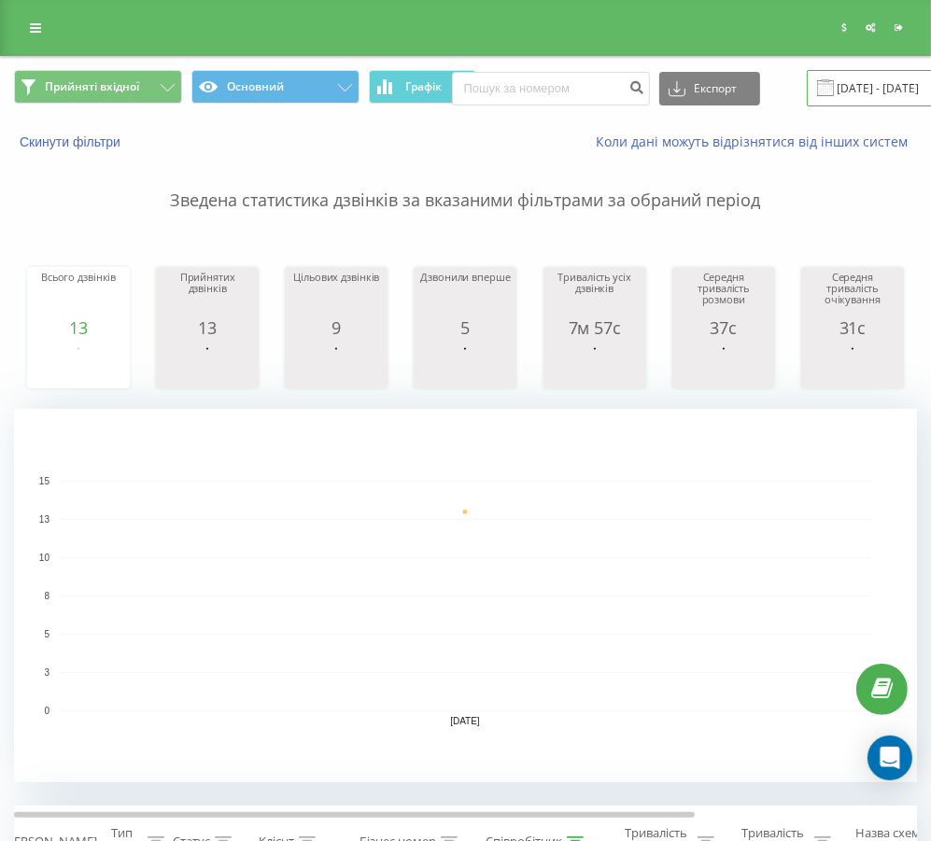
click at [849, 72] on input "[DATE] - [DATE]" at bounding box center [919, 88] width 226 height 36
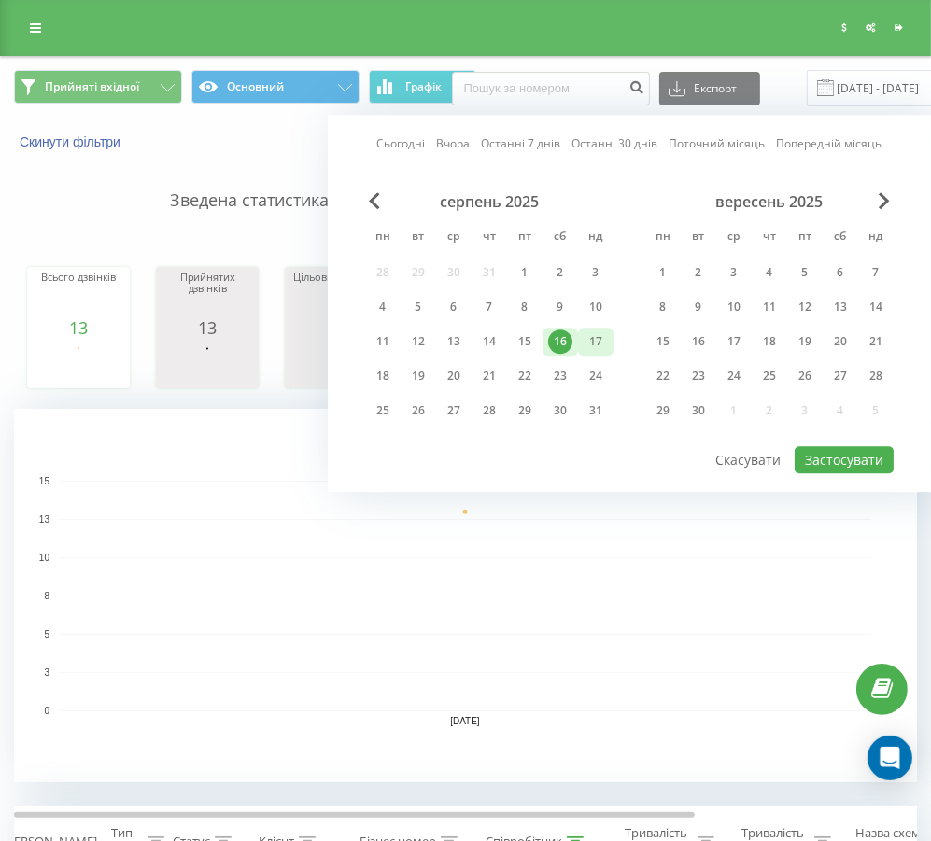
click at [604, 337] on div "17" at bounding box center [595, 342] width 24 height 24
click at [823, 459] on button "Застосувати" at bounding box center [843, 459] width 99 height 27
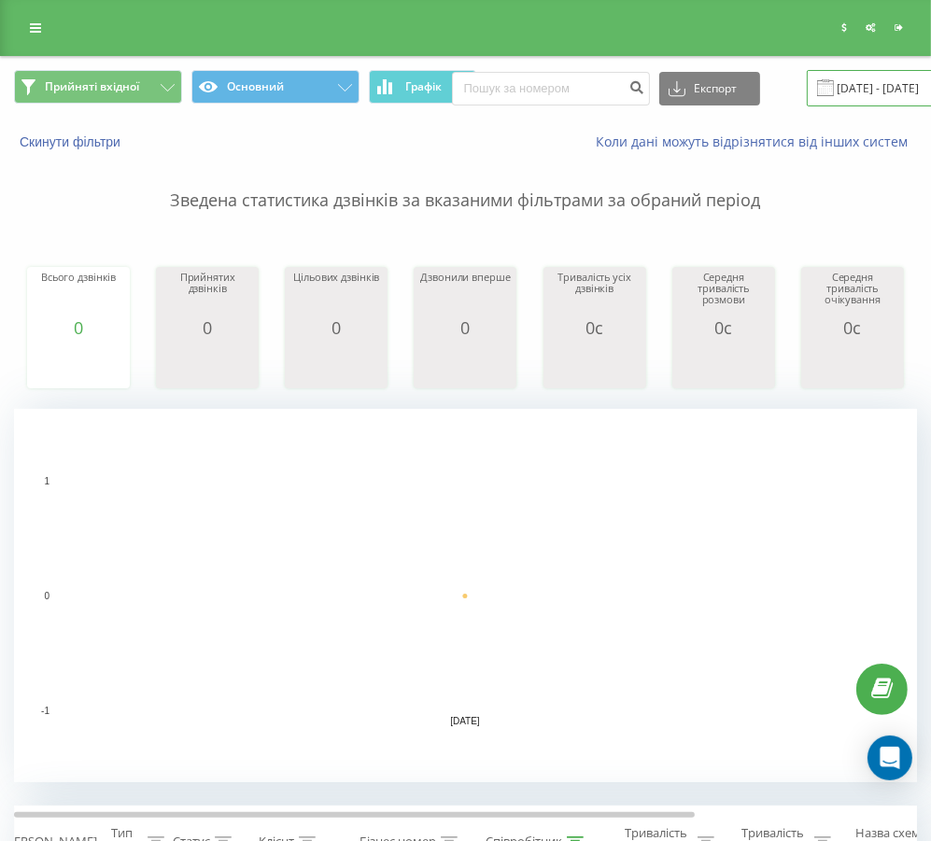
click at [813, 70] on input "[DATE] - [DATE]" at bounding box center [919, 88] width 226 height 36
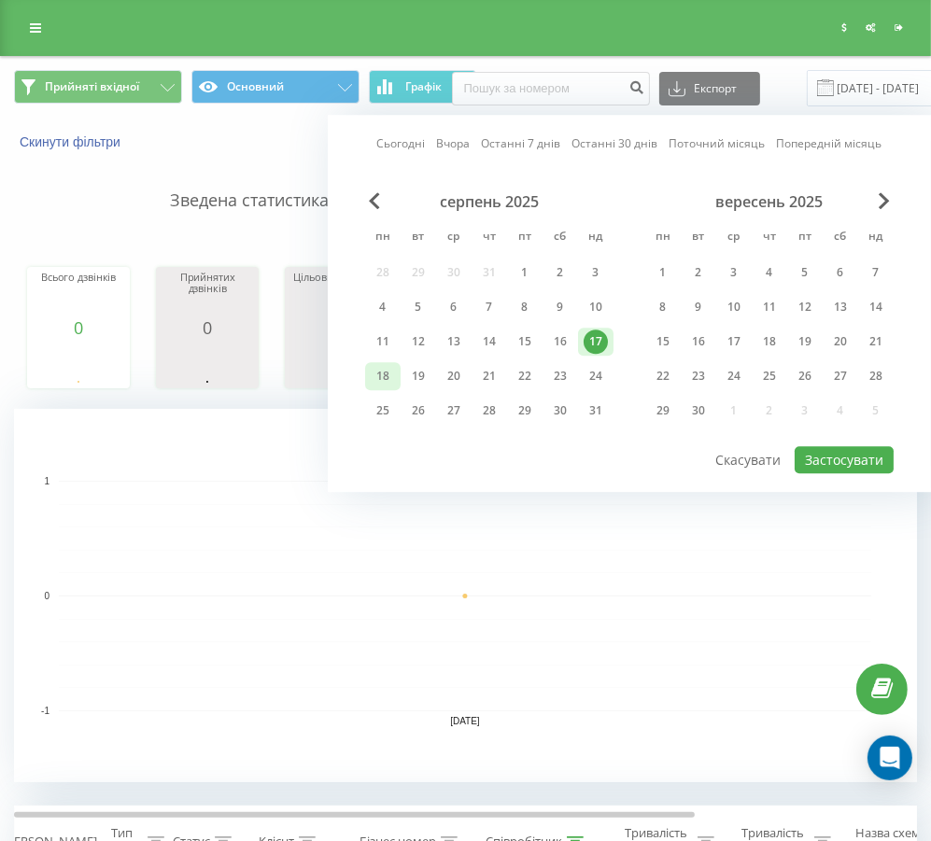
click at [383, 372] on div "18" at bounding box center [383, 376] width 24 height 24
click at [845, 453] on button "Застосувати" at bounding box center [843, 459] width 99 height 27
type input "[DATE] - [DATE]"
